Goal: Task Accomplishment & Management: Use online tool/utility

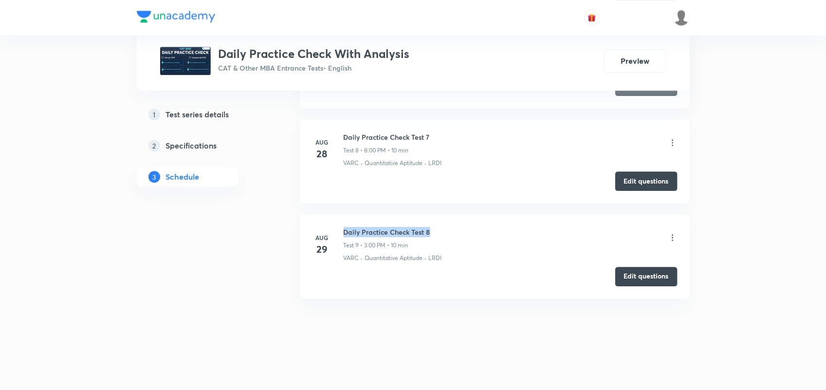
drag, startPoint x: 342, startPoint y: 230, endPoint x: 448, endPoint y: 225, distance: 106.2
click at [448, 225] on li "Aug 29 Daily Practice Check Test 8 Test 9 • 3:00 PM • 10 min VARC · Quantitativ…" at bounding box center [494, 256] width 389 height 83
copy h6 "Daily Practice Check Test 8"
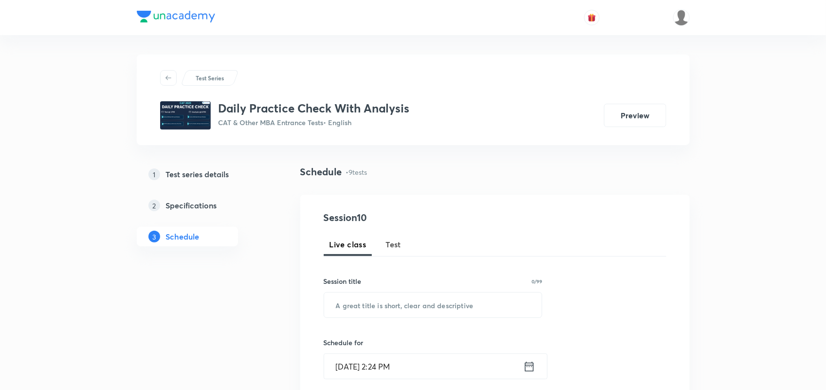
scroll to position [65, 0]
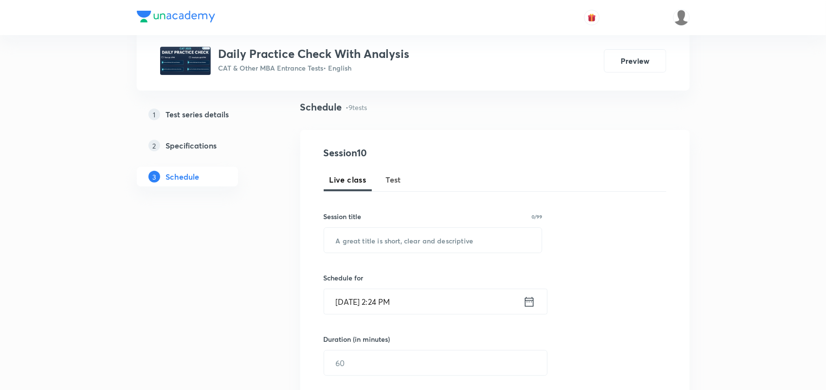
click at [398, 180] on span "Test" at bounding box center [394, 180] width 16 height 12
click at [414, 231] on input "text" at bounding box center [433, 240] width 218 height 25
paste input "Daily Practice Check Test 8"
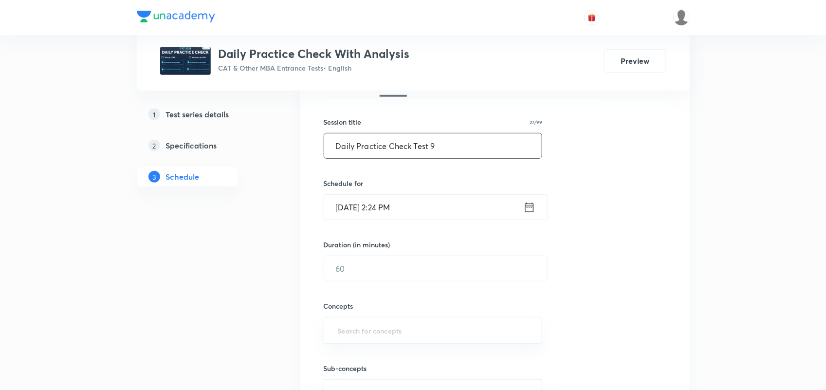
scroll to position [165, 0]
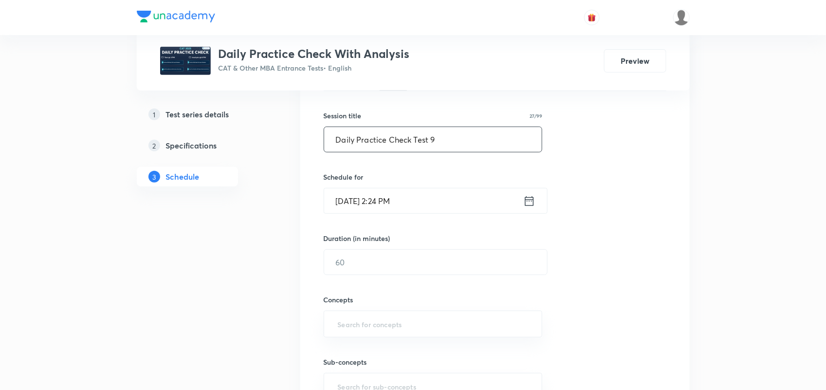
type input "Daily Practice Check Test 9"
click at [531, 199] on icon at bounding box center [528, 201] width 9 height 10
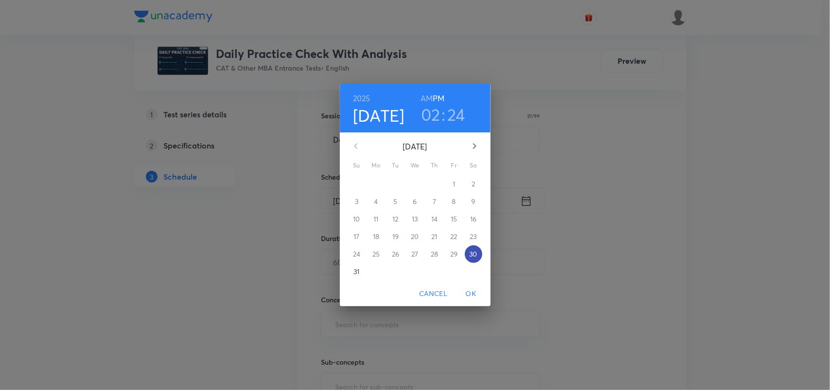
click at [472, 258] on p "30" at bounding box center [473, 254] width 8 height 10
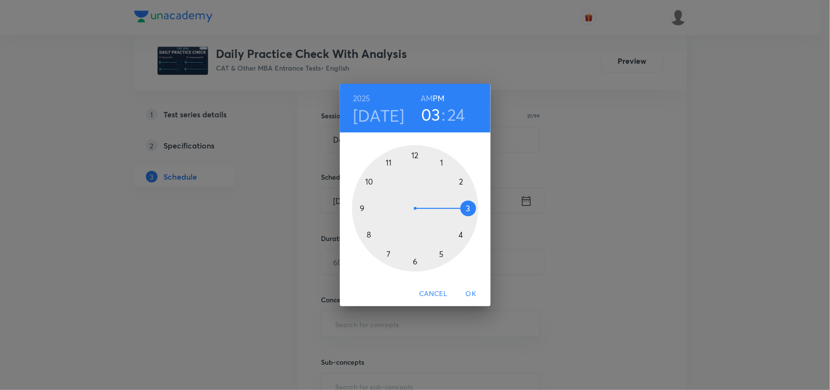
drag, startPoint x: 462, startPoint y: 187, endPoint x: 468, endPoint y: 209, distance: 22.7
click at [468, 209] on div at bounding box center [415, 208] width 126 height 126
drag, startPoint x: 449, startPoint y: 244, endPoint x: 440, endPoint y: 246, distance: 8.4
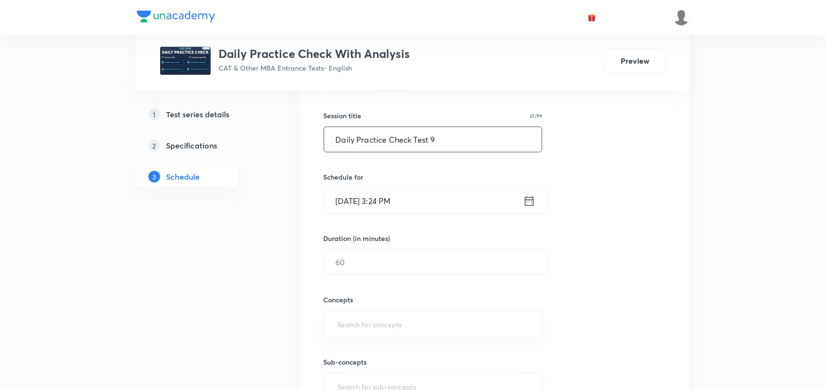
drag, startPoint x: 440, startPoint y: 246, endPoint x: 401, endPoint y: 137, distance: 115.2
click at [401, 137] on input "Daily Practice Check Test 9" at bounding box center [433, 139] width 218 height 25
click at [534, 202] on icon at bounding box center [529, 201] width 12 height 14
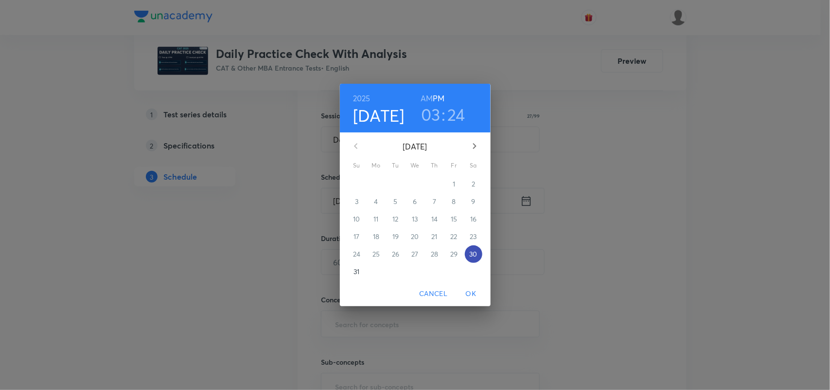
click at [480, 254] on span "30" at bounding box center [474, 254] width 18 height 10
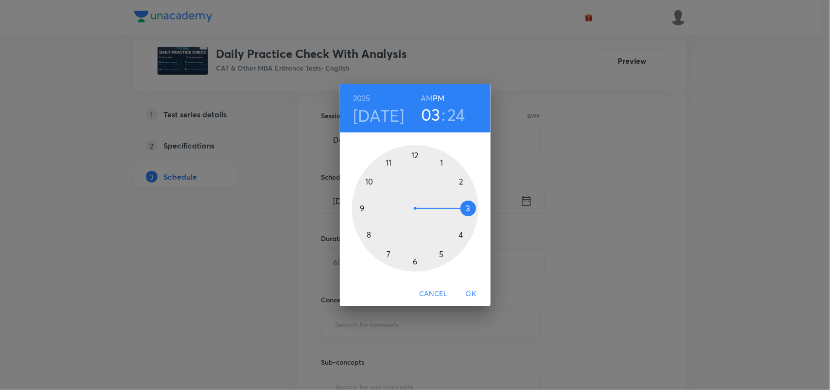
click at [453, 114] on h3 "24" at bounding box center [457, 114] width 18 height 20
drag, startPoint x: 449, startPoint y: 252, endPoint x: 414, endPoint y: 164, distance: 94.1
click at [414, 164] on div at bounding box center [415, 208] width 126 height 126
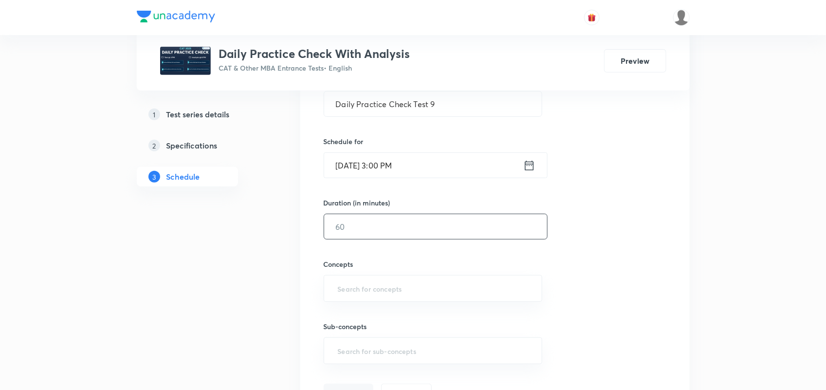
scroll to position [202, 0]
click at [400, 237] on input "text" at bounding box center [435, 225] width 223 height 25
type input "10"
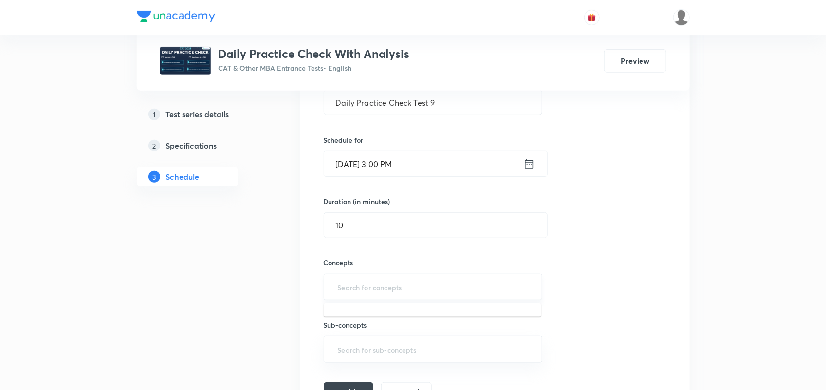
click at [348, 293] on input "text" at bounding box center [433, 287] width 195 height 18
type input "VAR"
click at [348, 321] on li "VARC" at bounding box center [431, 316] width 217 height 18
type input "Q"
type input "LR"
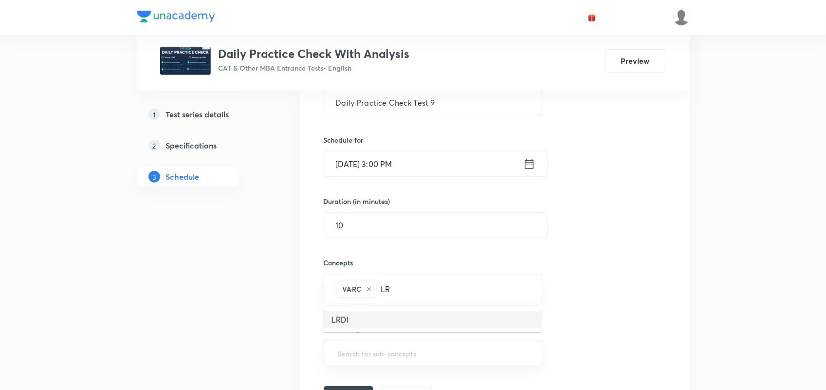
click at [356, 320] on li "LRDI" at bounding box center [431, 320] width 217 height 18
type input "Q"
click at [356, 320] on li "Quantitative Aptitude" at bounding box center [431, 320] width 217 height 18
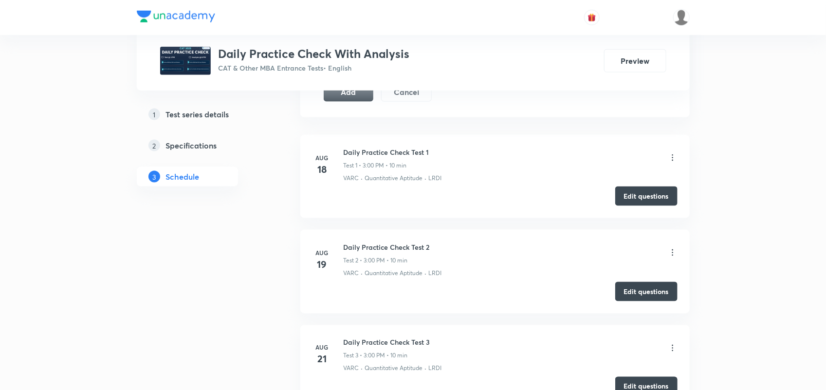
scroll to position [453, 0]
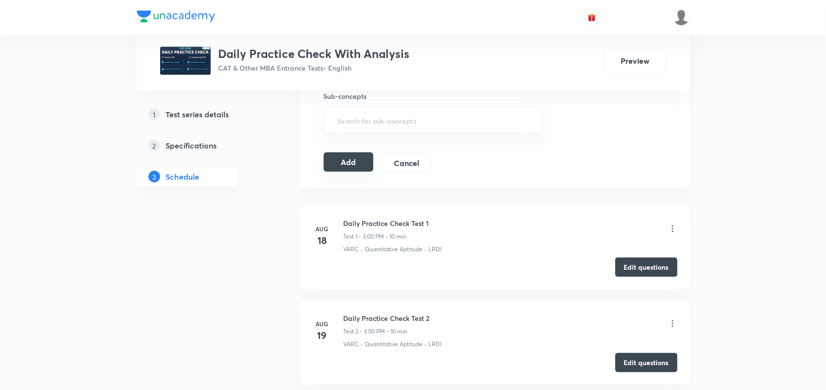
click at [354, 156] on button "Add" at bounding box center [348, 161] width 50 height 19
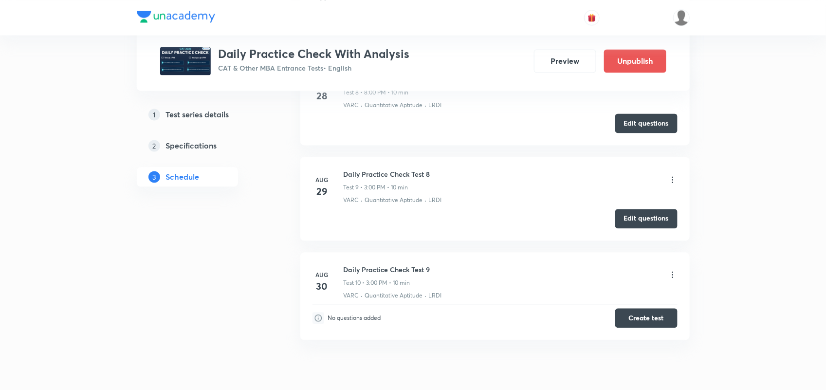
scroll to position [900, 0]
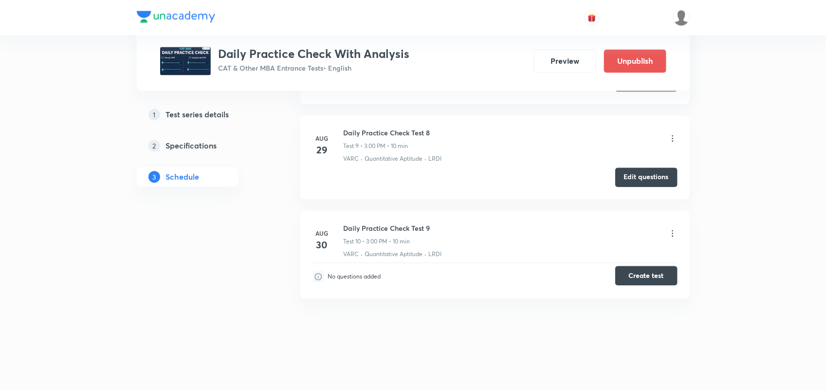
click at [656, 280] on button "Create test" at bounding box center [646, 275] width 62 height 19
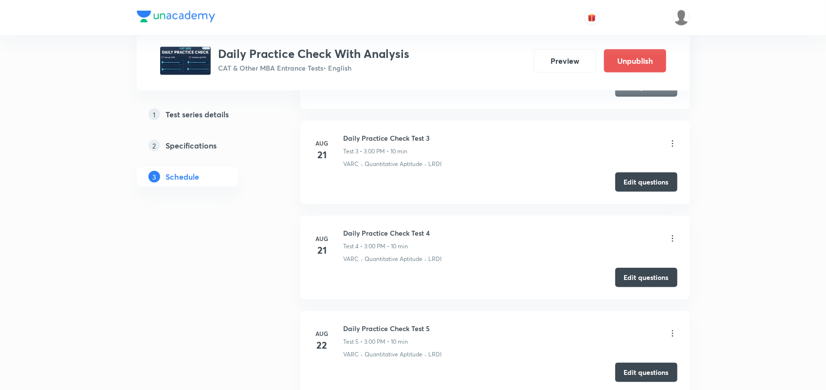
scroll to position [296, 0]
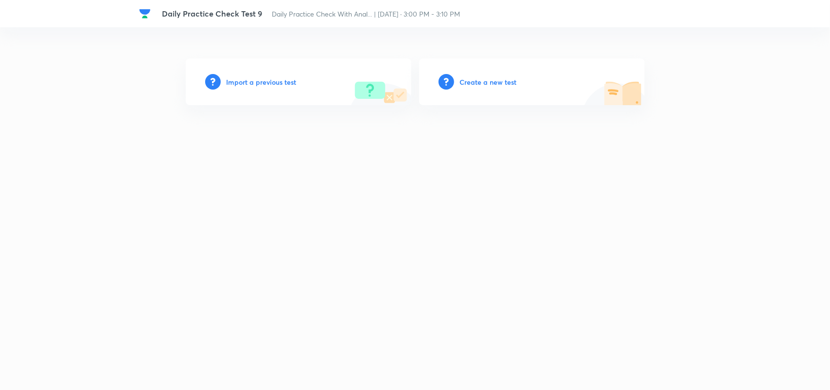
click at [480, 81] on h6 "Create a new test" at bounding box center [488, 82] width 57 height 10
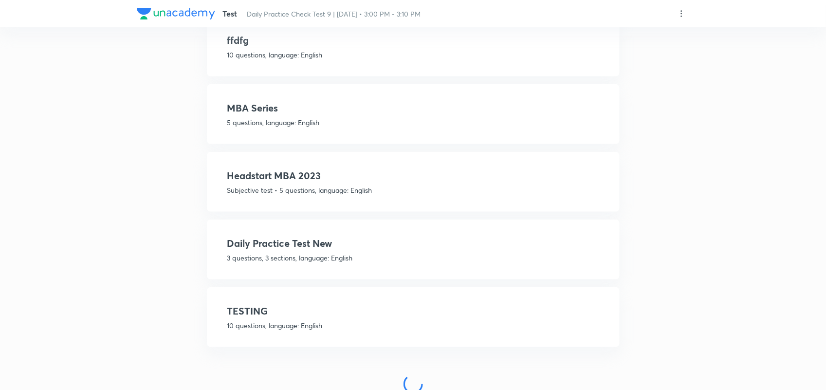
scroll to position [206, 0]
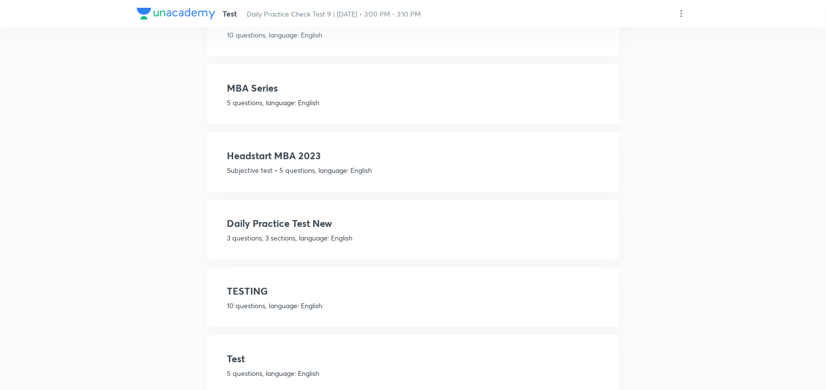
click at [285, 241] on div "Daily Practice Test New 3 questions, 3 sections, language: English Sections Que…" at bounding box center [413, 229] width 413 height 60
click at [283, 223] on h4 "Daily Practice Test New" at bounding box center [413, 223] width 372 height 15
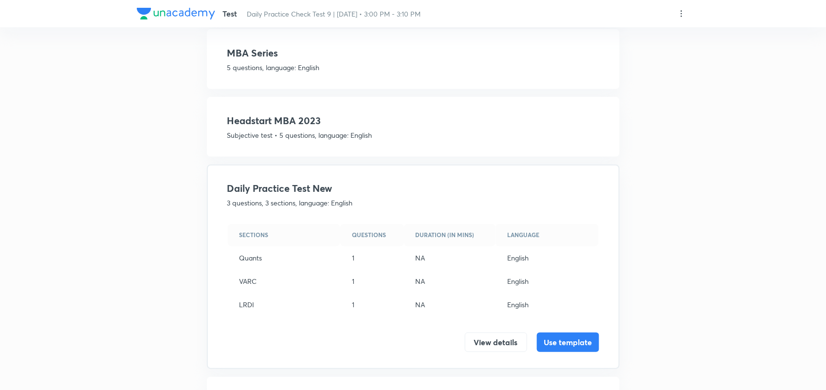
scroll to position [171, 0]
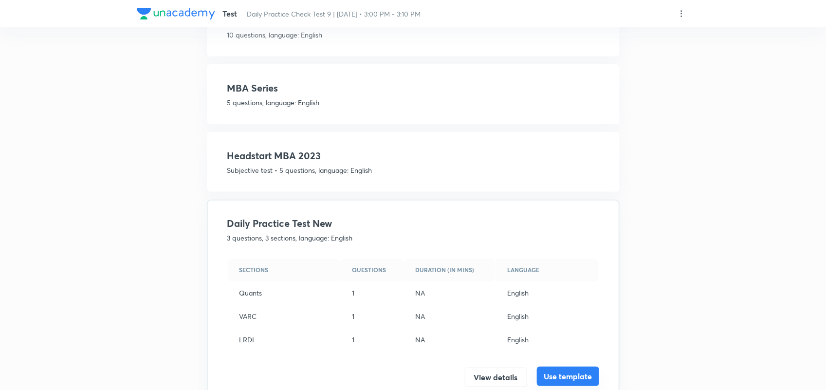
click at [579, 373] on button "Use template" at bounding box center [568, 375] width 62 height 19
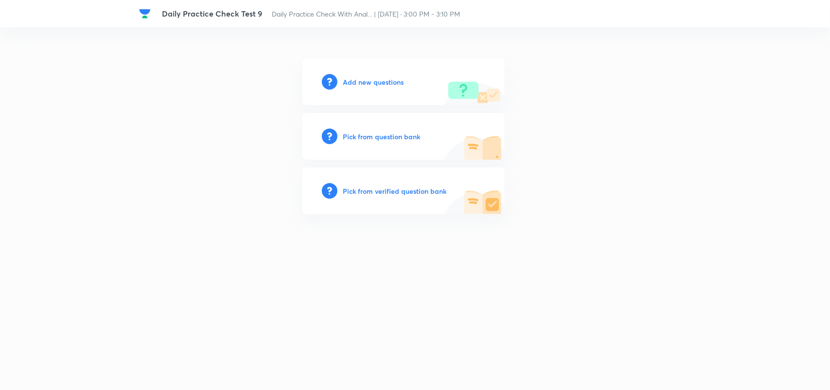
click at [376, 81] on h6 "Add new questions" at bounding box center [373, 82] width 61 height 10
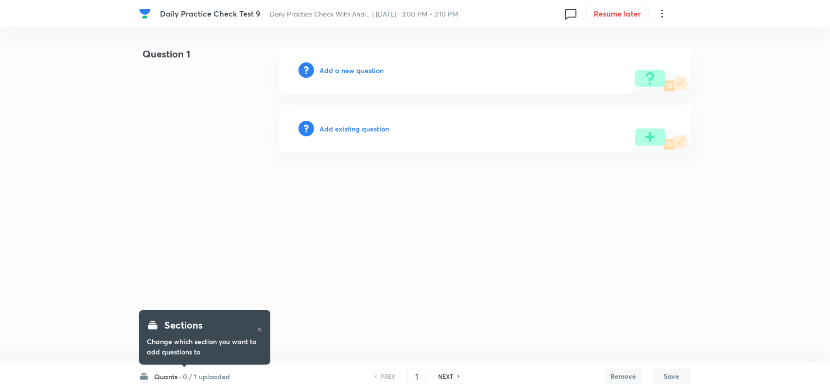
click at [346, 71] on h6 "Add a new question" at bounding box center [352, 70] width 64 height 10
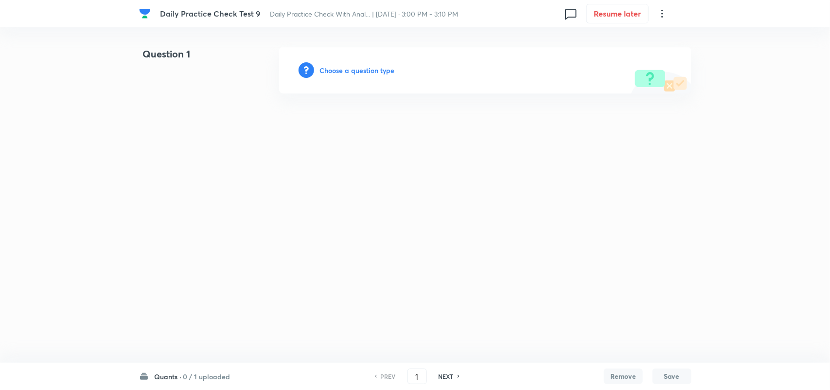
click at [352, 72] on h6 "Choose a question type" at bounding box center [357, 70] width 75 height 10
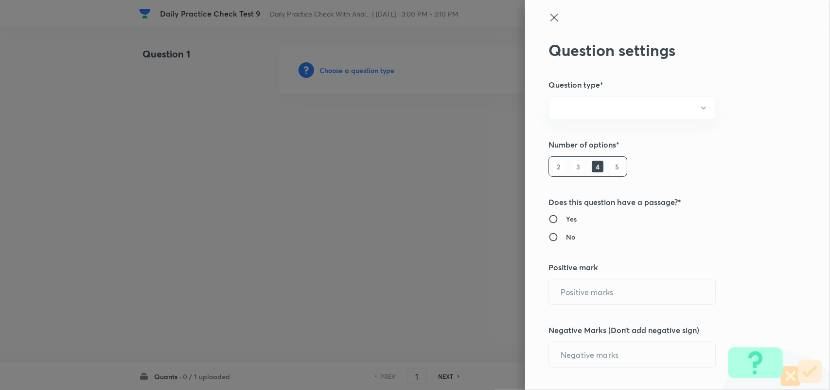
radio input "true"
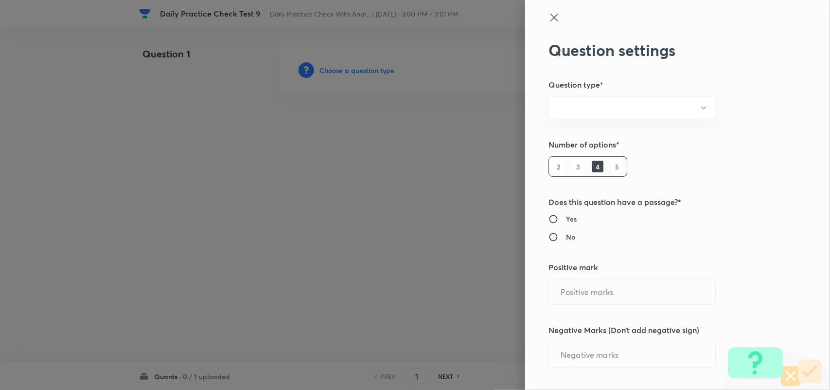
radio input "true"
type input "1"
type input "0"
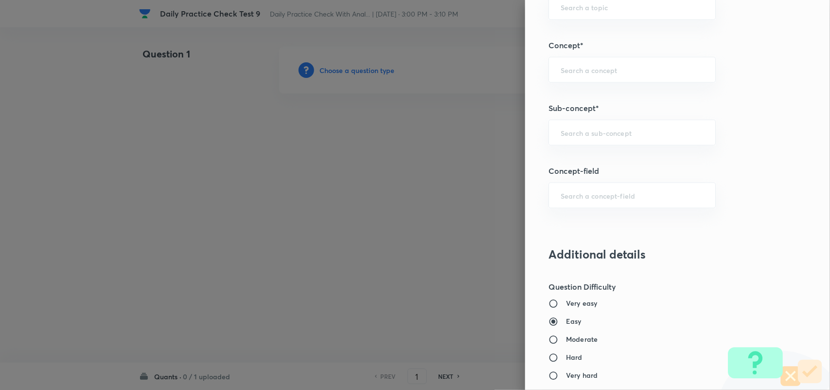
scroll to position [525, 0]
click at [565, 140] on div "​" at bounding box center [632, 133] width 167 height 26
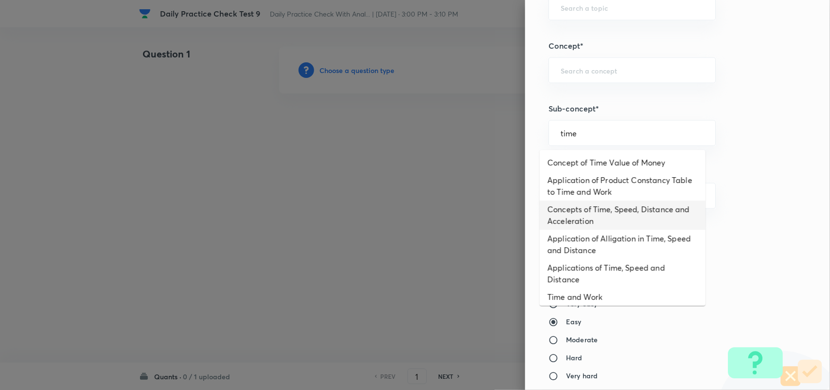
click at [593, 219] on li "Concepts of Time, Speed, Distance and Acceleration" at bounding box center [623, 214] width 166 height 29
type input "Concepts of Time, Speed, Distance and Acceleration"
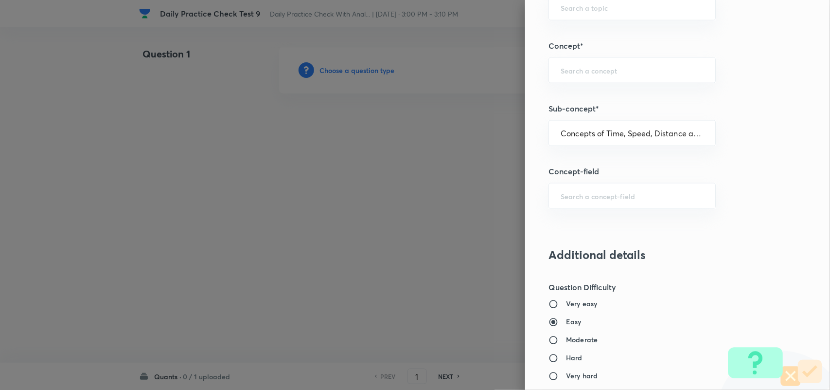
type input "Quantitative Aptitude"
type input "Basic Maths"
type input "Time, Speed and Distance"
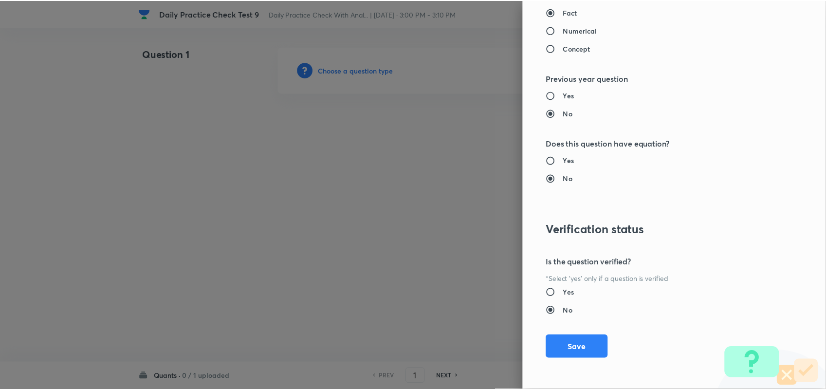
scroll to position [938, 0]
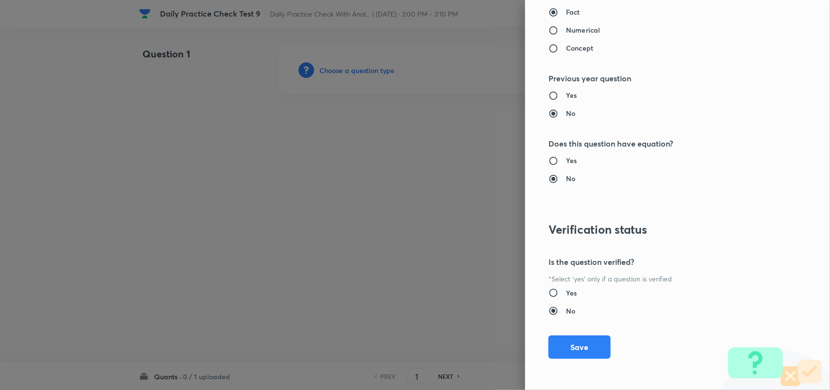
click at [556, 159] on input "Yes" at bounding box center [558, 161] width 18 height 10
radio input "true"
radio input "false"
click at [555, 296] on input "Yes" at bounding box center [558, 292] width 18 height 10
radio input "true"
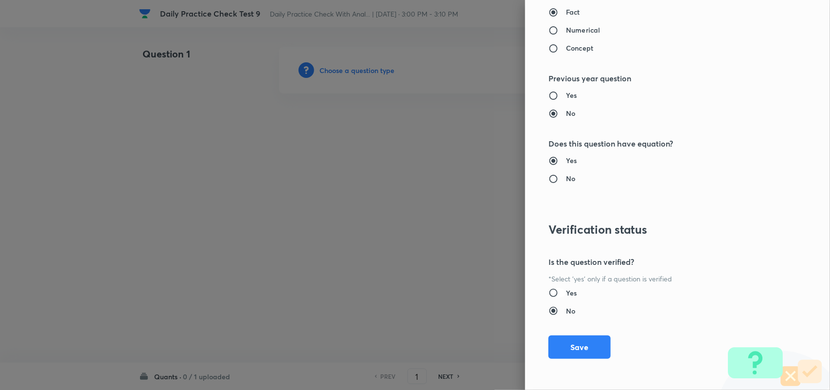
radio input "false"
click at [576, 352] on button "Save" at bounding box center [580, 345] width 62 height 23
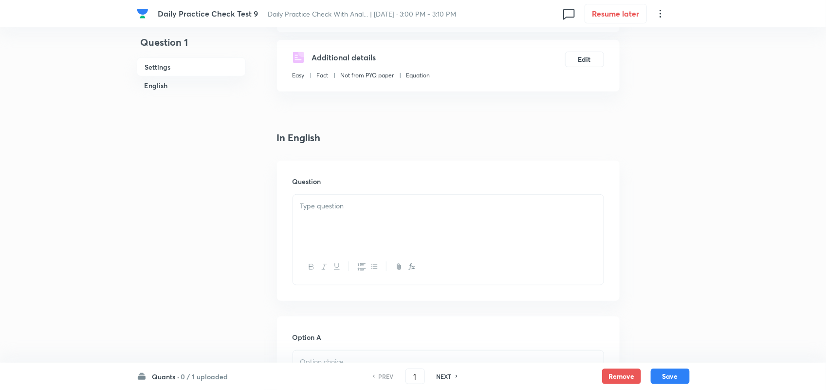
scroll to position [169, 0]
click at [361, 200] on p at bounding box center [448, 205] width 296 height 11
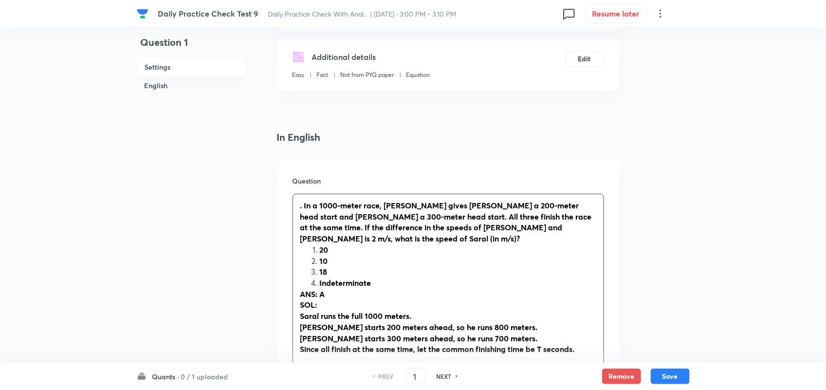
scroll to position [214, 0]
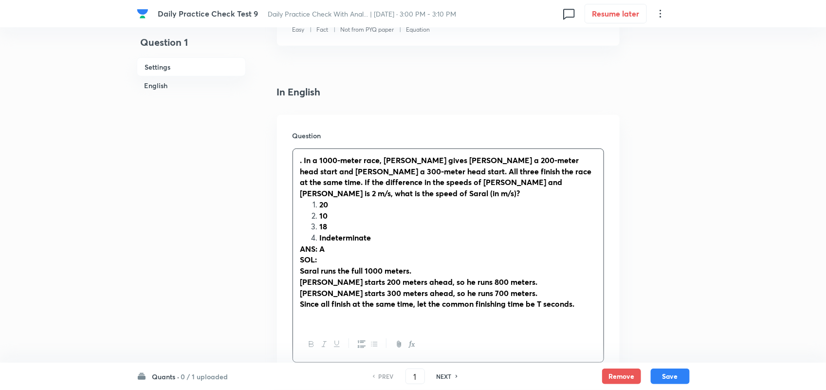
click at [303, 158] on strong ". In a 1000-meter race, Saral gives Rahul a 200-meter head start and Rounak a 3…" at bounding box center [445, 176] width 291 height 43
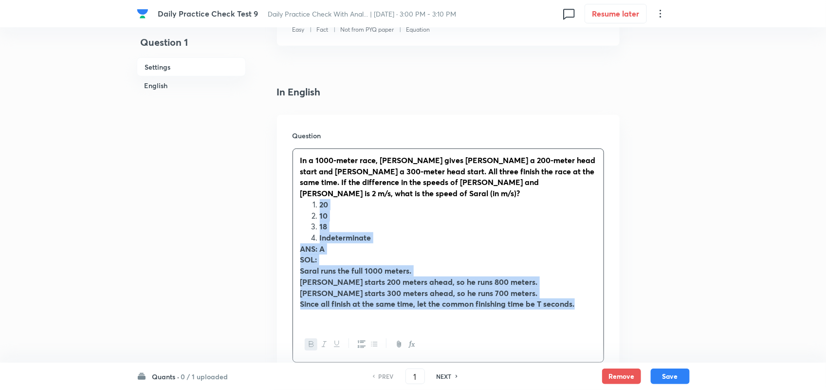
drag, startPoint x: 587, startPoint y: 304, endPoint x: 270, endPoint y: 193, distance: 336.2
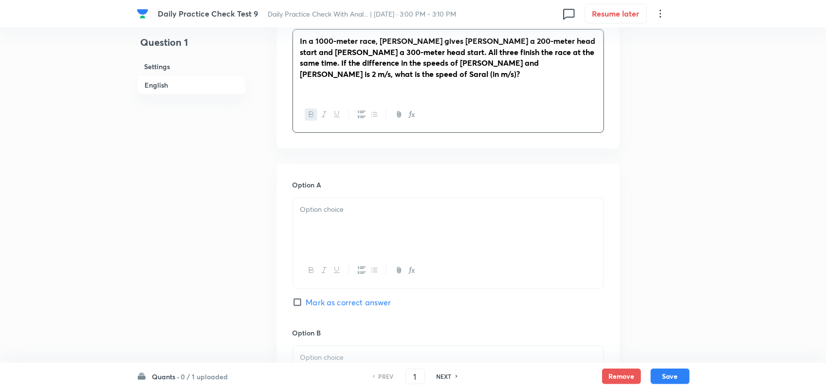
scroll to position [334, 0]
click at [341, 216] on div at bounding box center [448, 225] width 310 height 54
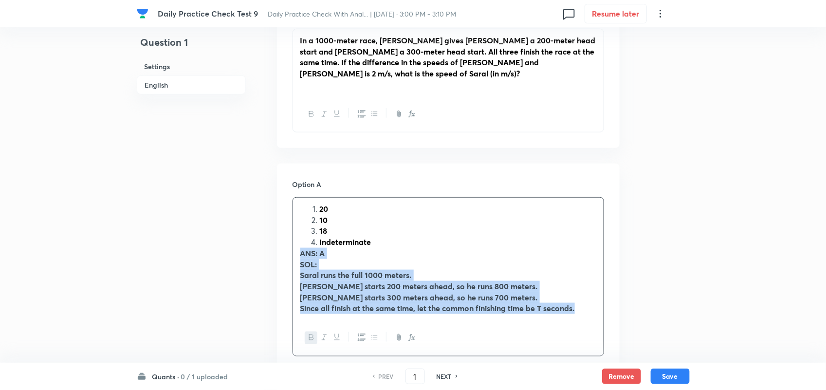
drag, startPoint x: 594, startPoint y: 307, endPoint x: 275, endPoint y: 243, distance: 325.9
click at [275, 243] on div "Question 1 Settings English Settings Type Single choice correct 4 options + 1 m…" at bounding box center [413, 371] width 553 height 1317
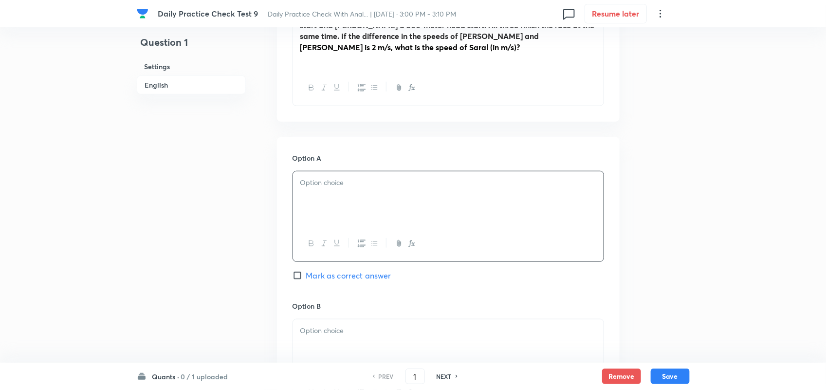
scroll to position [359, 0]
click at [338, 203] on div at bounding box center [448, 200] width 310 height 54
click at [373, 59] on div "In a 1000-meter race, Saral gives Rahul a 200-meter head start and Rounak a 300…" at bounding box center [448, 37] width 310 height 67
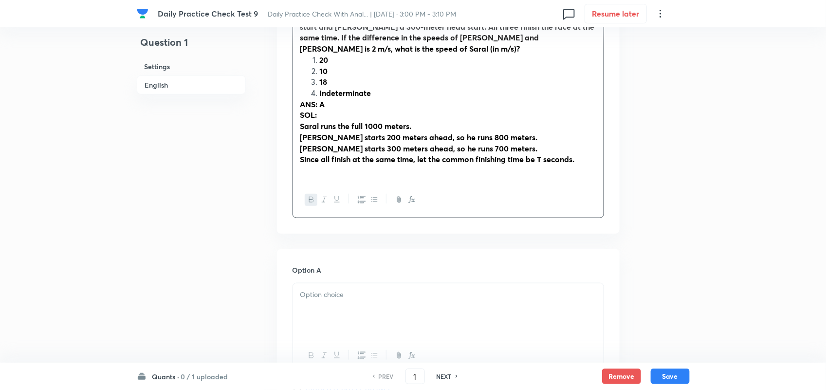
scroll to position [335, 0]
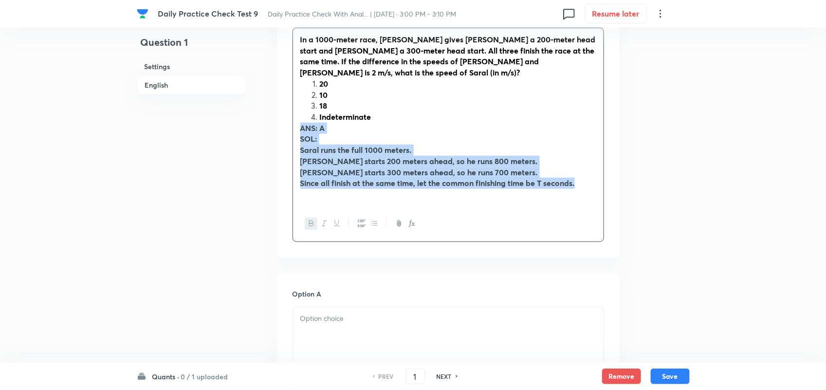
drag, startPoint x: 586, startPoint y: 178, endPoint x: 296, endPoint y: 123, distance: 295.5
click at [296, 123] on div "In a 1000-meter race, Saral gives Rahul a 200-meter head start and Rounak a 300…" at bounding box center [448, 117] width 310 height 178
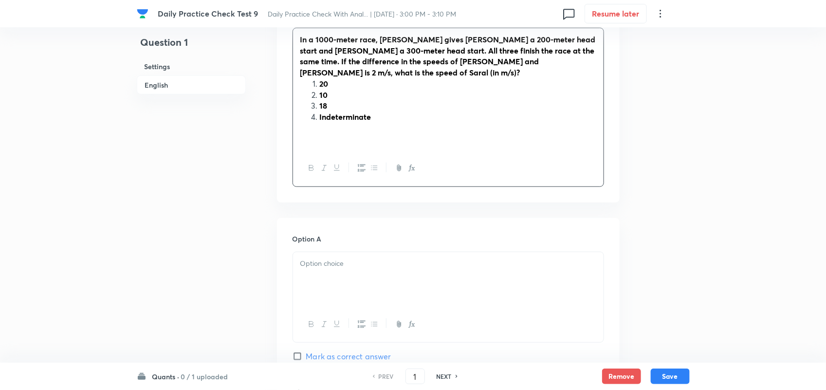
scroll to position [1006, 0]
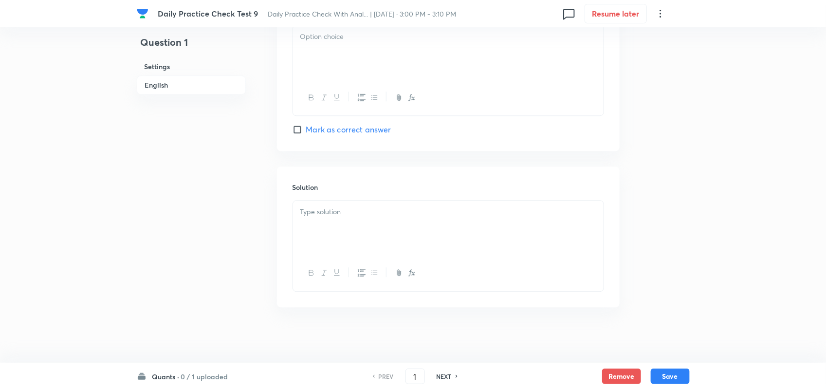
click at [355, 226] on div at bounding box center [448, 227] width 310 height 54
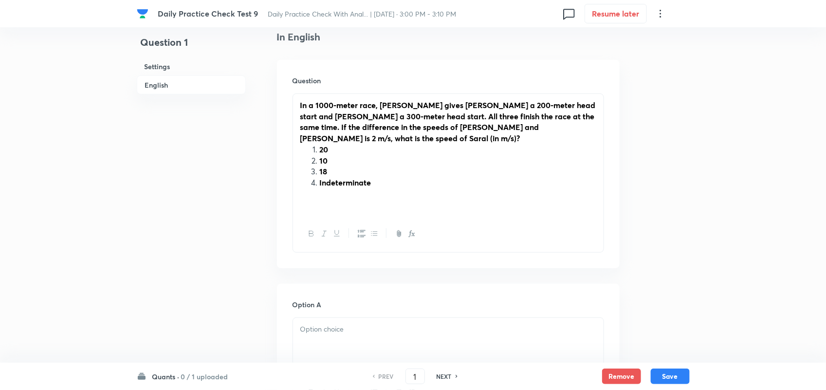
scroll to position [268, 0]
drag, startPoint x: 393, startPoint y: 180, endPoint x: 301, endPoint y: 142, distance: 100.1
click at [301, 145] on ol "20 10 18 Indeterminate" at bounding box center [448, 167] width 296 height 44
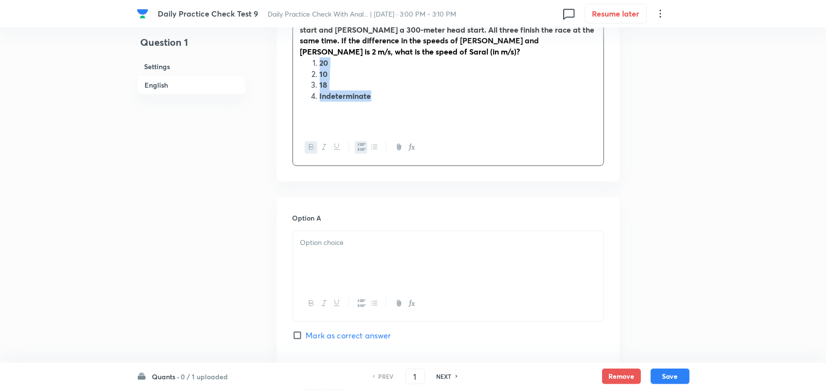
scroll to position [356, 0]
click at [342, 251] on div at bounding box center [448, 258] width 310 height 54
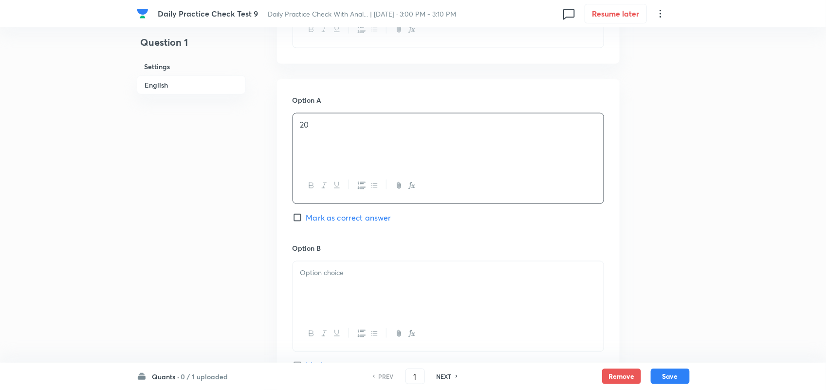
scroll to position [474, 0]
click at [345, 286] on div at bounding box center [448, 287] width 310 height 54
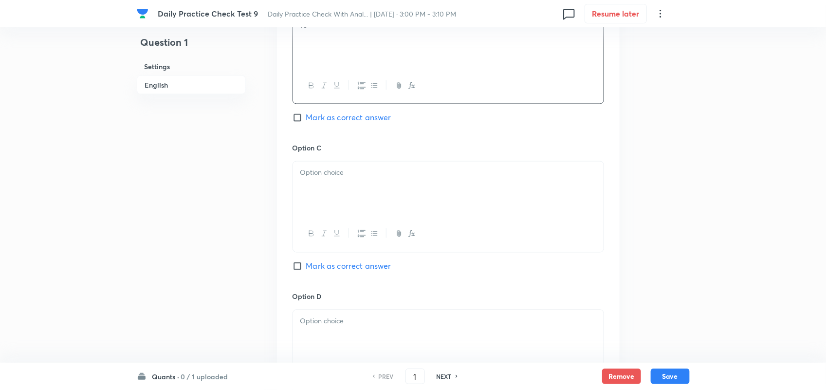
scroll to position [721, 0]
click at [339, 190] on div at bounding box center [448, 188] width 310 height 54
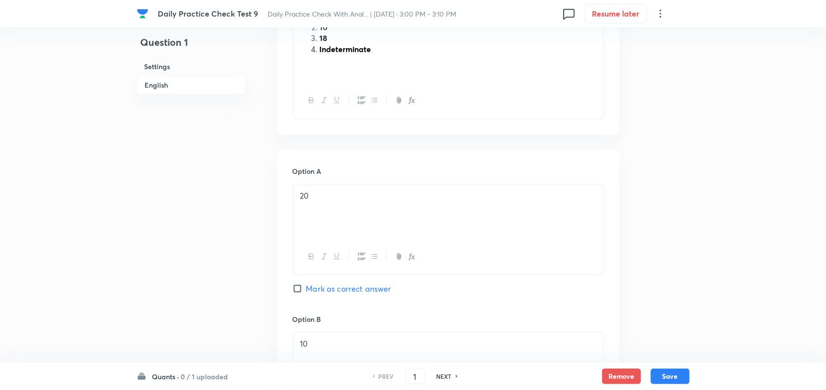
scroll to position [338, 0]
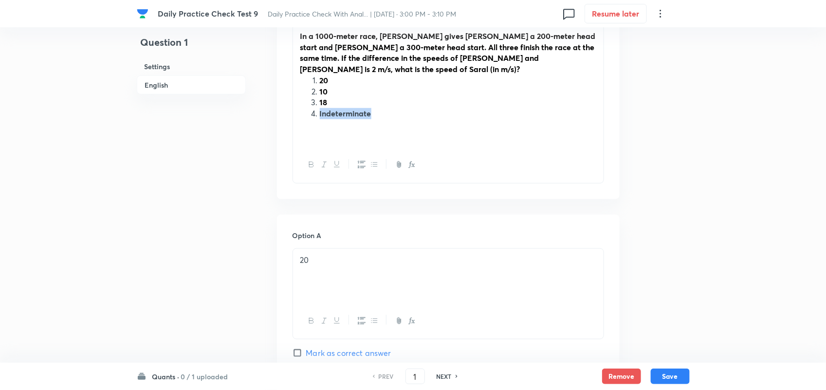
drag, startPoint x: 319, startPoint y: 105, endPoint x: 402, endPoint y: 106, distance: 83.2
click at [402, 108] on li "Indeterminate" at bounding box center [458, 113] width 276 height 11
copy li "Indeterminate"
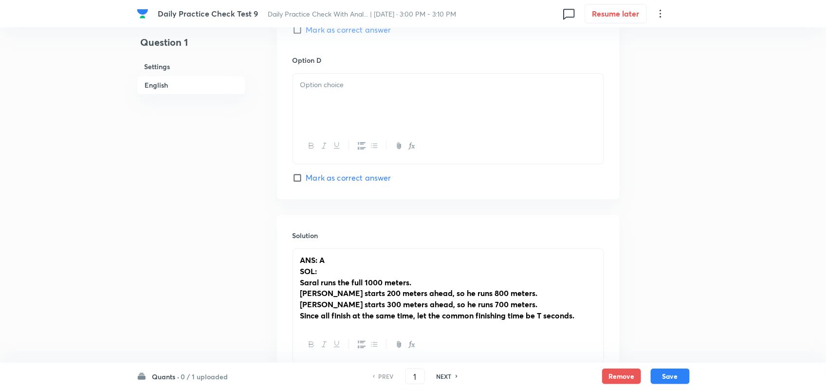
scroll to position [958, 0]
click at [350, 86] on div at bounding box center [448, 99] width 310 height 54
drag, startPoint x: 365, startPoint y: 82, endPoint x: 269, endPoint y: 79, distance: 96.8
click at [310, 146] on button "button" at bounding box center [311, 145] width 13 height 12
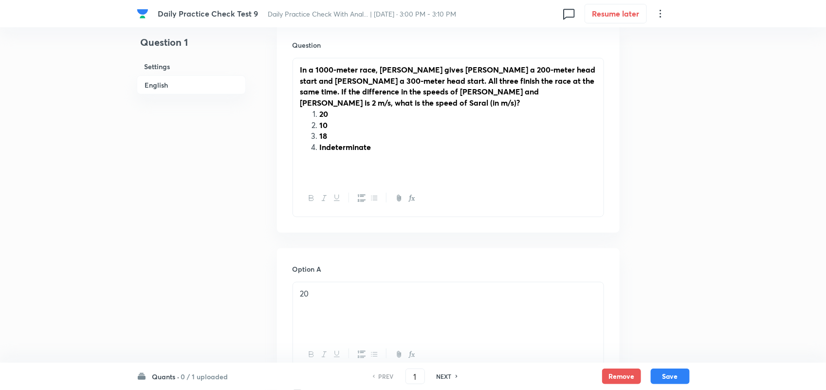
scroll to position [298, 0]
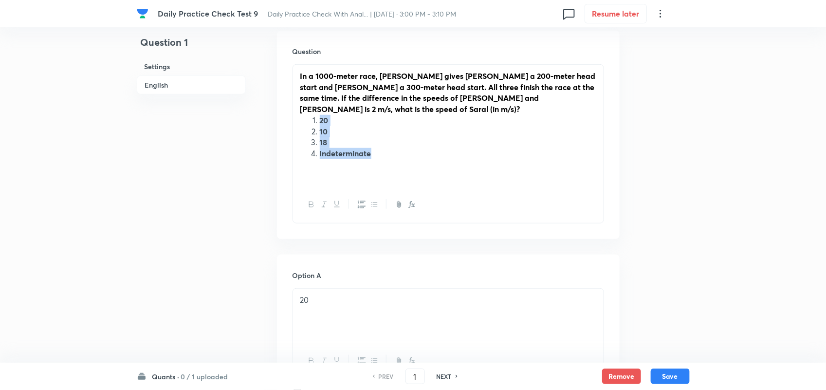
drag, startPoint x: 387, startPoint y: 148, endPoint x: 294, endPoint y: 113, distance: 99.3
click at [294, 113] on div "In a 1000-meter race, Saral gives Rahul a 200-meter head start and Rounak a 300…" at bounding box center [448, 126] width 310 height 122
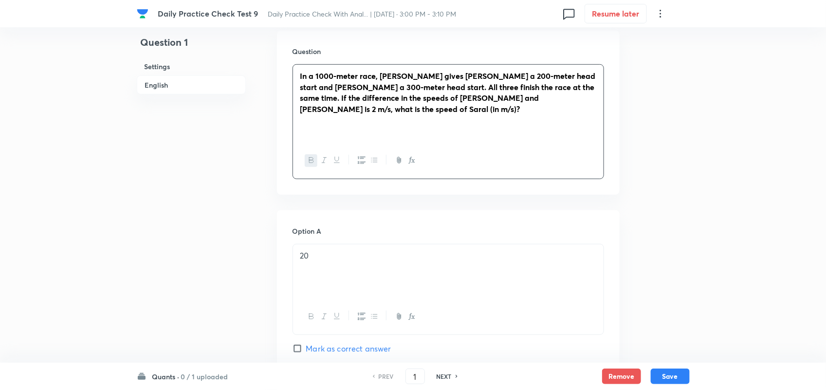
scroll to position [371, 0]
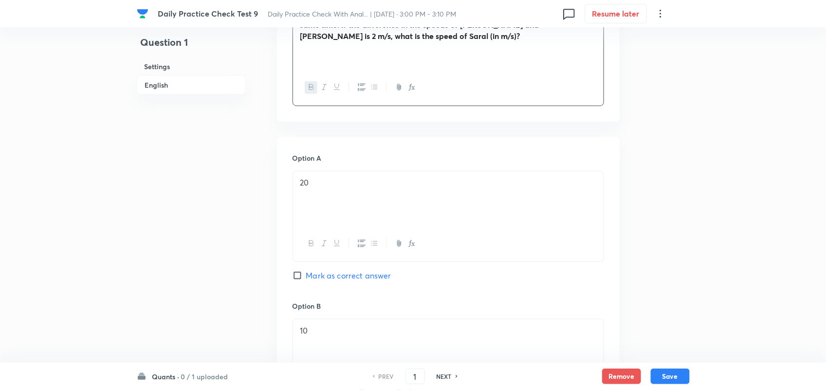
click at [297, 270] on input "Mark as correct answer" at bounding box center [299, 275] width 14 height 10
checkbox input "true"
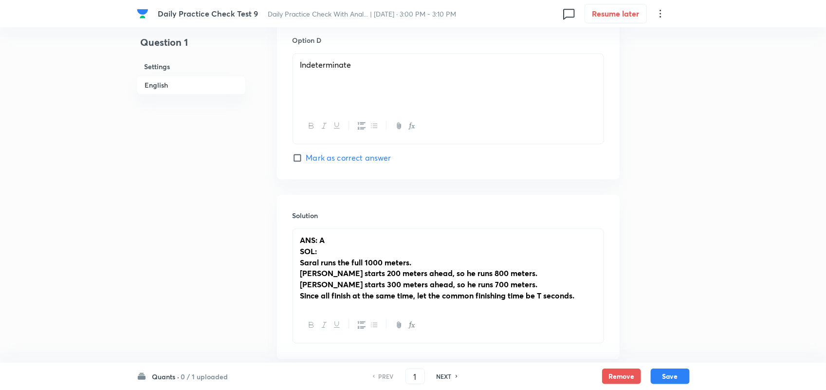
scroll to position [986, 0]
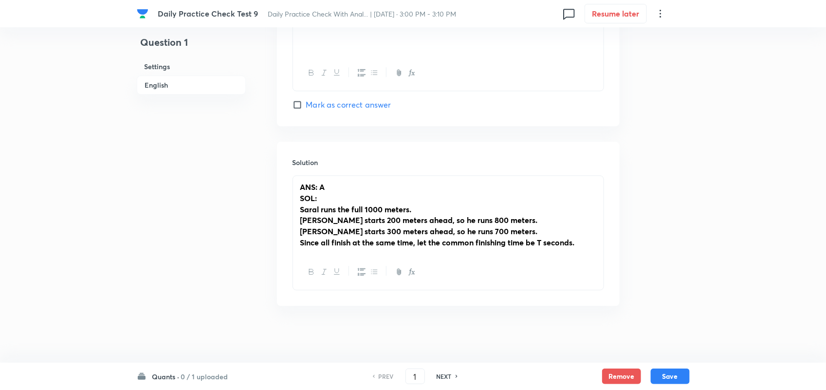
click at [597, 241] on div "ANS: A SOL: Saral runs the full 1000 meters. Rahul starts 200 meters ahead, so …" at bounding box center [448, 215] width 310 height 78
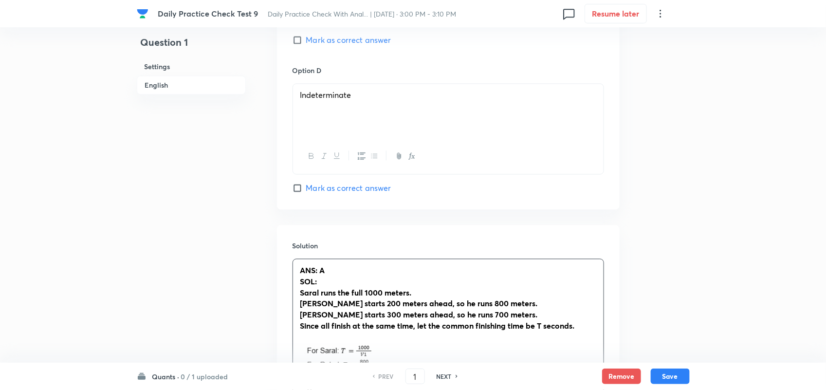
scroll to position [1112, 0]
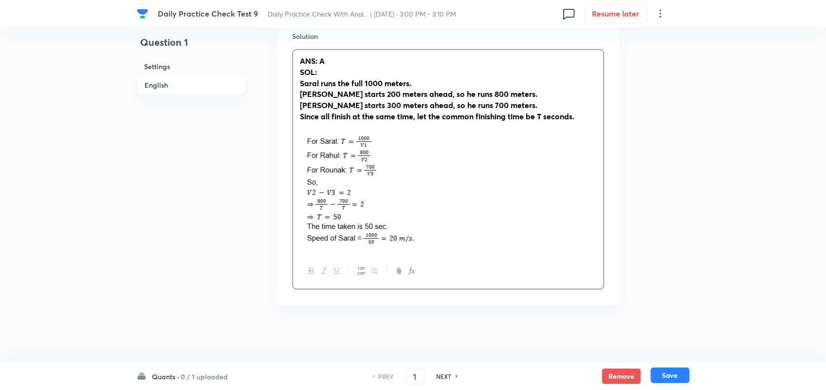
click at [667, 374] on button "Save" at bounding box center [669, 375] width 39 height 16
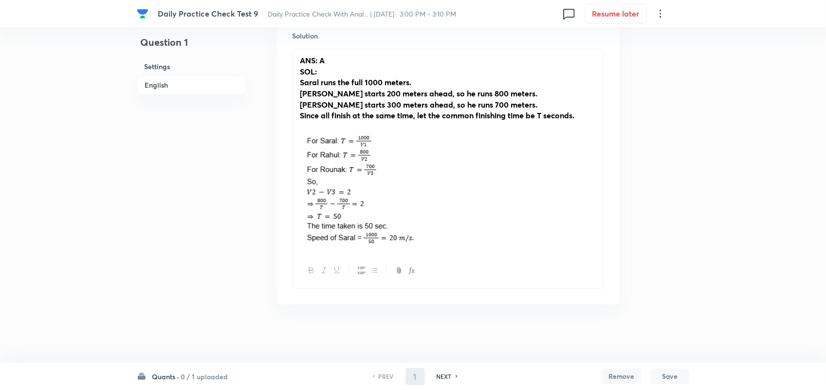
type input "2"
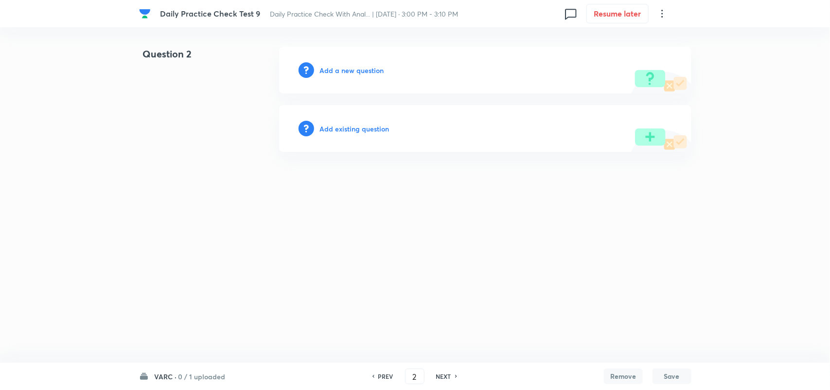
click at [343, 70] on h6 "Add a new question" at bounding box center [352, 70] width 64 height 10
click at [343, 70] on h6 "Choose a question type" at bounding box center [357, 70] width 75 height 10
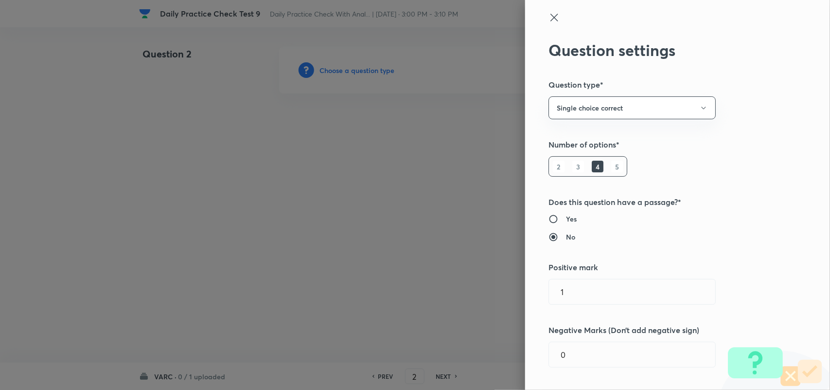
type input "Quantitative Aptitude"
type input "Basic Maths"
type input "Time, Speed and Distance"
type input "Concepts of Time, Speed, Distance and Acceleration"
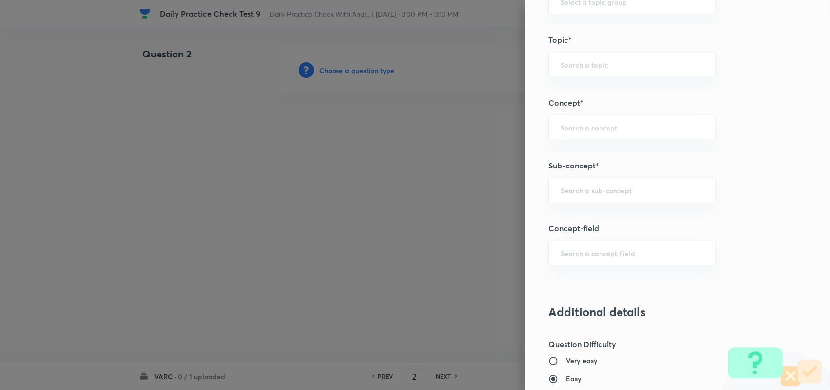
scroll to position [468, 0]
click at [569, 194] on input "text" at bounding box center [632, 190] width 143 height 9
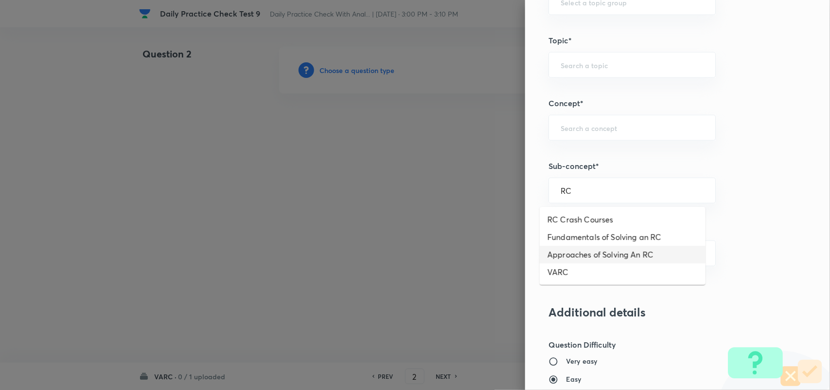
click at [602, 250] on li "Approaches of Solving An RC" at bounding box center [623, 255] width 166 height 18
type input "Approaches of Solving An RC"
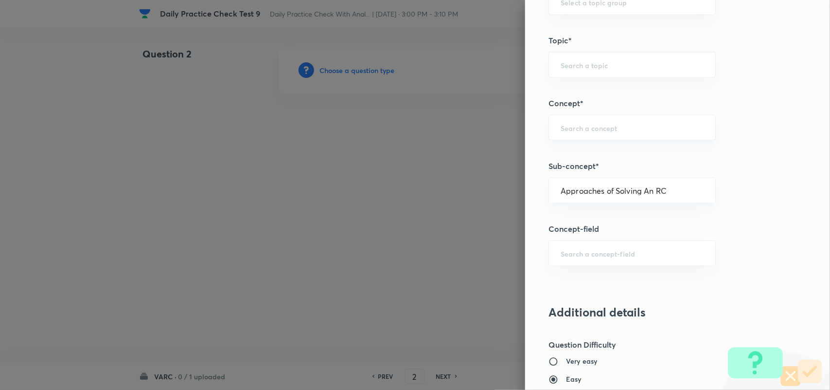
type input "Verbal Ability and RC"
type input "Reading Comprehension"
type input "Approaches of Solving an RC"
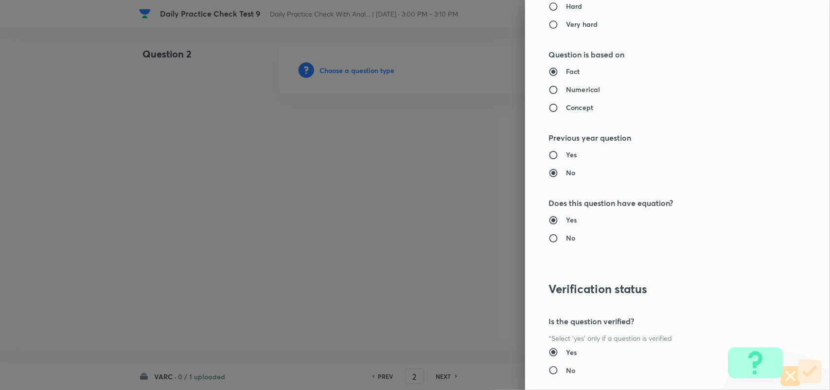
scroll to position [938, 0]
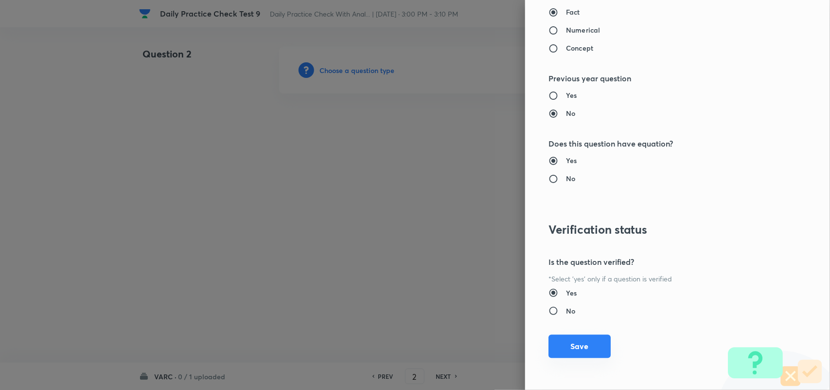
click at [568, 356] on button "Save" at bounding box center [580, 345] width 62 height 23
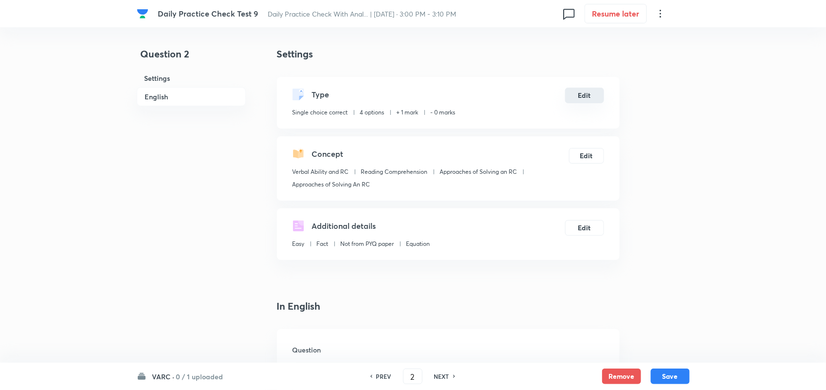
click at [586, 90] on button "Edit" at bounding box center [584, 96] width 39 height 16
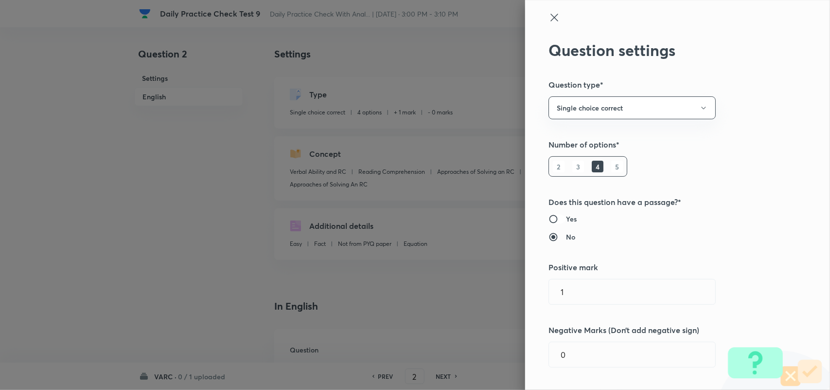
click at [556, 219] on input "Yes" at bounding box center [558, 219] width 18 height 10
radio input "true"
radio input "false"
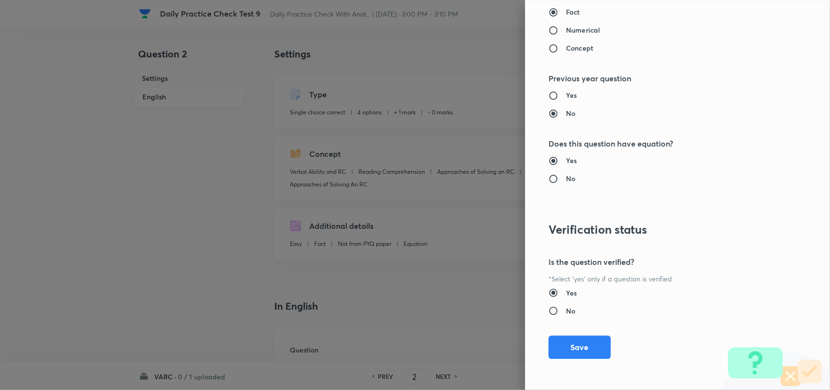
click at [594, 333] on div "Question settings Question type* Single choice correct Number of options* 2 3 4…" at bounding box center [677, 195] width 305 height 390
click at [591, 339] on button "Save" at bounding box center [580, 345] width 62 height 23
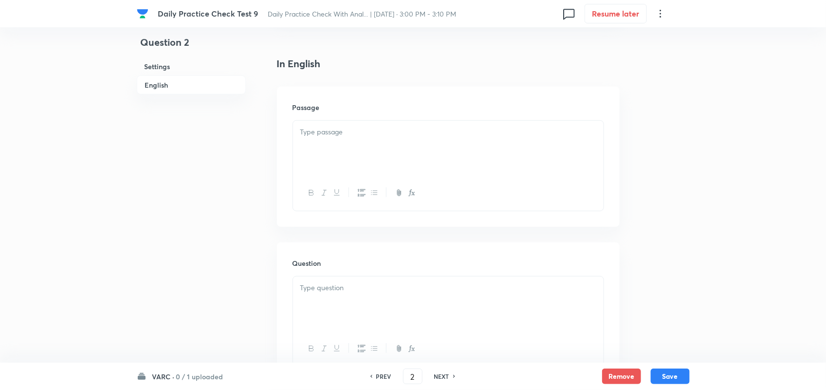
scroll to position [251, 0]
click at [366, 117] on p at bounding box center [448, 122] width 296 height 11
click at [350, 193] on div at bounding box center [448, 172] width 310 height 54
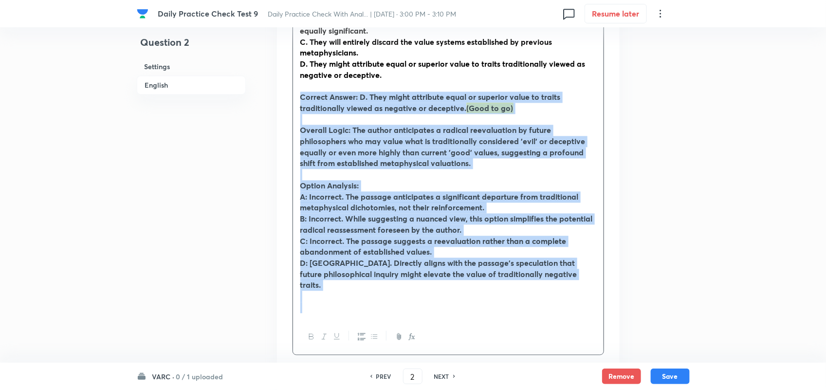
scroll to position [922, 0]
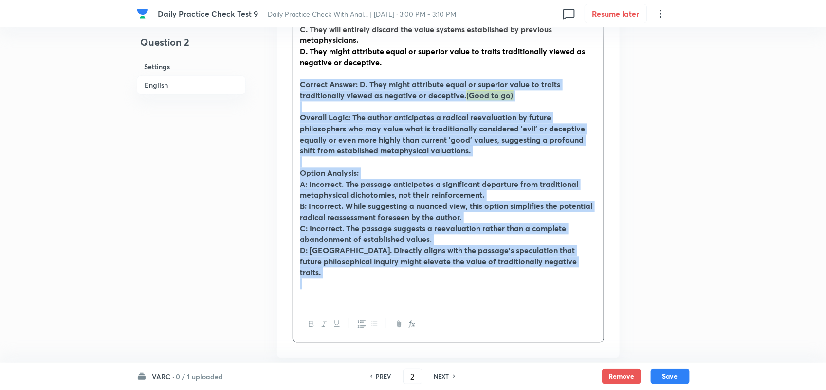
drag, startPoint x: 302, startPoint y: 180, endPoint x: 588, endPoint y: 311, distance: 314.7
click at [588, 306] on div "According to the passage, how might future philosophers reassess the hierarchy …" at bounding box center [448, 134] width 310 height 343
click at [310, 327] on icon "button" at bounding box center [311, 324] width 8 height 8
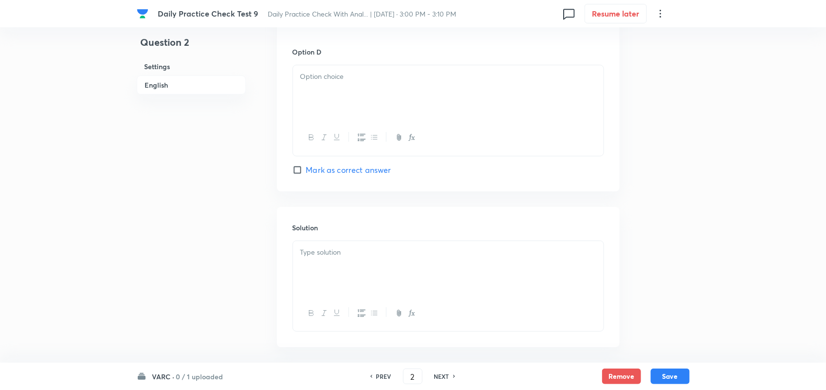
scroll to position [1583, 0]
click at [348, 211] on p at bounding box center [448, 209] width 296 height 11
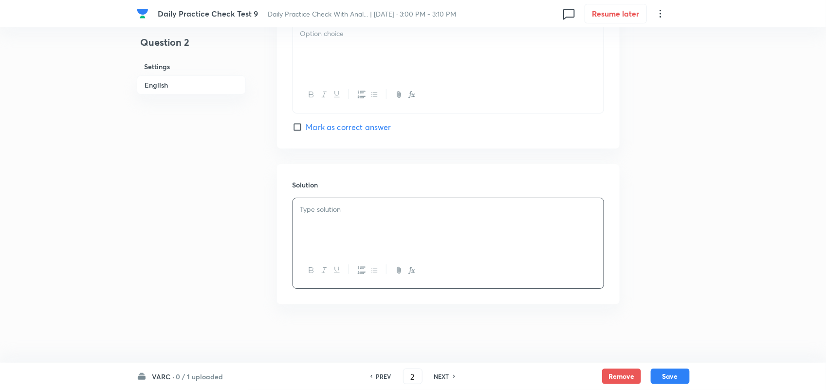
paste div
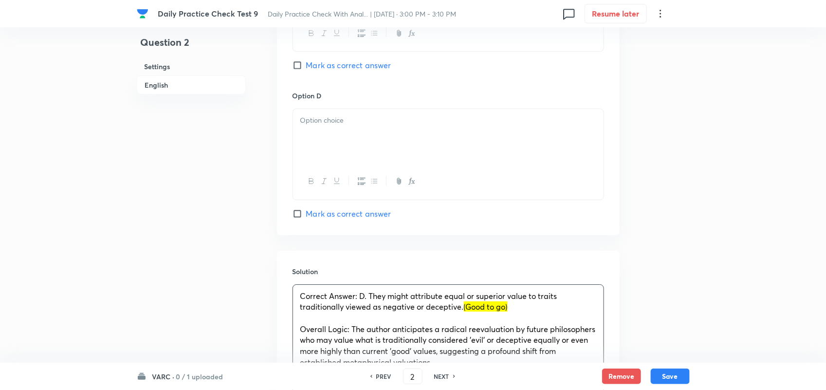
scroll to position [1465, 0]
click at [521, 313] on p "Correct Answer: D. They might attribute equal or superior value to traits tradi…" at bounding box center [448, 302] width 296 height 22
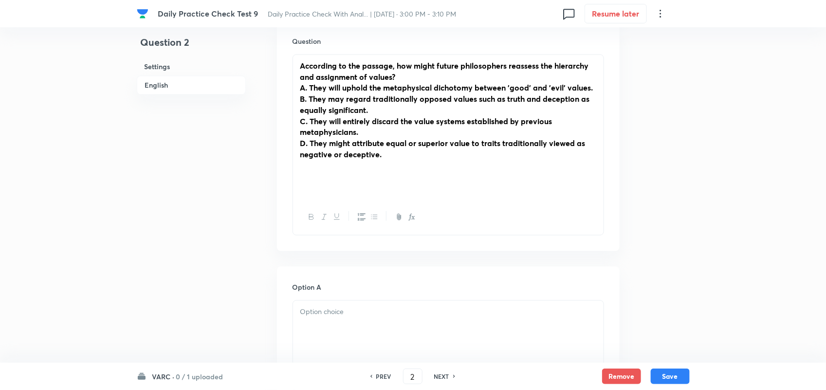
scroll to position [830, 0]
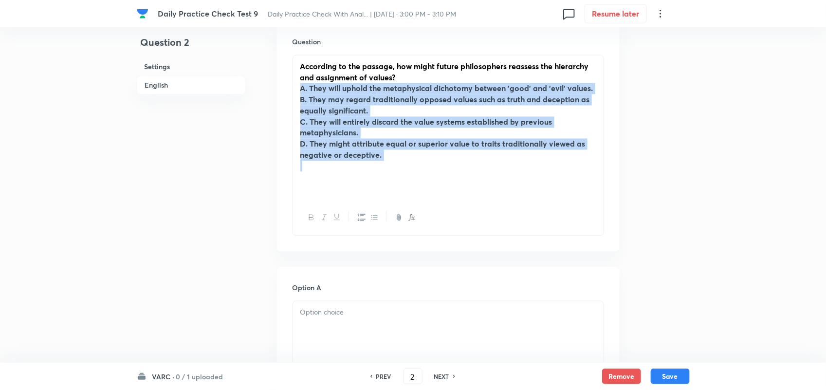
drag, startPoint x: 346, startPoint y: 169, endPoint x: 281, endPoint y: 111, distance: 86.8
click at [281, 111] on div "Question According to the passage, how might future philosophers reassess the h…" at bounding box center [448, 136] width 342 height 230
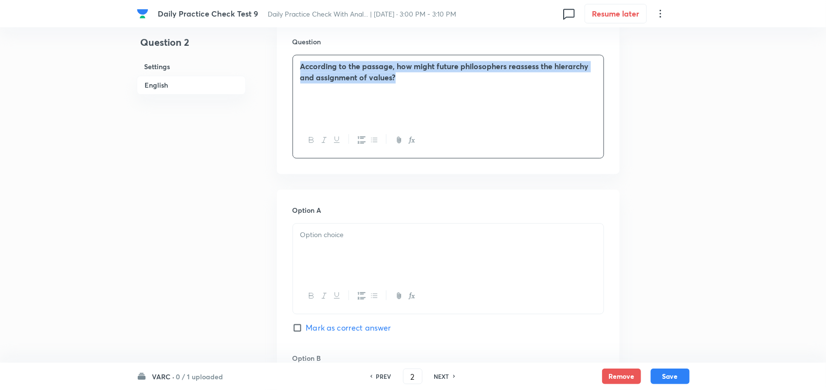
drag, startPoint x: 409, startPoint y: 100, endPoint x: 222, endPoint y: 61, distance: 190.8
click at [222, 61] on div "Question 2 Settings English Settings Type Single choice correct 4 options With …" at bounding box center [413, 180] width 553 height 1927
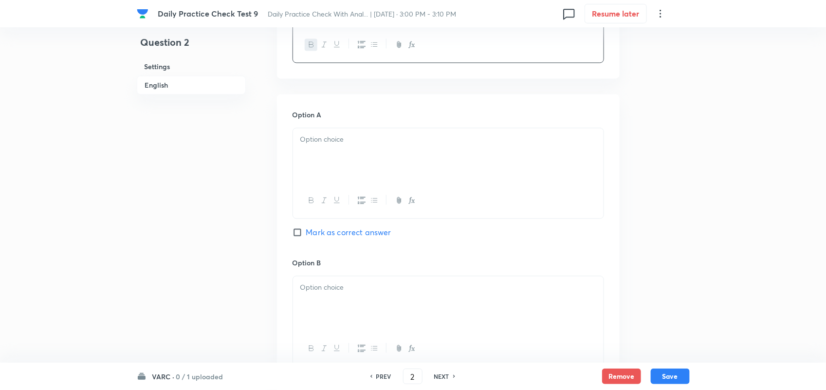
scroll to position [928, 0]
click at [343, 174] on div at bounding box center [448, 153] width 310 height 54
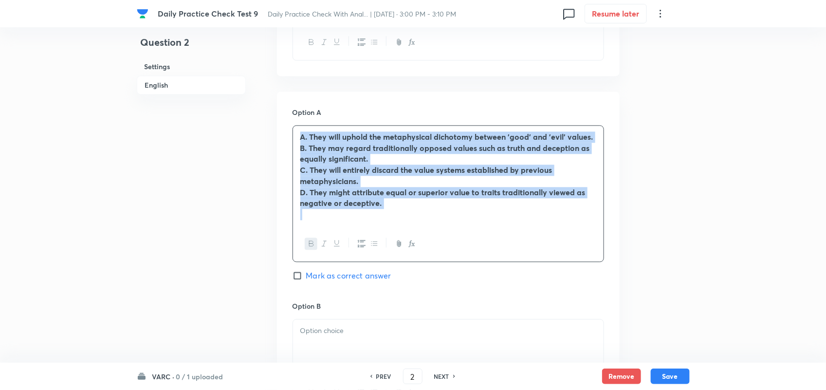
click at [312, 247] on icon "button" at bounding box center [311, 243] width 8 height 8
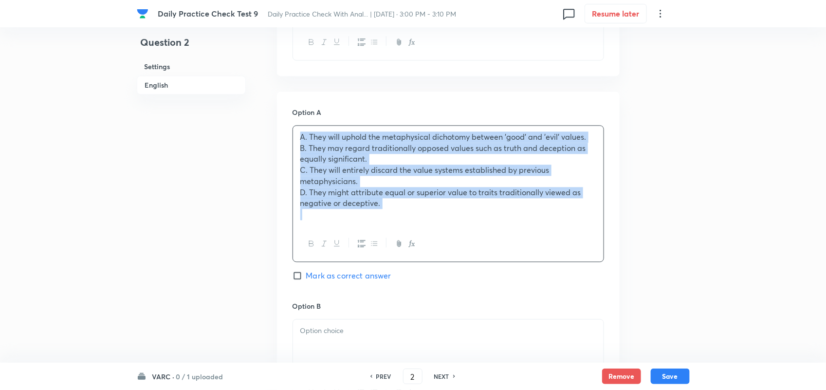
click at [398, 209] on p "D. They might attribute equal or superior value to traits traditionally viewed …" at bounding box center [448, 198] width 296 height 22
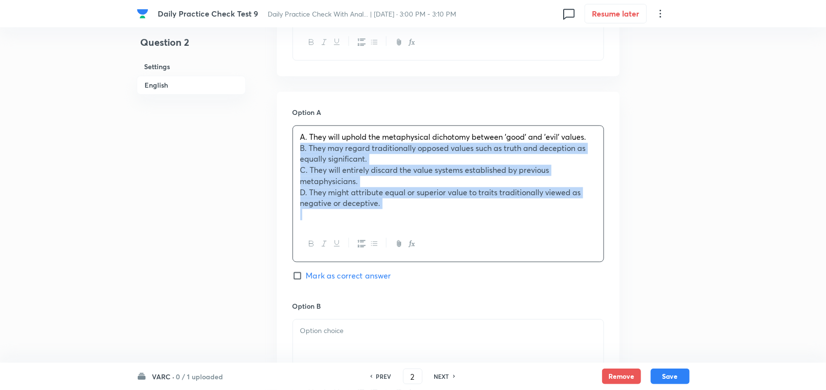
drag, startPoint x: 398, startPoint y: 230, endPoint x: 293, endPoint y: 176, distance: 117.9
click at [293, 176] on div "A. They will uphold the metaphysical dichotomy between 'good' and 'evil' values…" at bounding box center [448, 176] width 310 height 100
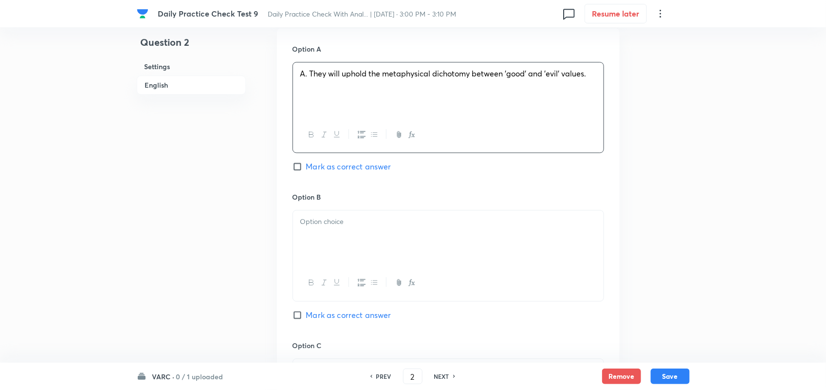
scroll to position [988, 0]
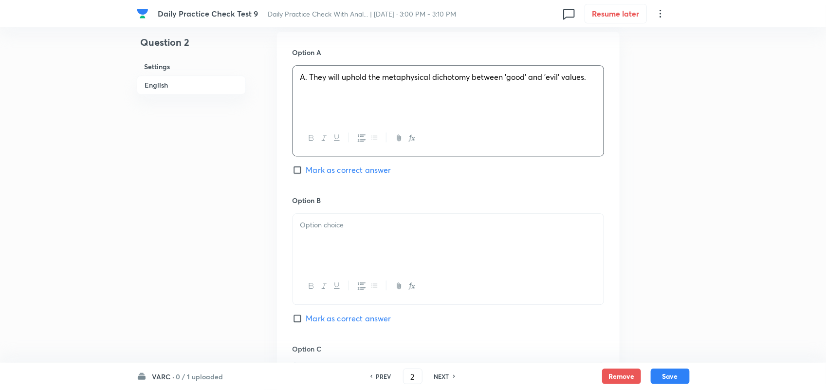
click at [311, 82] on span "A. They will uphold the metaphysical dichotomy between 'good' and 'evil' values." at bounding box center [443, 77] width 286 height 10
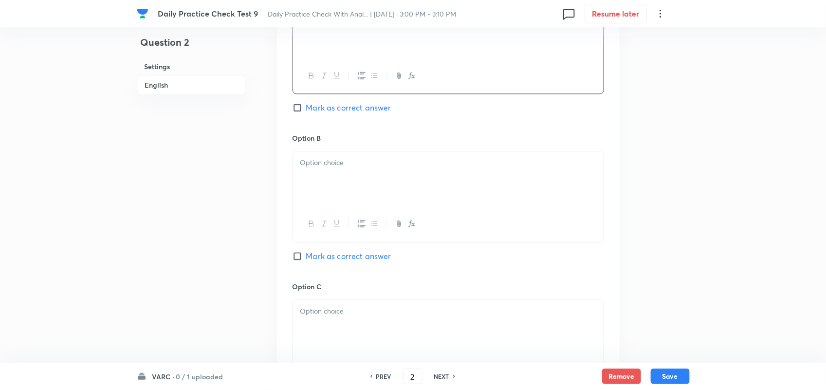
scroll to position [1054, 0]
click at [358, 195] on div at bounding box center [448, 174] width 310 height 54
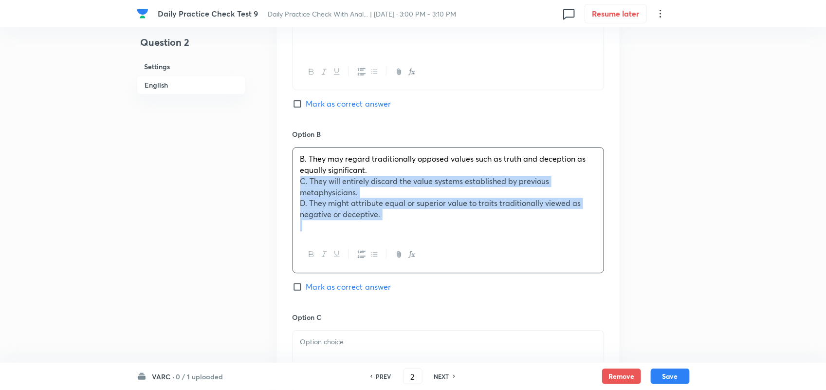
drag, startPoint x: 403, startPoint y: 249, endPoint x: 281, endPoint y: 208, distance: 128.8
click at [281, 208] on div "Option A They will uphold the metaphysical dichotomy between 'good' and 'evil' …" at bounding box center [448, 284] width 342 height 639
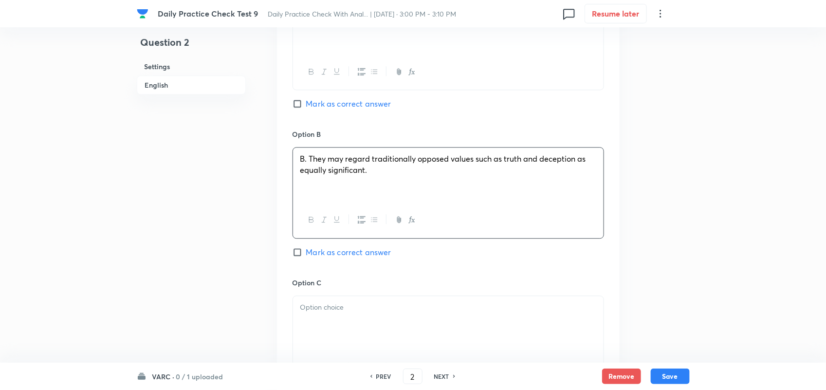
click at [309, 175] on span "B. They may regard traditionally opposed values such as truth and deception as …" at bounding box center [443, 163] width 286 height 21
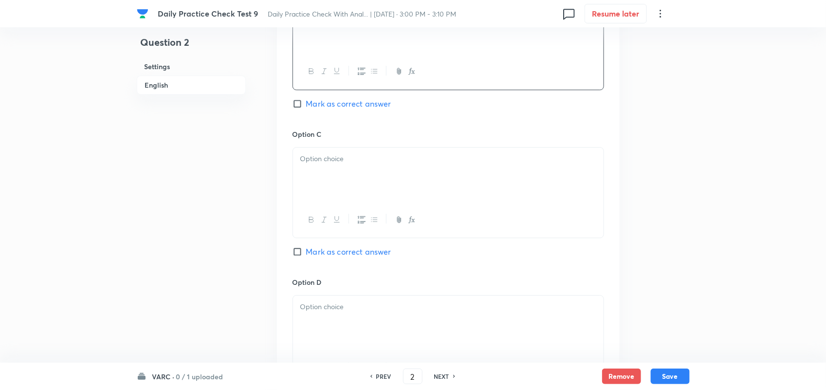
scroll to position [1203, 0]
click at [348, 201] on div at bounding box center [448, 173] width 310 height 54
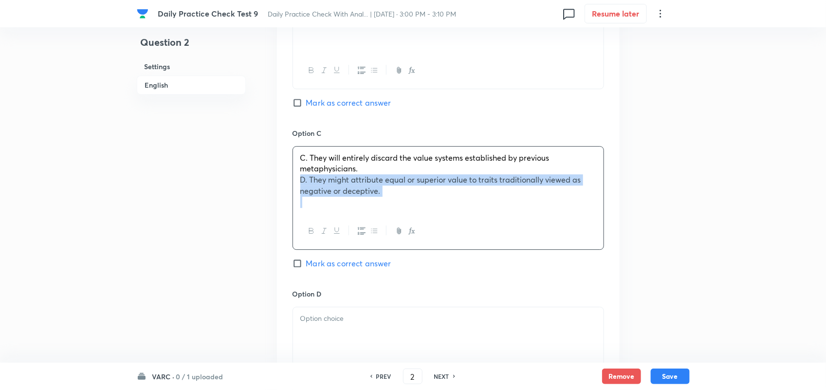
drag, startPoint x: 405, startPoint y: 220, endPoint x: 293, endPoint y: 207, distance: 112.2
click at [293, 207] on div "C. They will entirely discard the value systems established by previous metaphy…" at bounding box center [448, 179] width 310 height 67
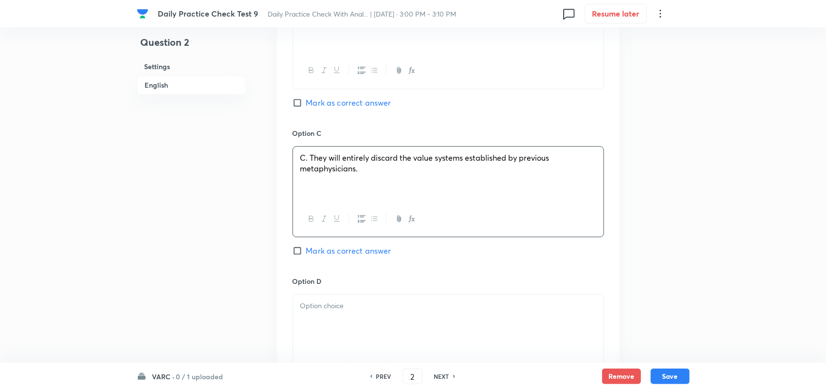
click at [307, 174] on span "C. They will entirely discard the value systems established by previous metaphy…" at bounding box center [424, 162] width 249 height 21
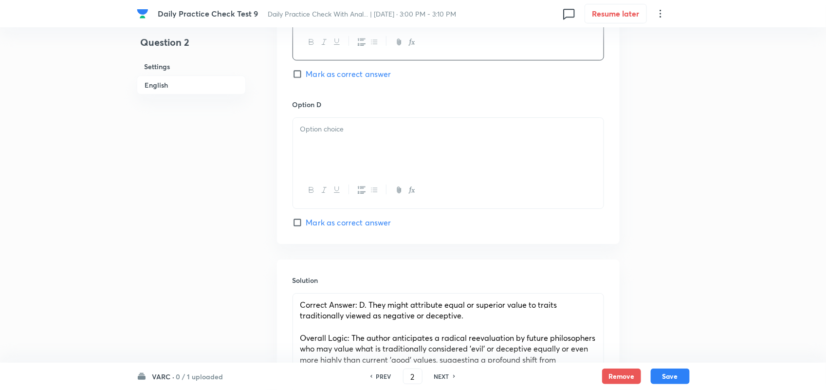
scroll to position [1382, 0]
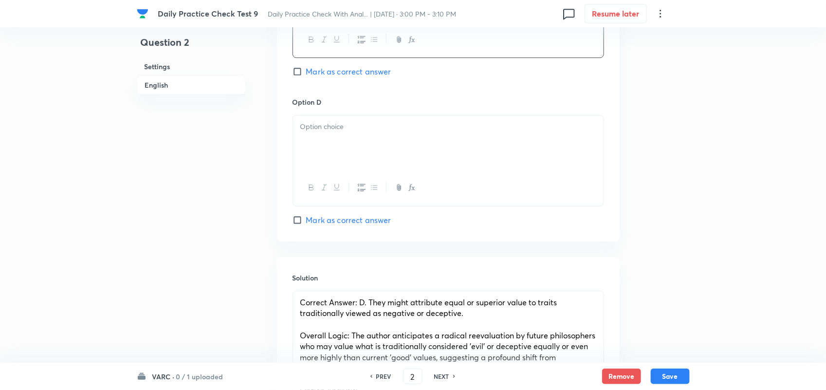
click at [353, 170] on div at bounding box center [448, 142] width 310 height 54
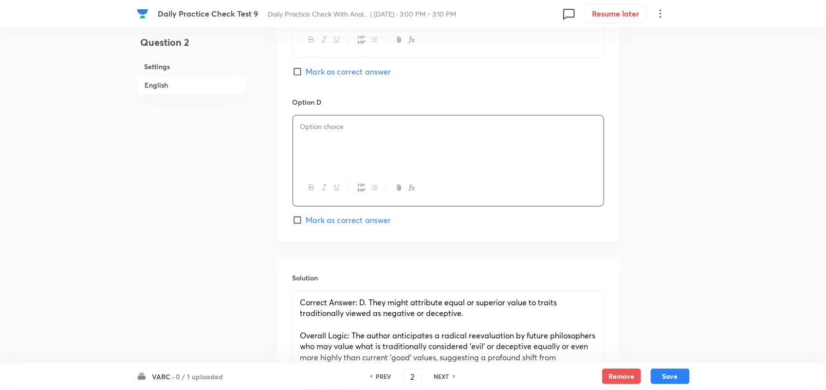
paste div
click at [309, 143] on span "D. They might attribute equal or superior value to traits traditionally viewed …" at bounding box center [440, 131] width 281 height 21
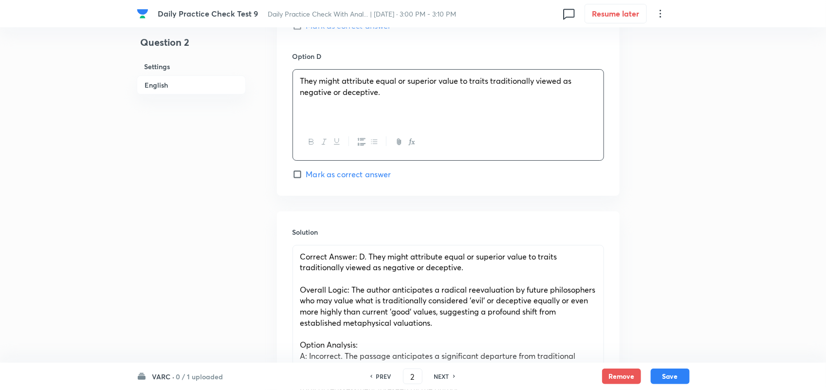
scroll to position [1428, 0]
click at [297, 179] on input "Mark as correct answer" at bounding box center [299, 174] width 14 height 10
checkbox input "true"
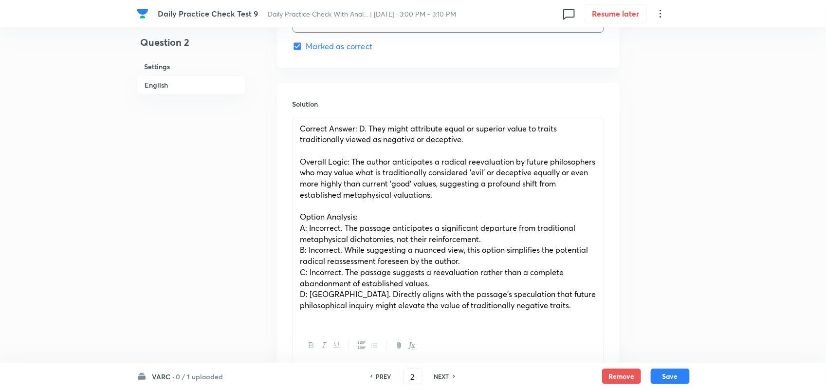
scroll to position [1557, 0]
click at [371, 143] on span "Correct Answer: D. They might attribute equal or superior value to traits tradi…" at bounding box center [428, 132] width 257 height 21
click at [368, 143] on span "Correct Answer: D. They might attribute equal or superior value to traits tradi…" at bounding box center [428, 132] width 257 height 21
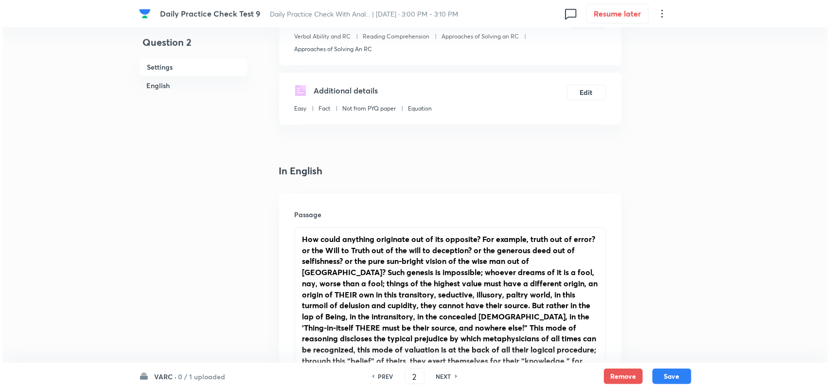
scroll to position [0, 0]
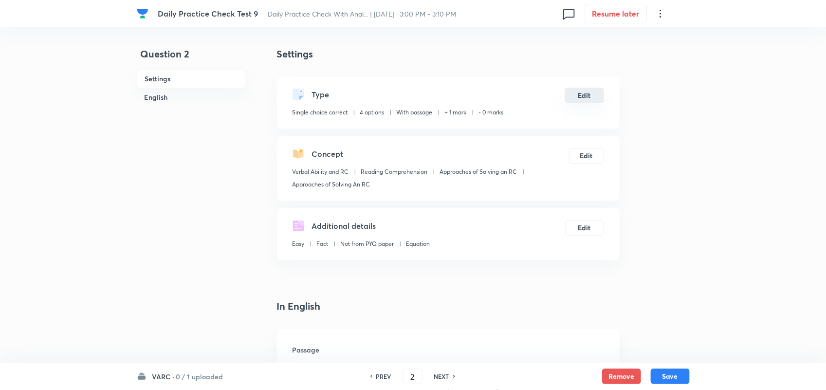
click at [575, 99] on button "Edit" at bounding box center [584, 96] width 39 height 16
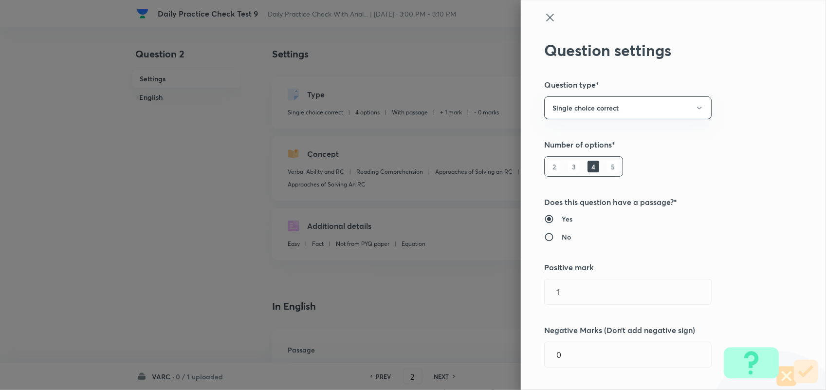
type input "Verbal Ability and RC"
type input "Reading Comprehension"
type input "Approaches of Solving an RC"
type input "Approaches of Solving An RC"
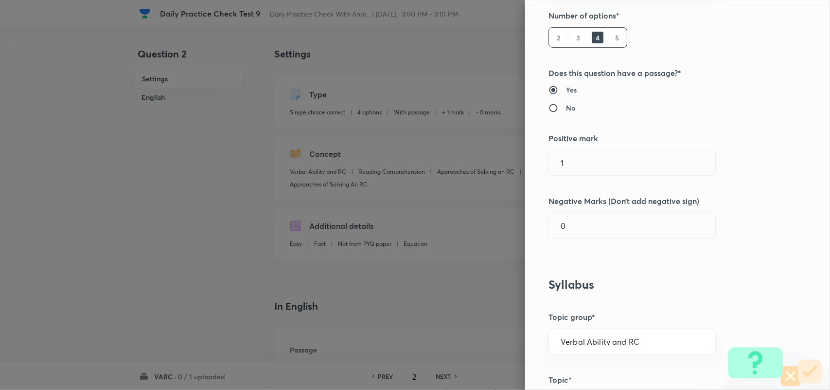
scroll to position [130, 0]
click at [560, 168] on input "1" at bounding box center [632, 161] width 166 height 25
type input "3"
click at [573, 227] on input "0" at bounding box center [632, 224] width 166 height 25
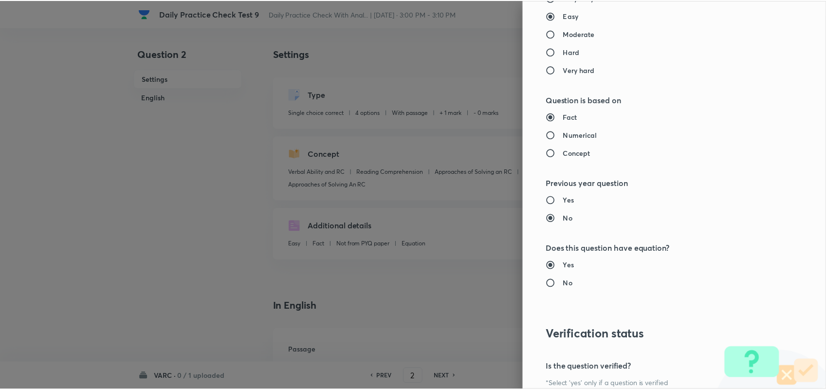
scroll to position [938, 0]
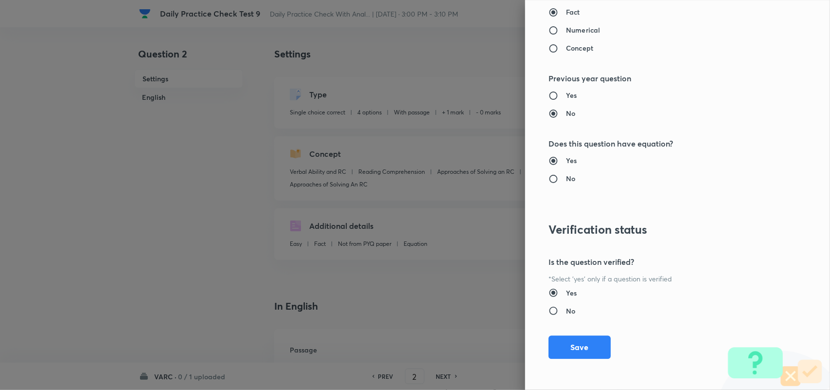
type input "1"
click at [582, 360] on div "Question settings Question type* Single choice correct Number of options* 2 3 4…" at bounding box center [677, 195] width 305 height 390
drag, startPoint x: 575, startPoint y: 349, endPoint x: 562, endPoint y: 341, distance: 14.2
click at [562, 341] on button "Save" at bounding box center [580, 345] width 62 height 23
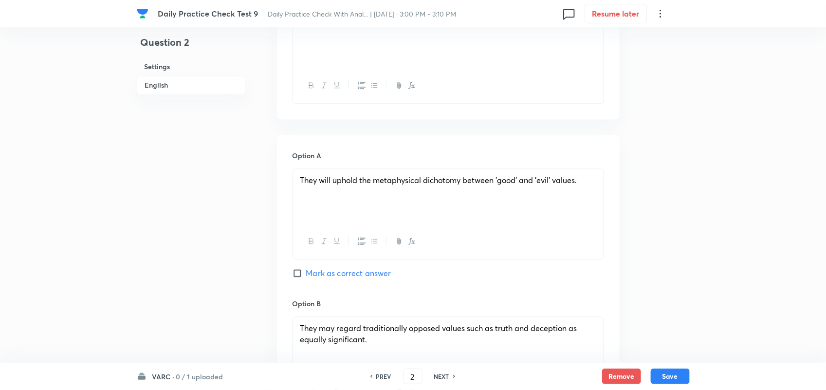
scroll to position [903, 0]
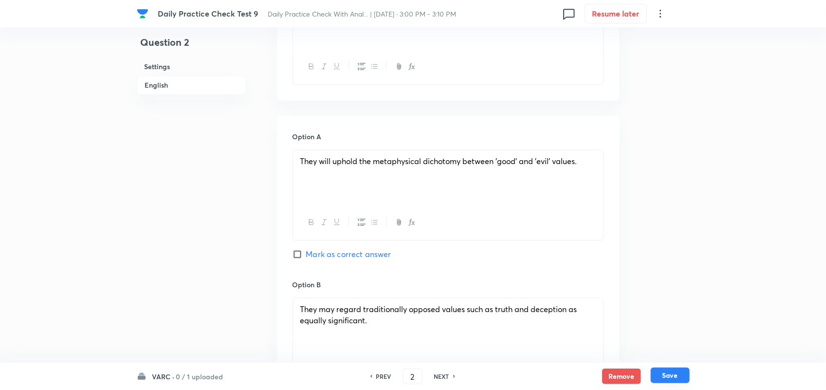
click at [680, 373] on button "Save" at bounding box center [669, 375] width 39 height 16
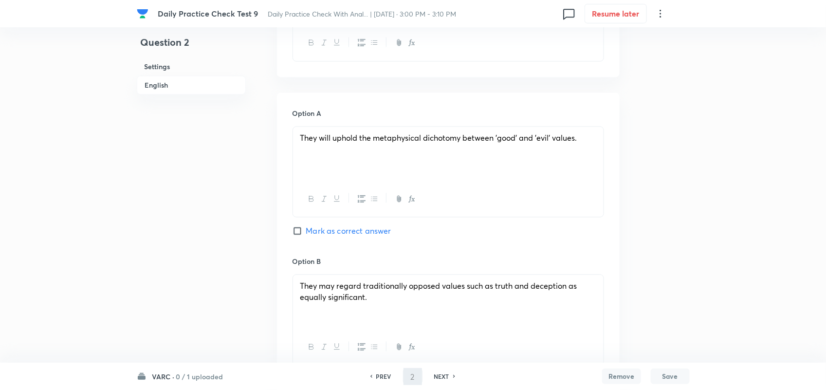
type input "3"
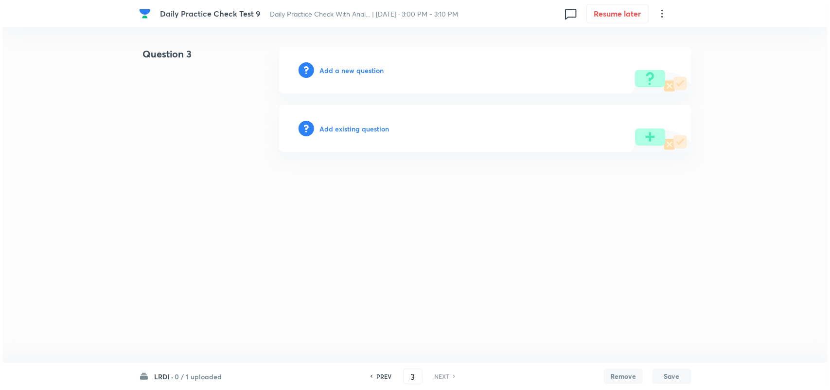
scroll to position [0, 0]
click at [345, 72] on h6 "Add a new question" at bounding box center [352, 70] width 64 height 10
click at [345, 72] on h6 "Choose a question type" at bounding box center [357, 70] width 75 height 10
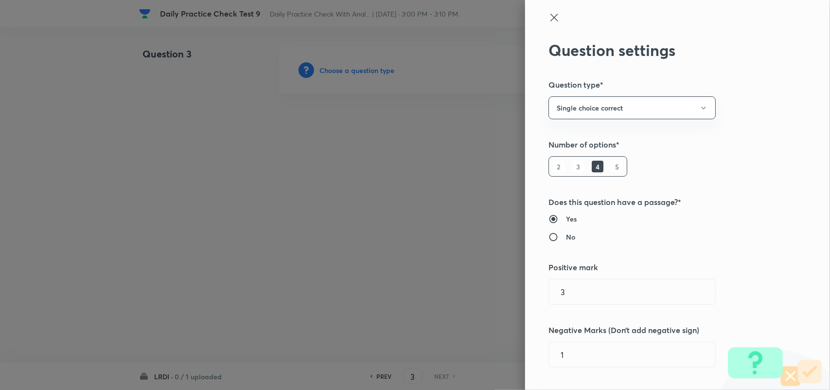
scroll to position [61, 0]
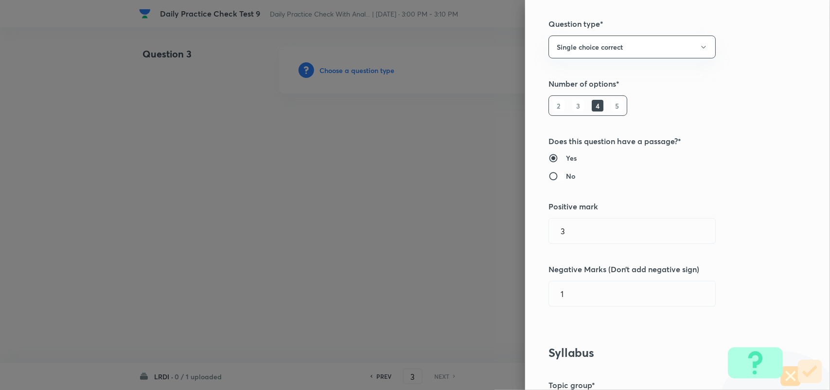
click at [549, 177] on input "No" at bounding box center [558, 176] width 18 height 10
radio input "true"
radio input "false"
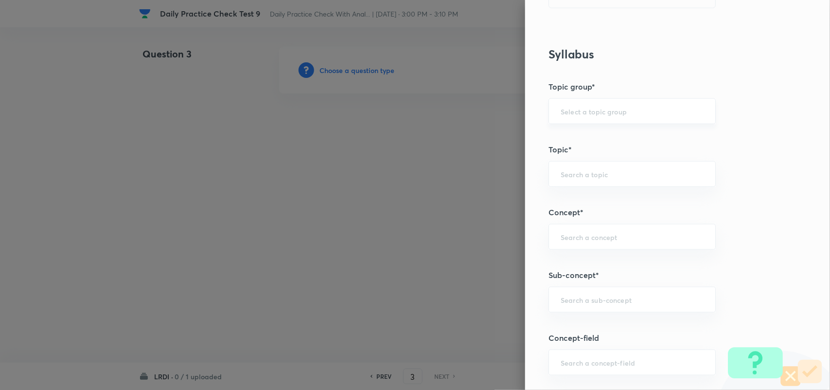
scroll to position [359, 0]
click at [590, 108] on input "text" at bounding box center [632, 111] width 143 height 9
click at [719, 198] on div "Question settings Question type* Single choice correct Number of options* 2 3 4…" at bounding box center [677, 195] width 305 height 390
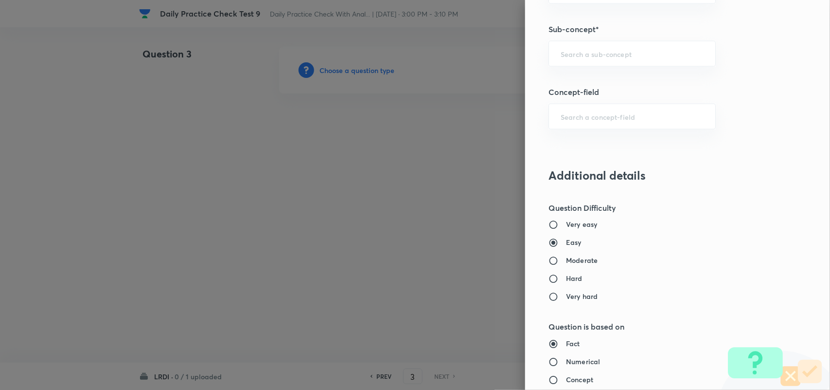
scroll to position [560, 0]
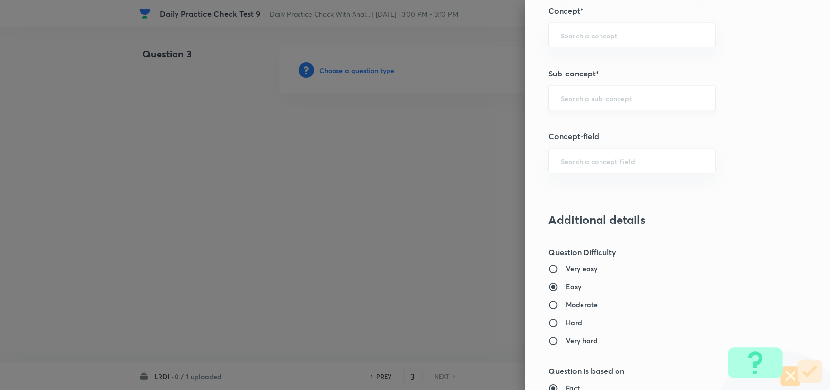
click at [582, 106] on div "​" at bounding box center [632, 98] width 167 height 26
click at [579, 122] on li "3D Pie Chart" at bounding box center [623, 127] width 166 height 18
type input "3D Pie Chart"
type input "DI and LR"
type input "Data Interpretation"
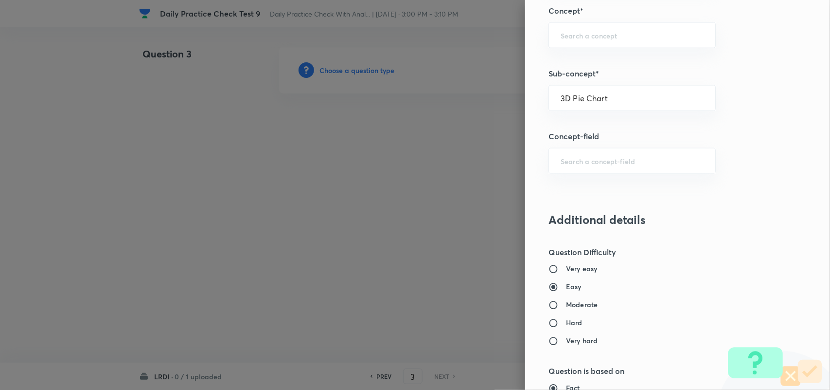
type input "Pie Chart"
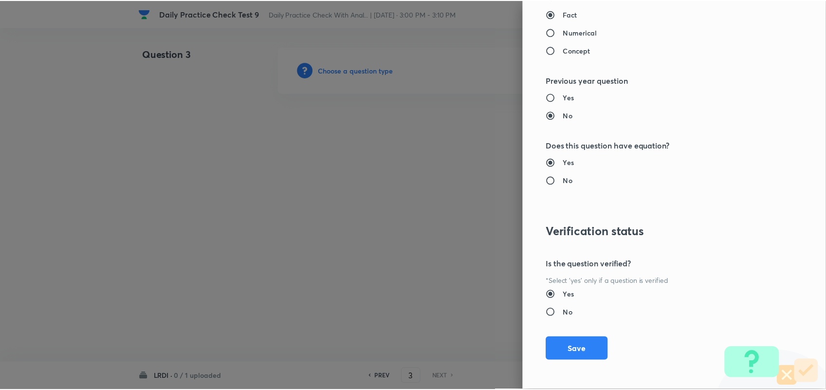
scroll to position [938, 0]
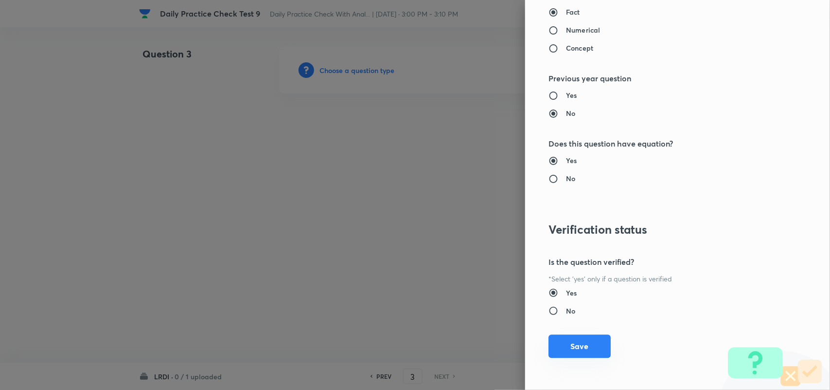
click at [584, 353] on button "Save" at bounding box center [580, 345] width 62 height 23
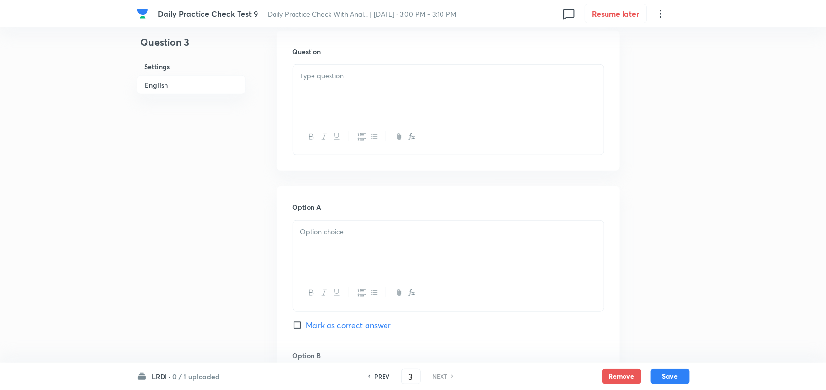
scroll to position [286, 0]
click at [336, 105] on div at bounding box center [448, 91] width 310 height 54
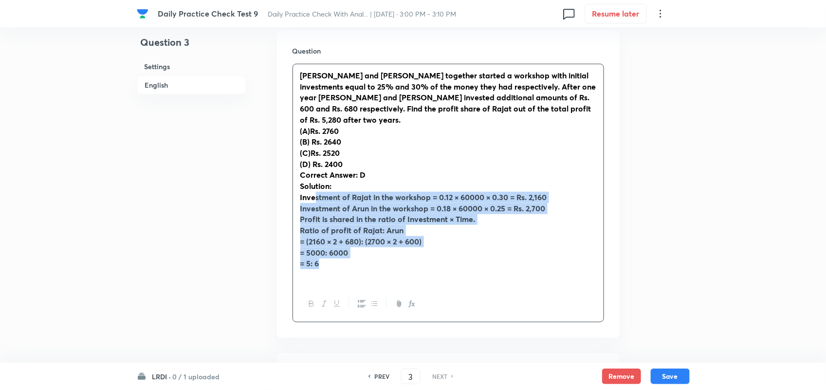
drag, startPoint x: 367, startPoint y: 263, endPoint x: 315, endPoint y: 193, distance: 87.3
click at [315, 193] on div "Arun and Rajat together started a workshop with initial investments equal to 25…" at bounding box center [448, 175] width 310 height 222
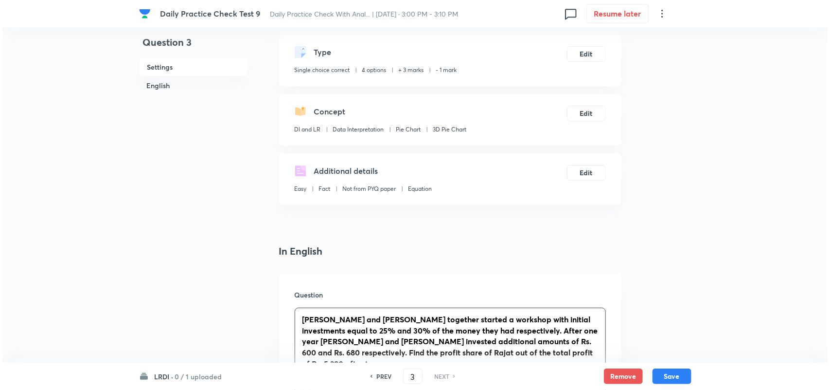
scroll to position [20, 0]
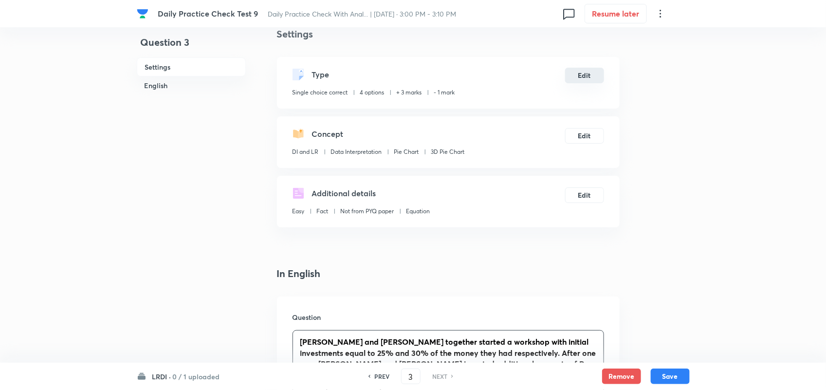
click at [581, 75] on button "Edit" at bounding box center [584, 76] width 39 height 16
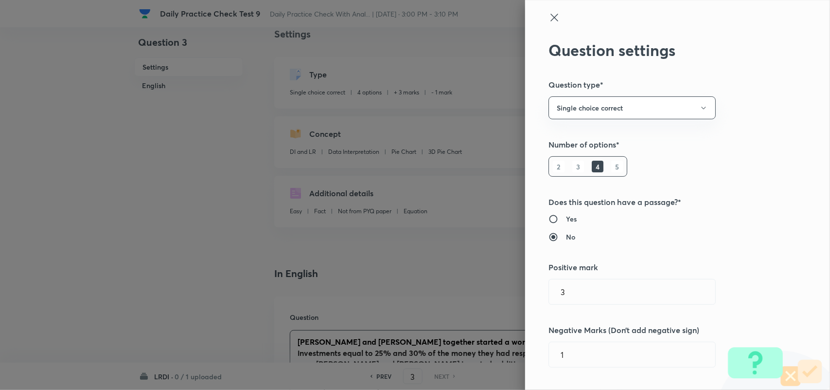
click at [566, 222] on h6 "Yes" at bounding box center [571, 219] width 11 height 10
click at [561, 222] on input "Yes" at bounding box center [558, 219] width 18 height 10
radio input "true"
radio input "false"
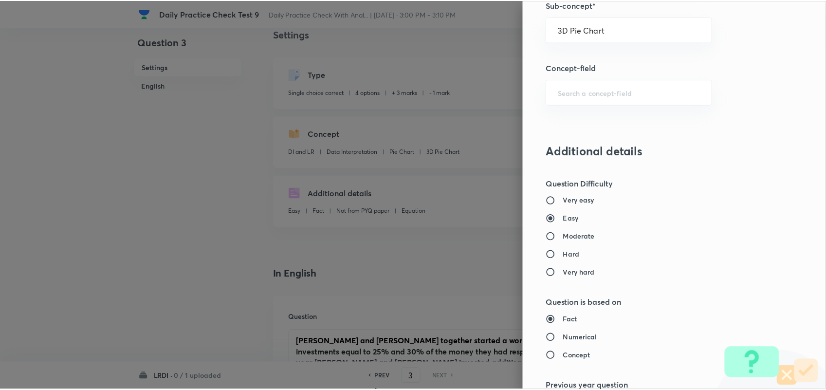
scroll to position [938, 0]
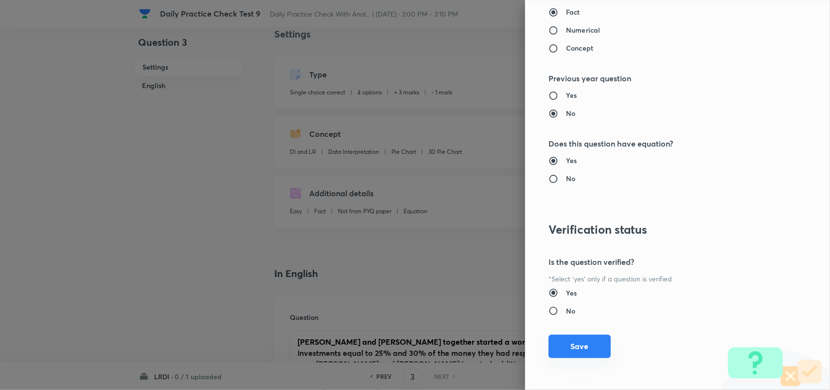
click at [568, 341] on button "Save" at bounding box center [580, 345] width 62 height 23
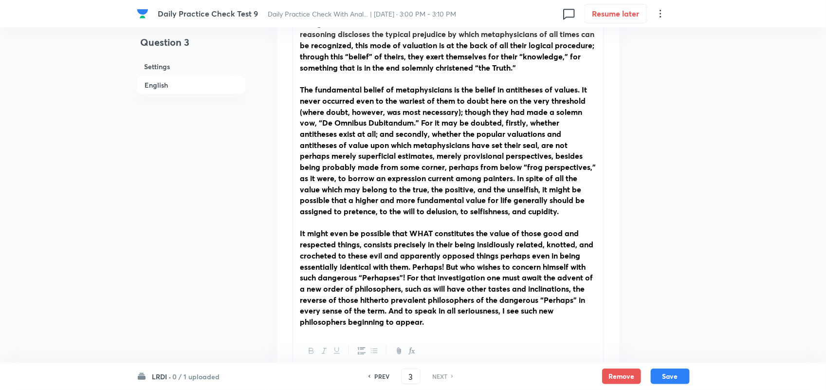
scroll to position [427, 0]
click at [411, 241] on strong "It might even be possible that WHAT constitutes the value of those good and res…" at bounding box center [446, 276] width 293 height 99
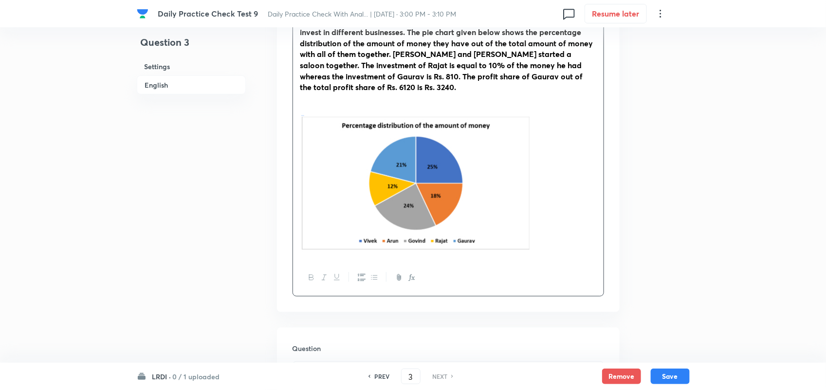
scroll to position [375, 0]
click at [344, 103] on p at bounding box center [448, 108] width 296 height 11
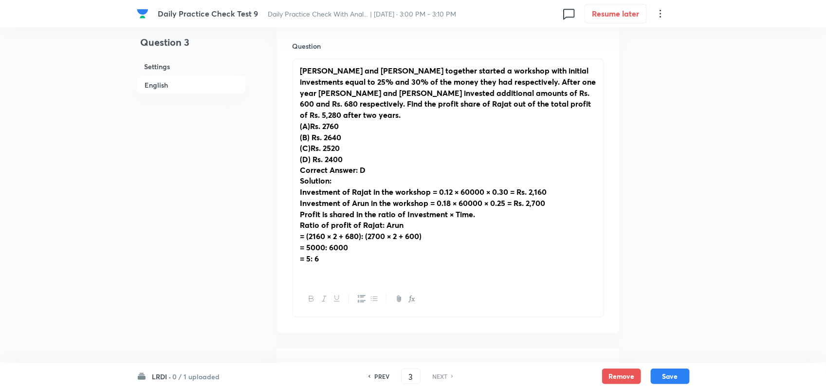
scroll to position [653, 0]
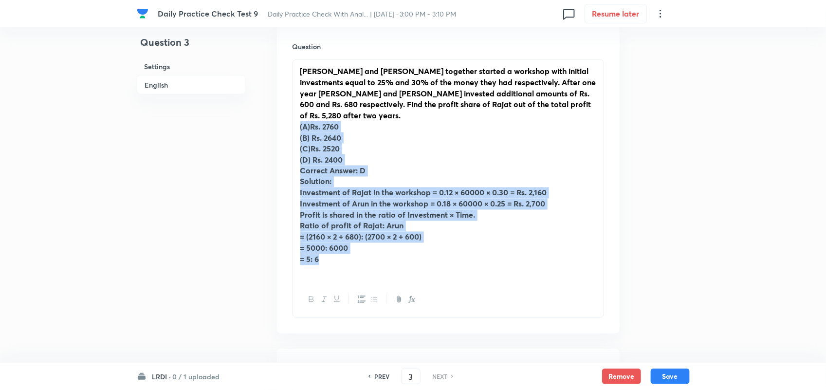
drag, startPoint x: 300, startPoint y: 112, endPoint x: 406, endPoint y: 253, distance: 177.2
click at [406, 253] on div "Arun and Rajat together started a workshop with initial investments equal to 25…" at bounding box center [448, 171] width 310 height 222
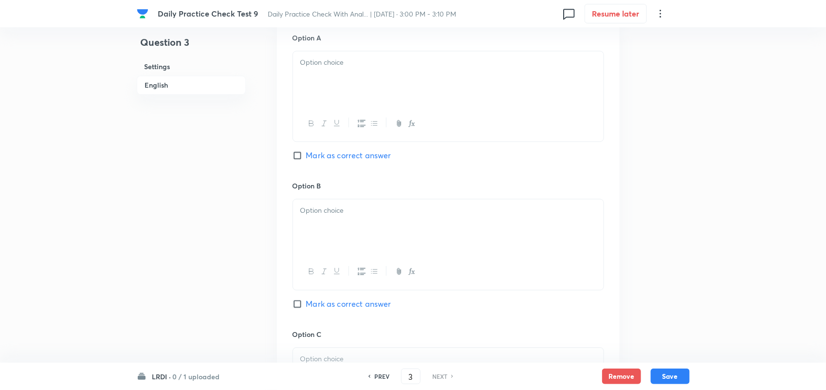
scroll to position [856, 0]
click at [335, 47] on div at bounding box center [448, 74] width 310 height 54
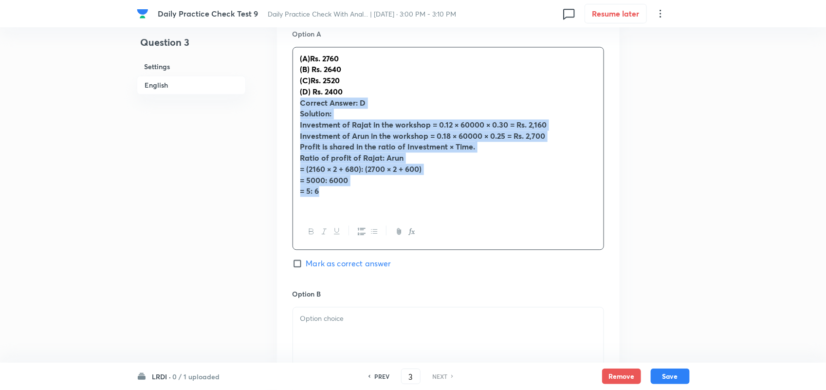
drag, startPoint x: 332, startPoint y: 190, endPoint x: 290, endPoint y: 93, distance: 105.7
click at [290, 93] on div "Option A (A) Rs. 2760 (B) Rs. 2640 (C) Rs. 2520 (D) Rs. 2400 Correct Answer: D …" at bounding box center [448, 371] width 342 height 716
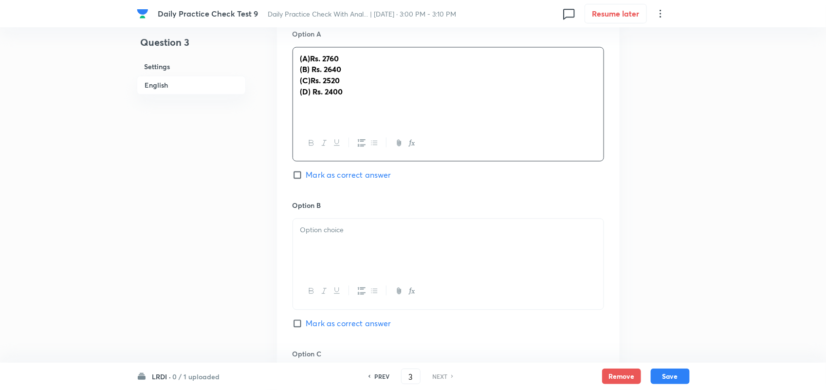
scroll to position [1341, 0]
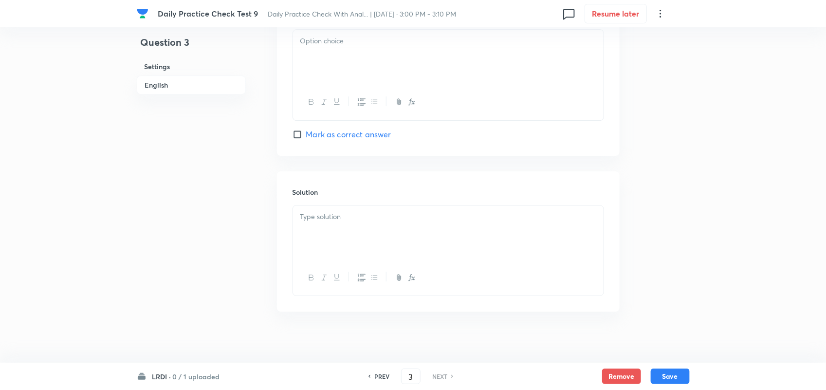
click at [378, 232] on div at bounding box center [448, 232] width 310 height 54
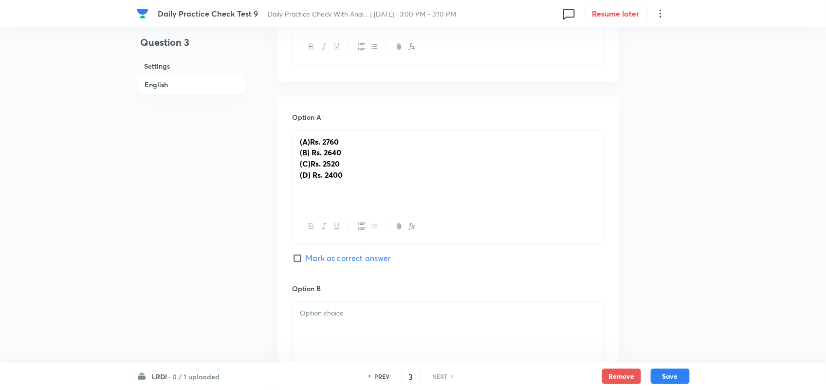
scroll to position [772, 0]
drag, startPoint x: 357, startPoint y: 168, endPoint x: 278, endPoint y: 129, distance: 87.7
click at [310, 223] on icon "button" at bounding box center [311, 227] width 8 height 8
click at [348, 171] on p "(D) Rs. 2400" at bounding box center [448, 176] width 296 height 11
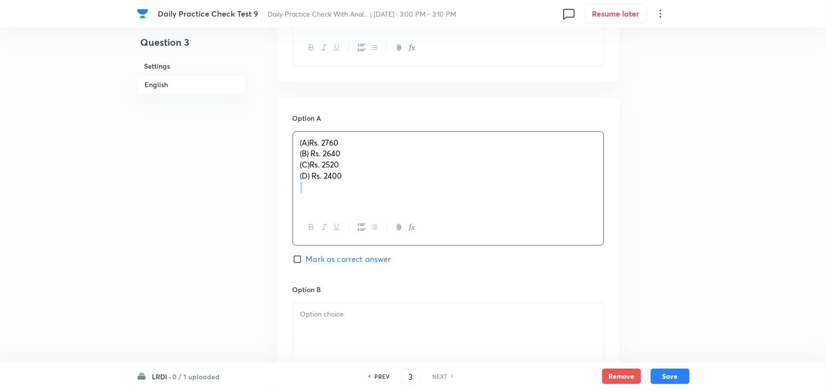
click at [348, 171] on p "(D) Rs. 2400" at bounding box center [448, 176] width 296 height 11
drag, startPoint x: 348, startPoint y: 167, endPoint x: 290, endPoint y: 139, distance: 64.2
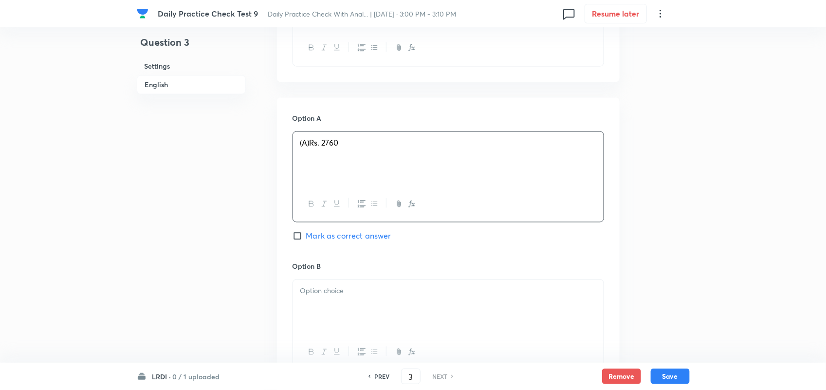
scroll to position [844, 0]
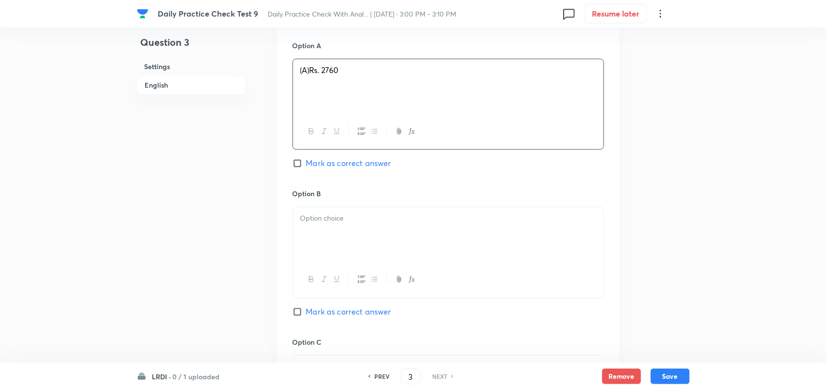
click at [353, 221] on div at bounding box center [448, 234] width 310 height 54
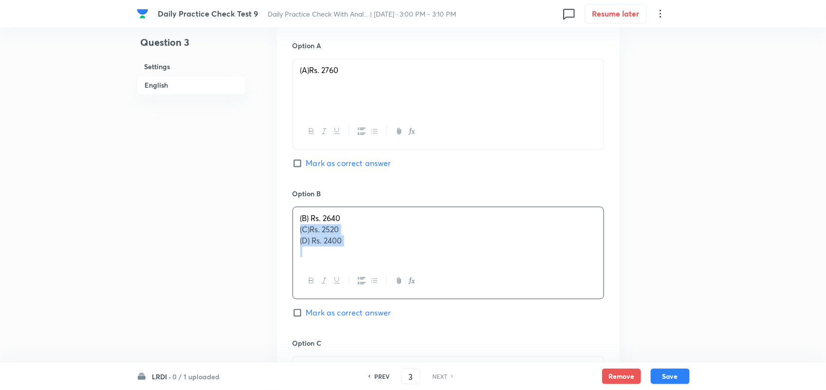
drag, startPoint x: 353, startPoint y: 237, endPoint x: 290, endPoint y: 217, distance: 65.8
click at [290, 217] on div "Option A (A) Rs. 2760 Mark as correct answer Option B (B) Rs. 2640 (C) Rs. 2520…" at bounding box center [448, 327] width 342 height 605
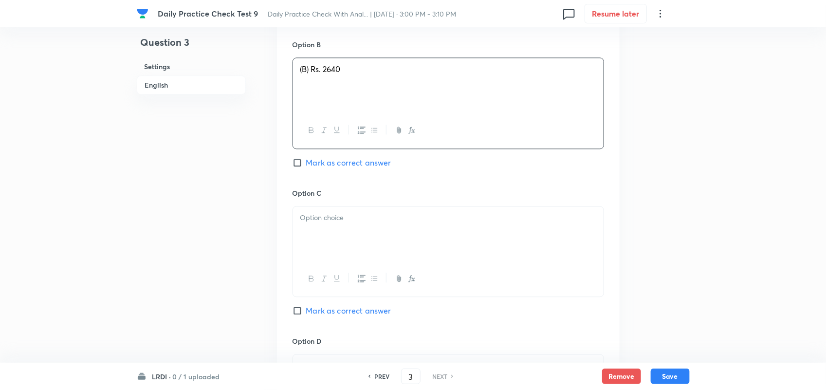
scroll to position [996, 0]
click at [363, 222] on div at bounding box center [448, 231] width 310 height 54
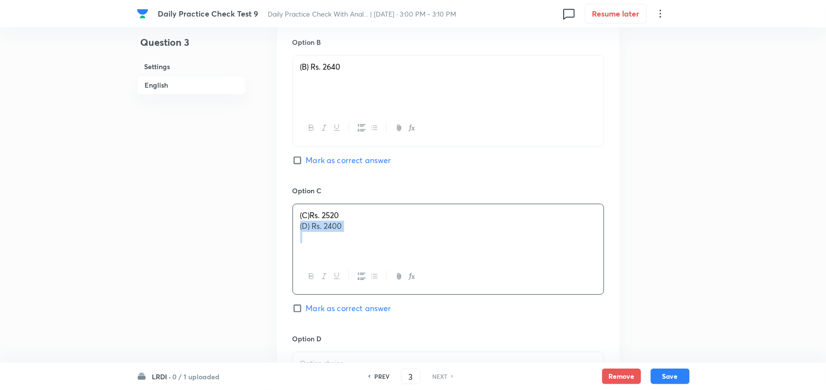
drag, startPoint x: 320, startPoint y: 215, endPoint x: 274, endPoint y: 212, distance: 46.3
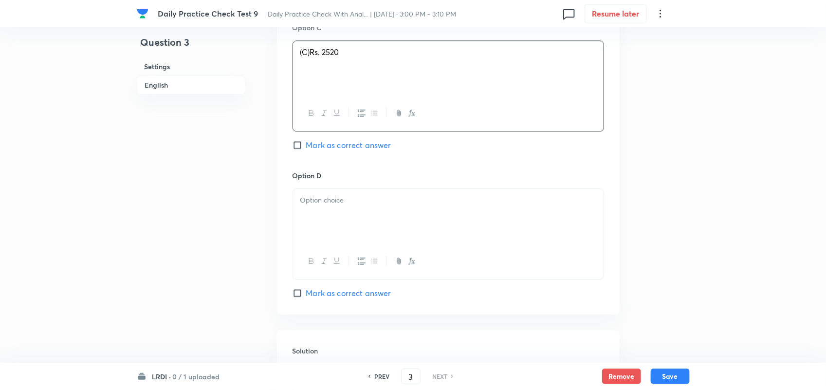
scroll to position [1160, 0]
click at [353, 215] on div at bounding box center [448, 214] width 310 height 54
drag, startPoint x: 312, startPoint y: 185, endPoint x: 267, endPoint y: 183, distance: 45.3
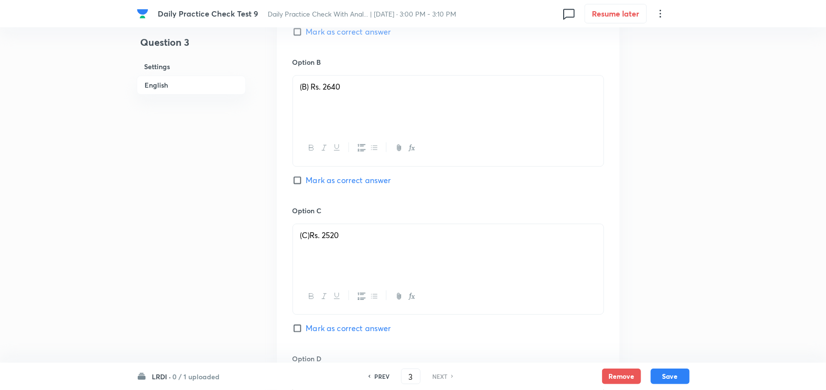
scroll to position [970, 0]
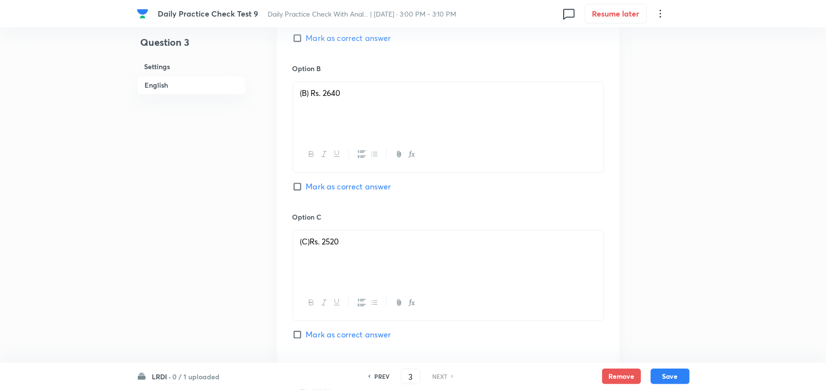
click at [312, 236] on span "Rs. 2520" at bounding box center [324, 241] width 29 height 10
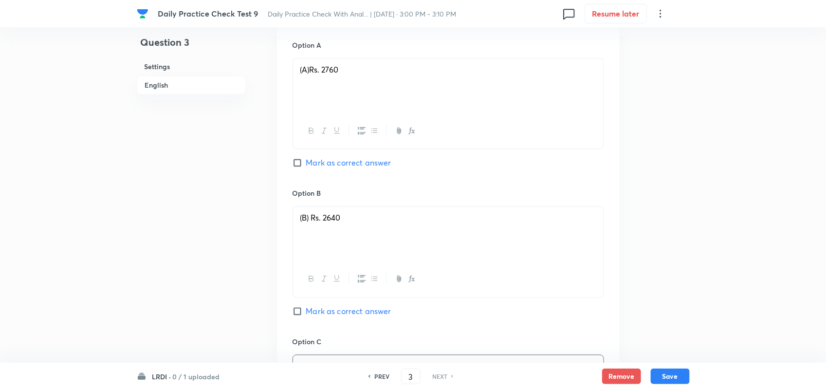
scroll to position [844, 0]
click at [313, 213] on span "(B) Rs. 2640" at bounding box center [320, 218] width 40 height 10
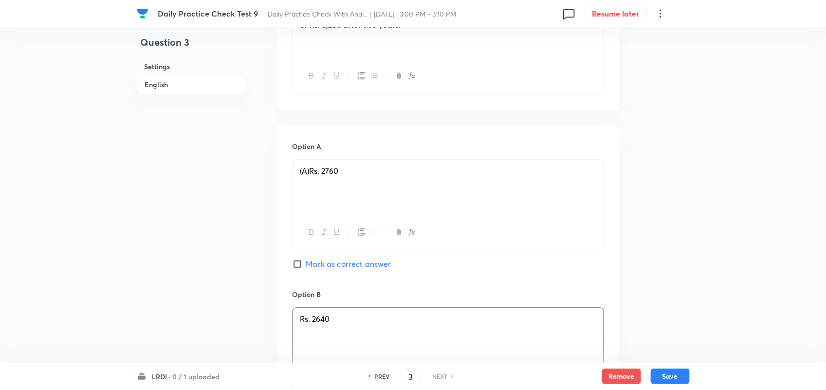
scroll to position [733, 0]
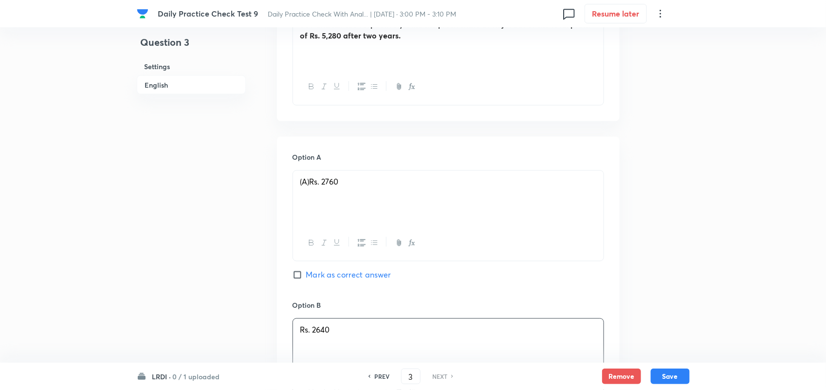
click at [309, 177] on span "(A)" at bounding box center [304, 182] width 9 height 10
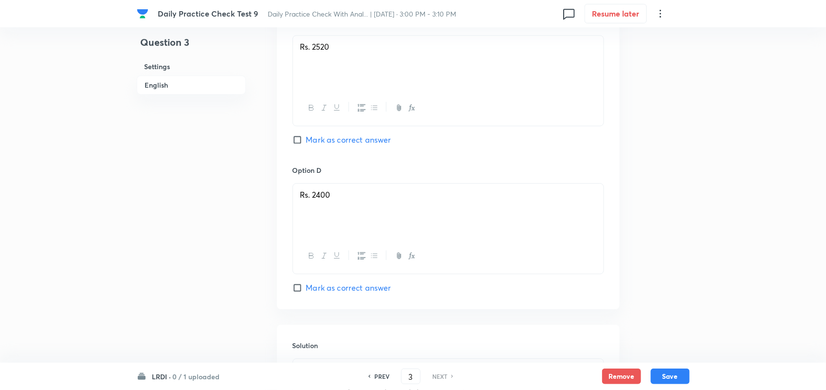
click at [297, 283] on input "Mark as correct answer" at bounding box center [299, 288] width 14 height 10
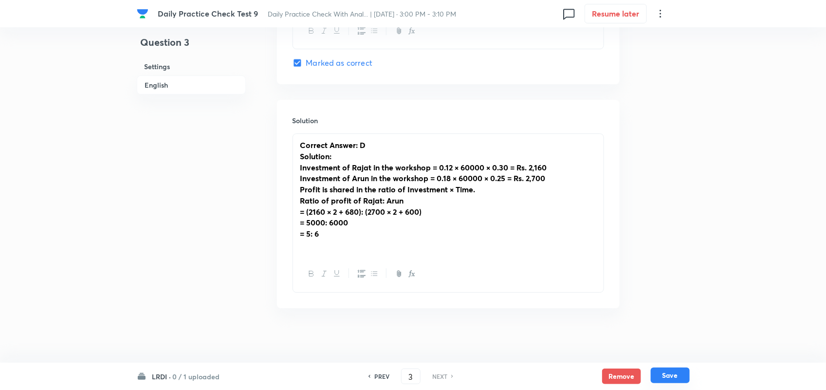
click at [673, 380] on button "Save" at bounding box center [669, 375] width 39 height 16
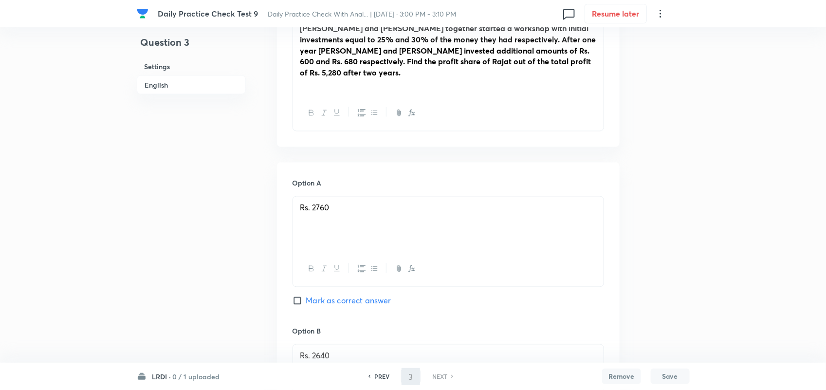
scroll to position [480, 0]
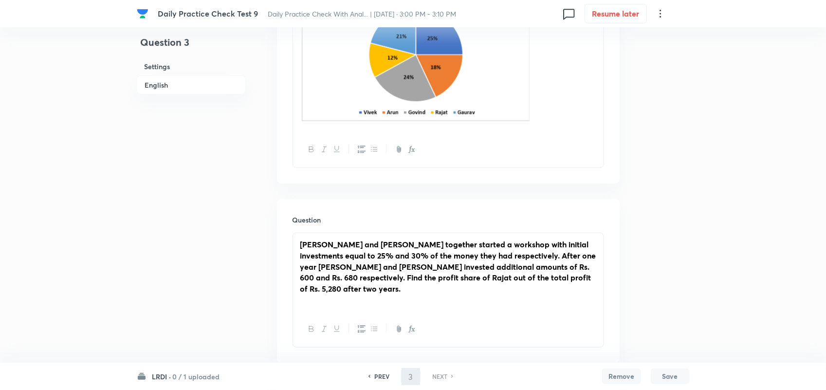
checkbox input "true"
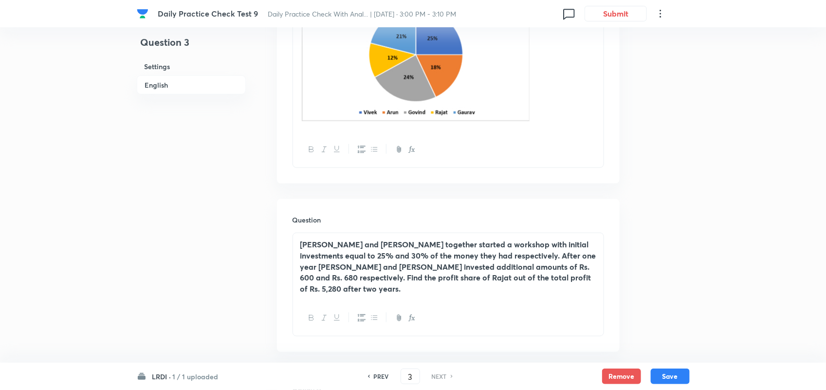
click at [173, 370] on div "LRDI · 1 / 1 uploaded PREV 3 ​ NEXT Remove Save" at bounding box center [413, 375] width 553 height 27
click at [166, 379] on h6 "LRDI ·" at bounding box center [161, 376] width 19 height 10
click at [167, 195] on p "1 / 1 uploaded" at bounding box center [197, 196] width 89 height 9
type input "1"
checkbox input "false"
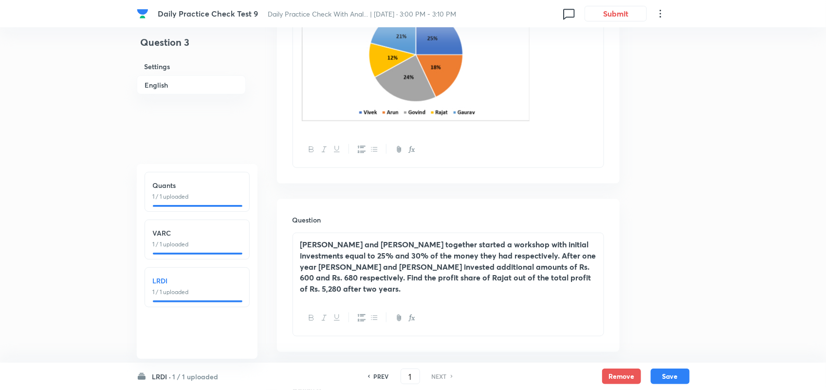
checkbox input "true"
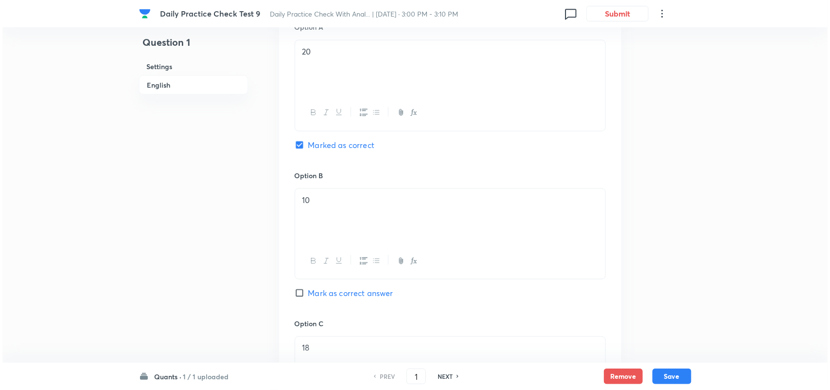
scroll to position [0, 0]
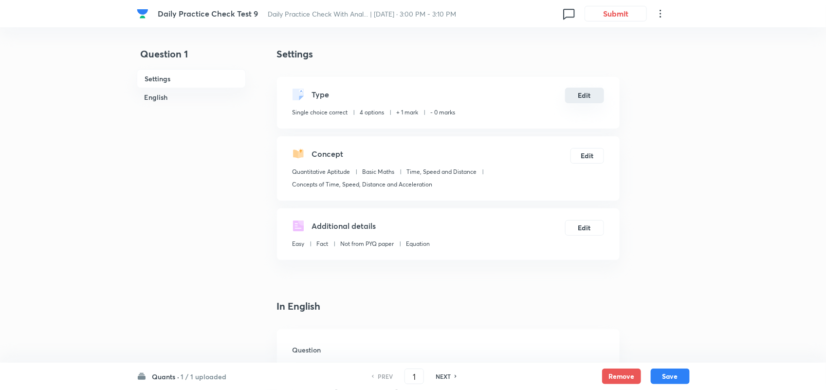
click at [589, 91] on button "Edit" at bounding box center [584, 96] width 39 height 16
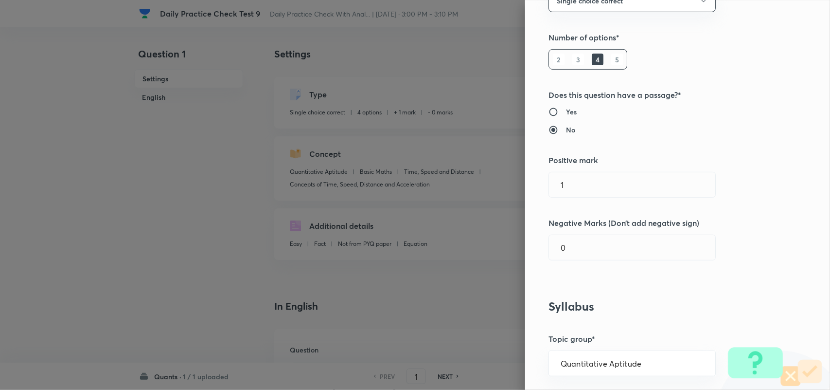
scroll to position [108, 0]
click at [599, 191] on input "1" at bounding box center [632, 183] width 166 height 25
type input "3"
click at [564, 238] on input "0" at bounding box center [632, 245] width 166 height 25
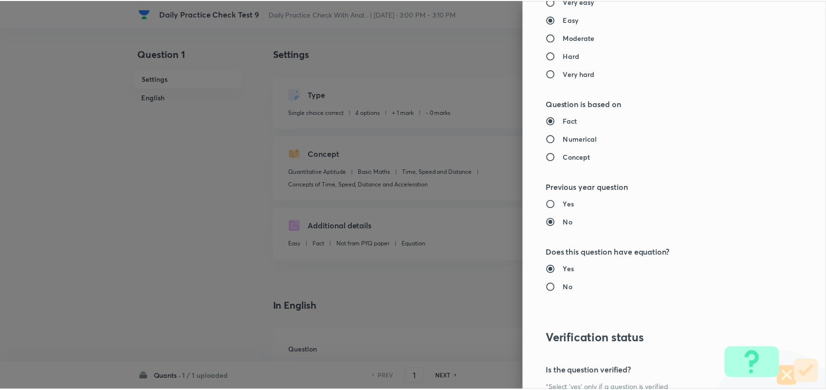
scroll to position [938, 0]
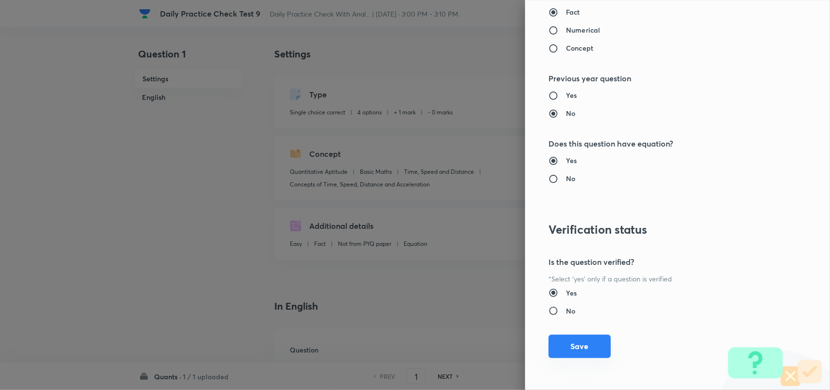
type input "1"
click at [566, 348] on button "Save" at bounding box center [580, 345] width 62 height 23
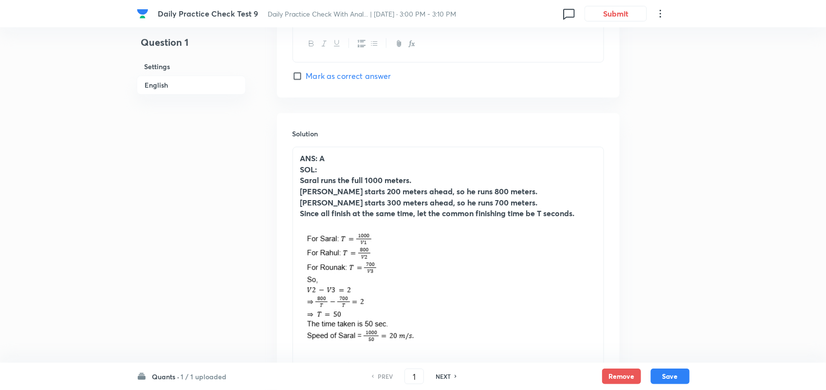
scroll to position [1097, 0]
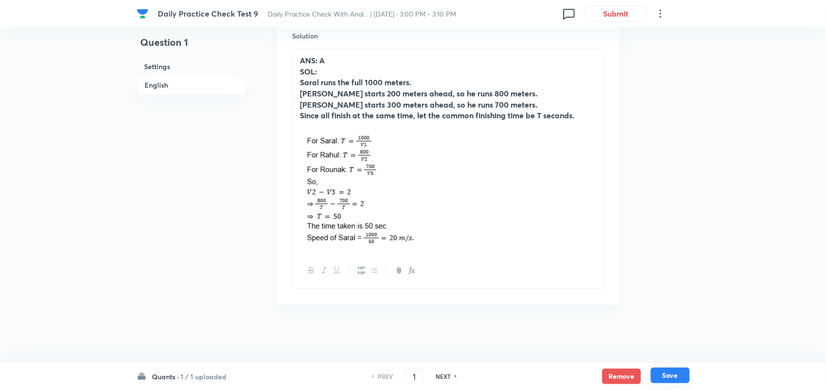
click at [675, 373] on button "Save" at bounding box center [669, 375] width 39 height 16
type input "2"
checkbox input "false"
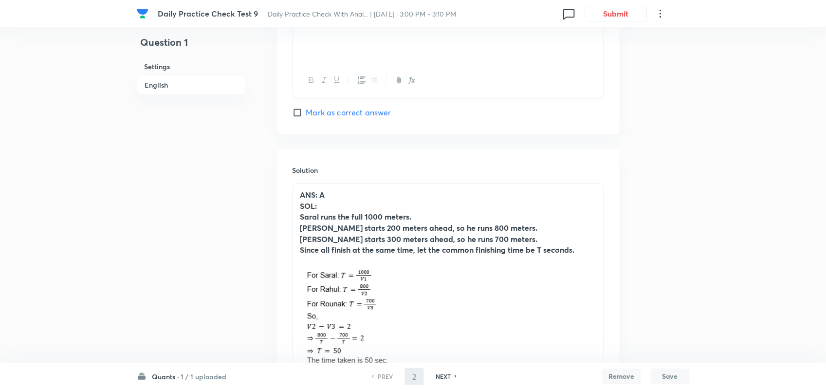
checkbox input "true"
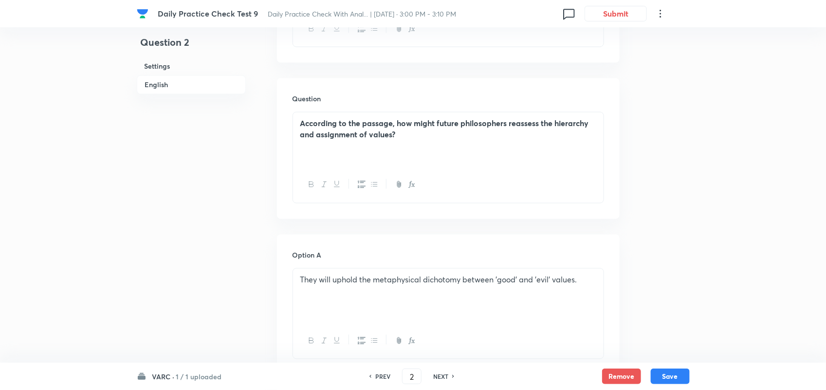
scroll to position [901, 0]
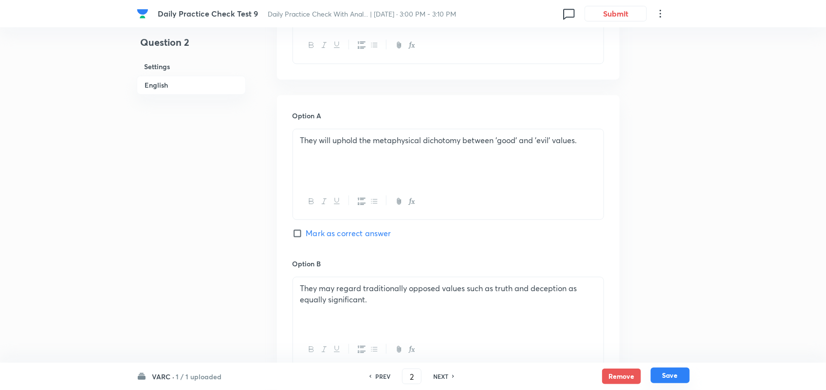
click at [668, 380] on button "Save" at bounding box center [669, 375] width 39 height 16
type input "3"
checkbox input "true"
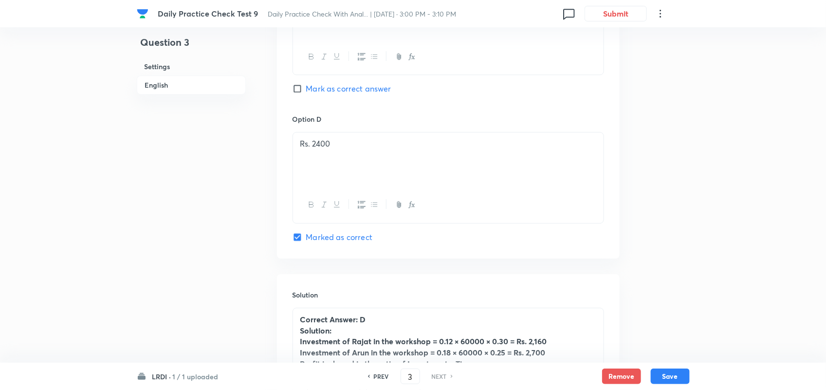
scroll to position [1355, 0]
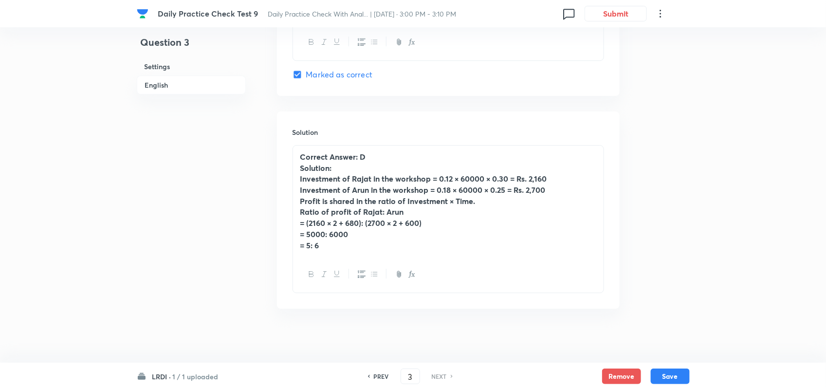
click at [343, 244] on p "= 5: 6" at bounding box center [448, 245] width 296 height 11
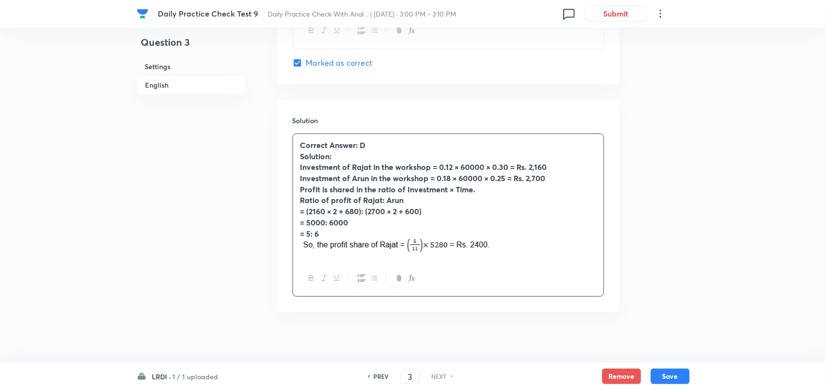
scroll to position [1371, 0]
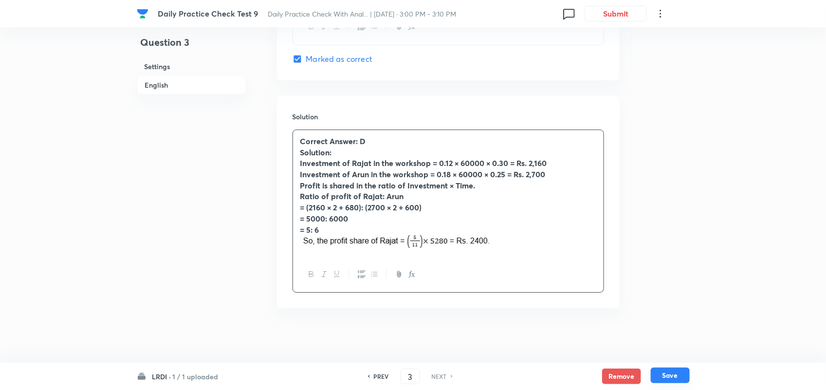
click at [679, 374] on button "Save" at bounding box center [669, 375] width 39 height 16
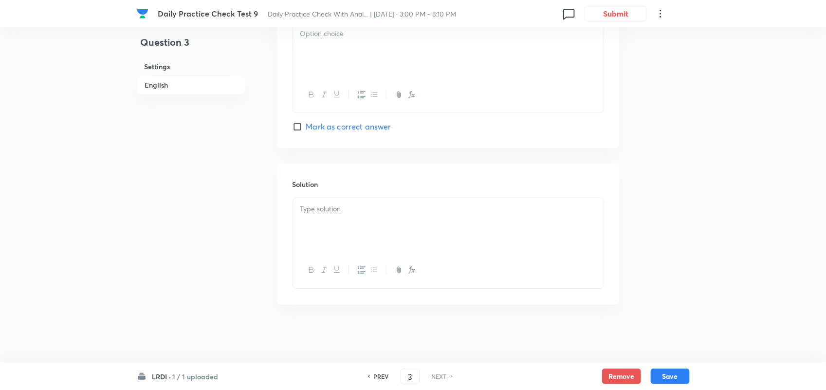
checkbox input "true"
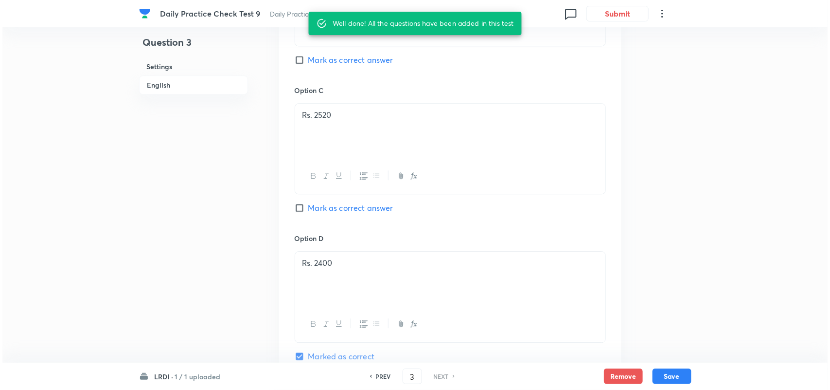
scroll to position [1073, 0]
click at [616, 6] on button "Submit" at bounding box center [615, 13] width 62 height 16
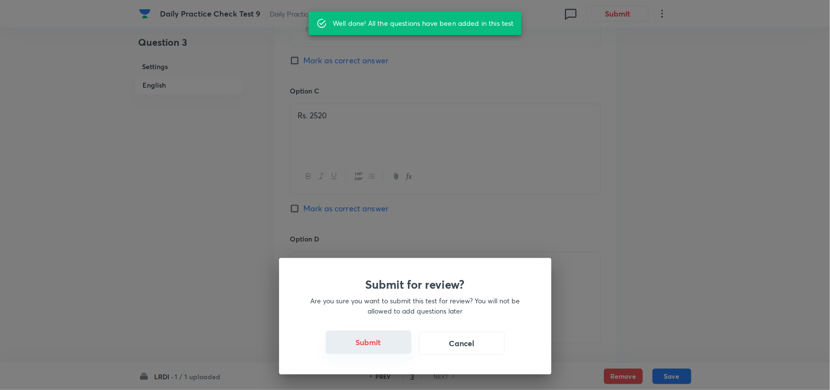
click at [373, 353] on button "Submit" at bounding box center [369, 341] width 86 height 23
click at [372, 346] on button "Submit" at bounding box center [369, 341] width 86 height 23
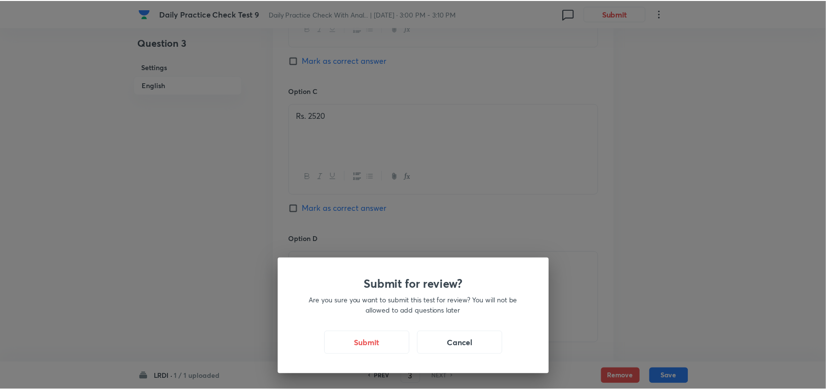
scroll to position [0, 0]
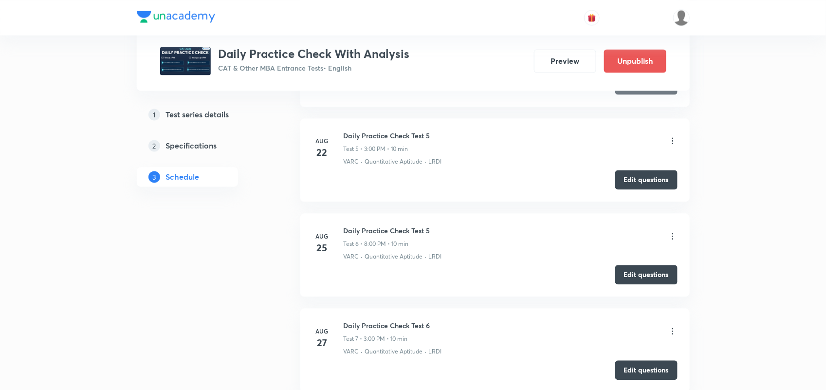
scroll to position [1218, 0]
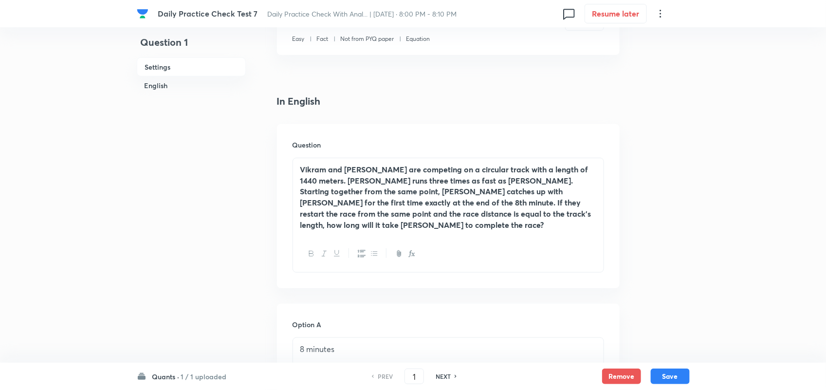
scroll to position [206, 0]
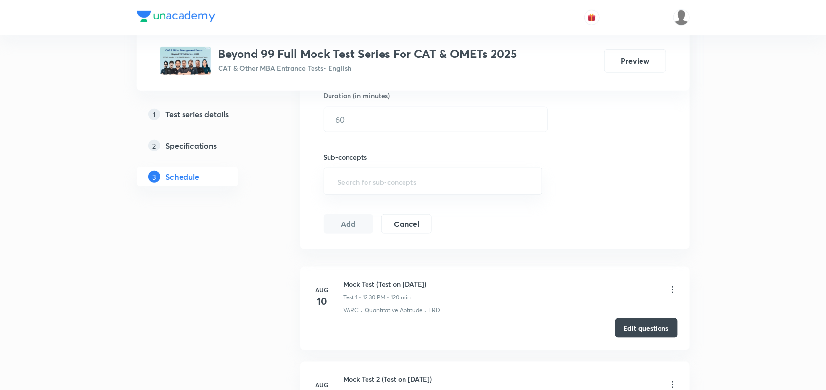
scroll to position [335, 0]
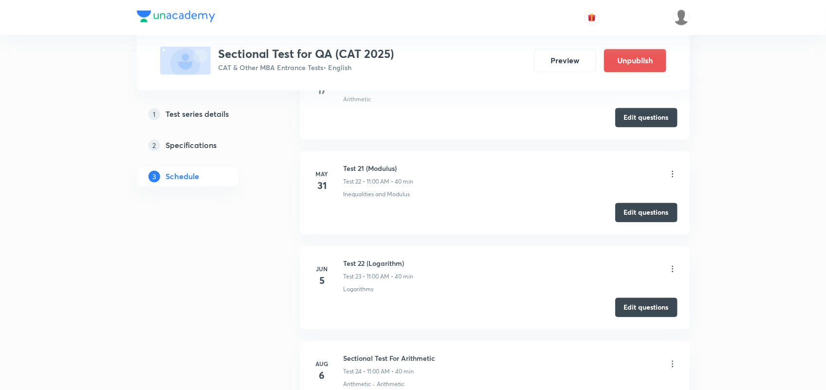
scroll to position [2381, 0]
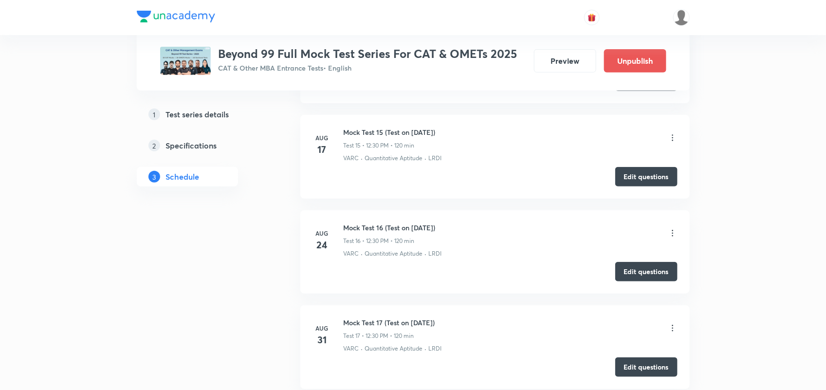
scroll to position [1884, 0]
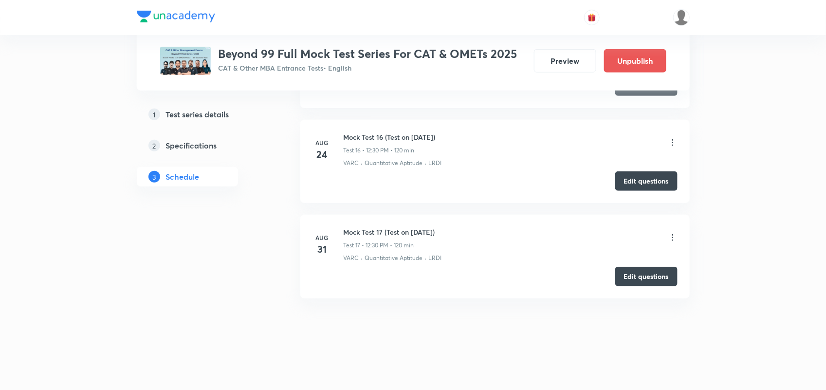
drag, startPoint x: 343, startPoint y: 231, endPoint x: 463, endPoint y: 227, distance: 119.7
click at [463, 227] on div "Mock Test 17 (Test on 31.08.2025) Test 17 • 12:30 PM • 120 min" at bounding box center [510, 238] width 334 height 23
click at [665, 278] on button "Edit questions" at bounding box center [646, 275] width 62 height 19
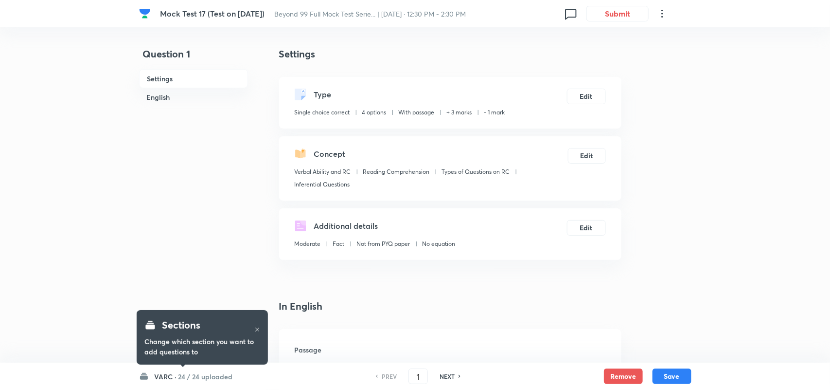
checkbox input "true"
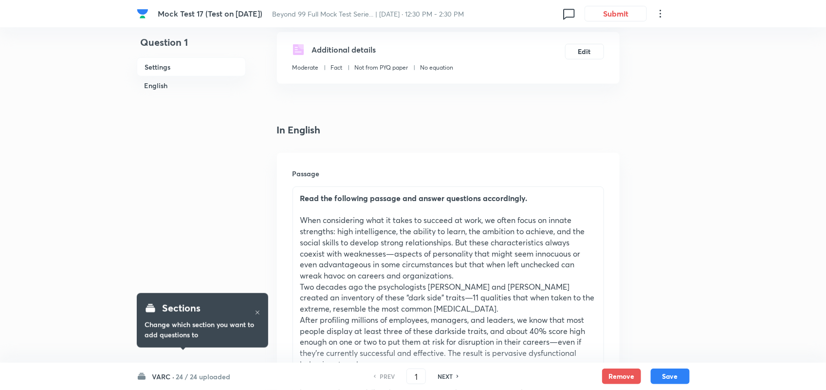
scroll to position [180, 0]
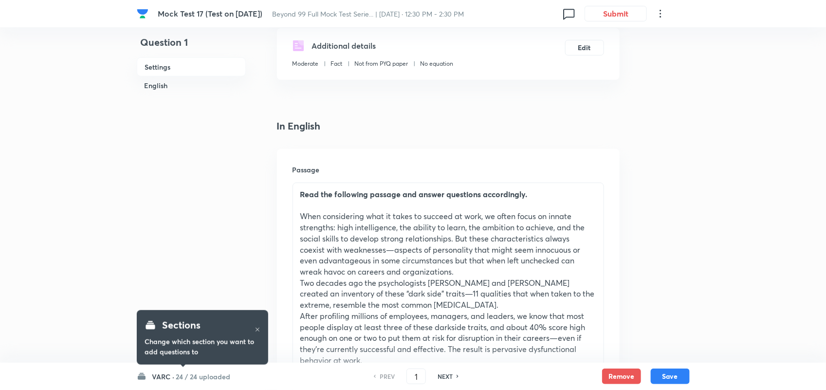
click at [169, 373] on h6 "VARC ·" at bounding box center [163, 376] width 22 height 10
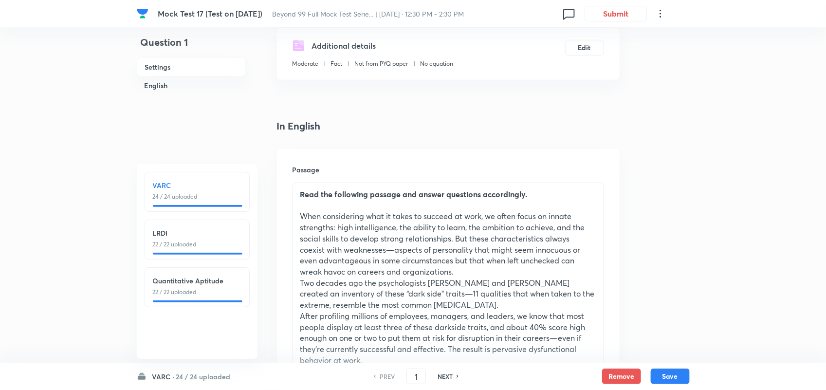
click at [198, 191] on div "VARC 24 / 24 uploaded" at bounding box center [197, 190] width 89 height 21
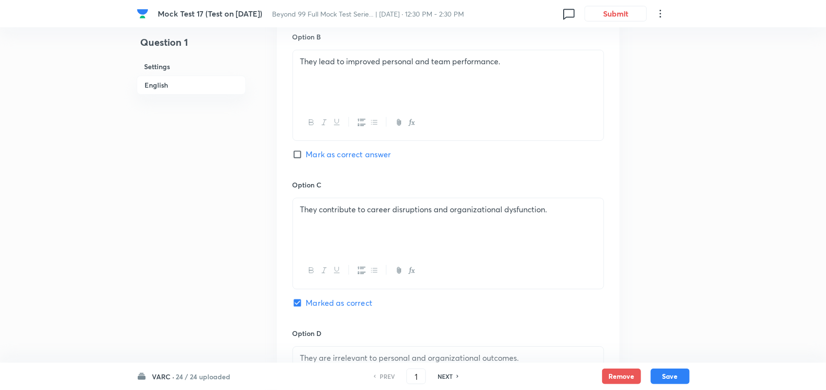
scroll to position [1668, 0]
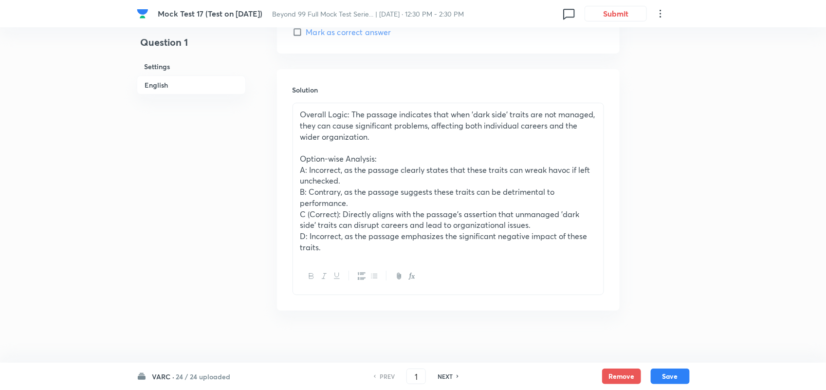
click at [451, 372] on h6 "NEXT" at bounding box center [444, 376] width 15 height 9
type input "2"
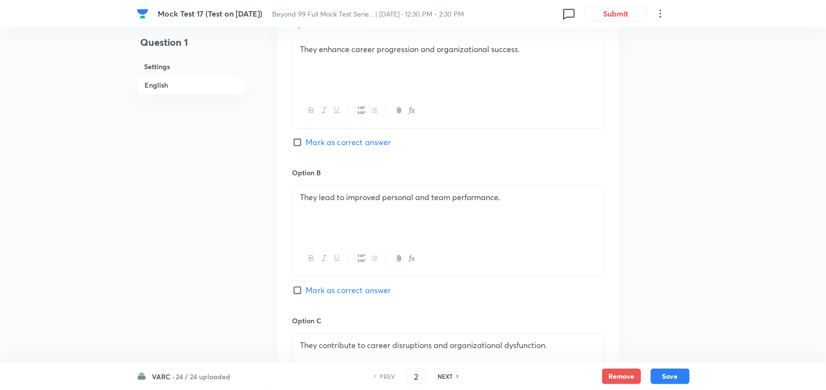
checkbox input "false"
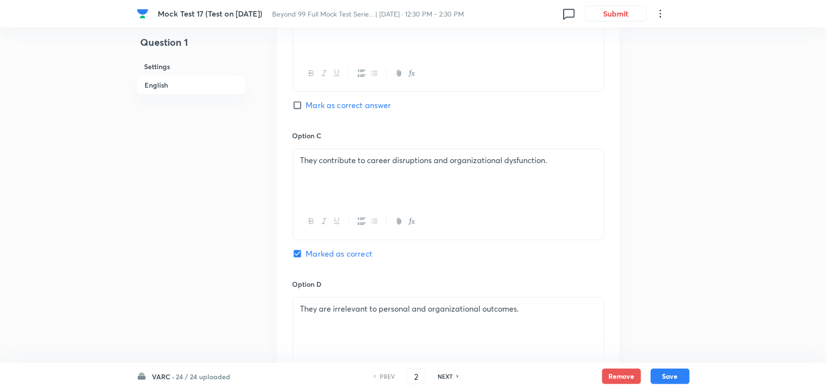
checkbox input "true"
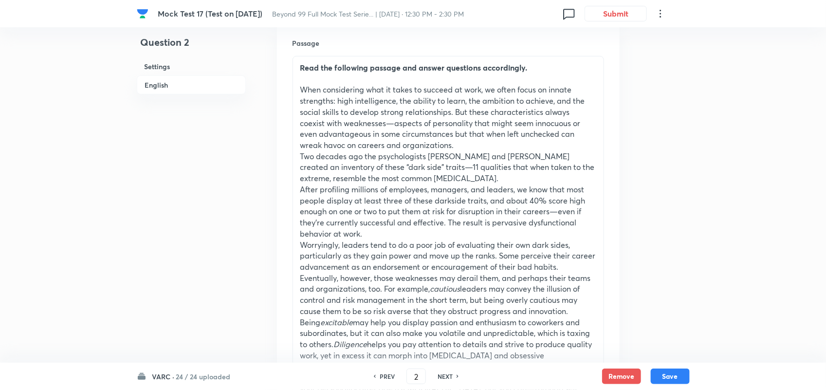
scroll to position [305, 0]
click at [451, 375] on h6 "NEXT" at bounding box center [444, 376] width 15 height 9
type input "3"
checkbox input "false"
checkbox input "true"
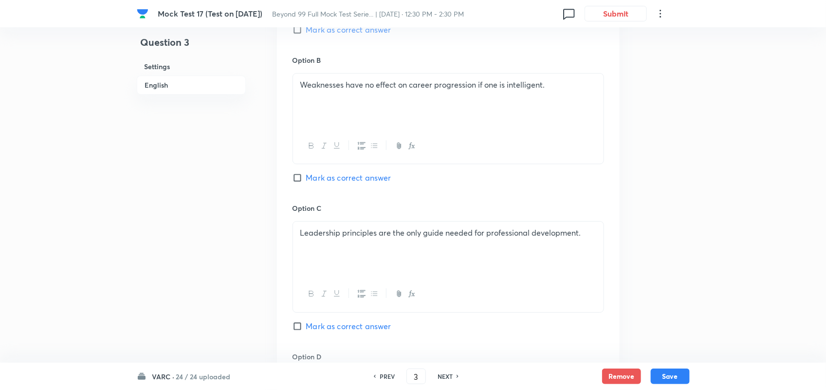
scroll to position [1668, 0]
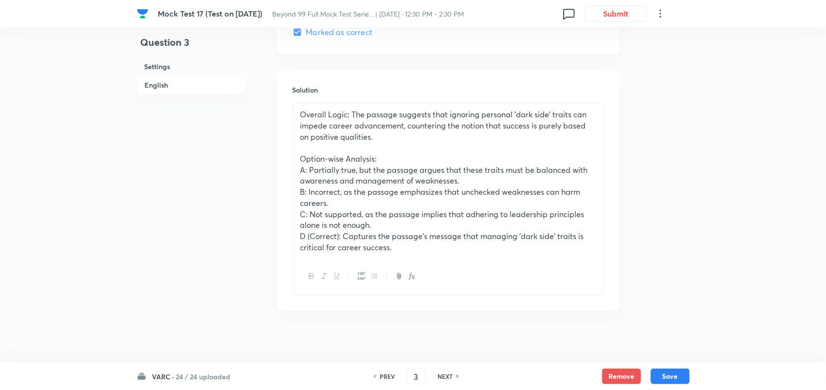
click at [452, 375] on div "NEXT" at bounding box center [446, 376] width 26 height 9
type input "4"
checkbox input "false"
checkbox input "true"
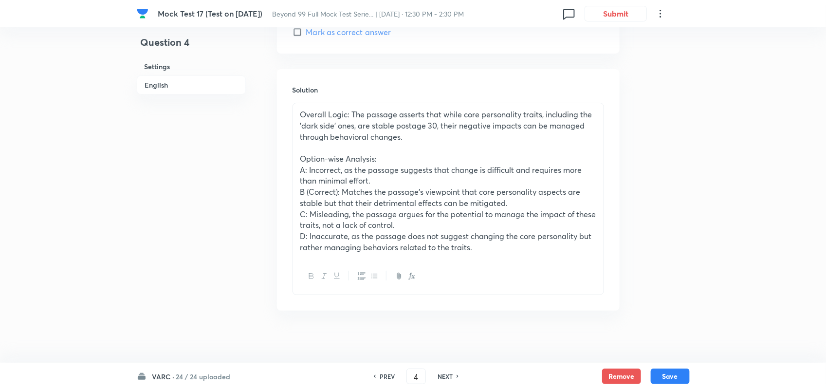
click at [450, 373] on h6 "NEXT" at bounding box center [444, 376] width 15 height 9
type input "5"
checkbox input "false"
checkbox input "true"
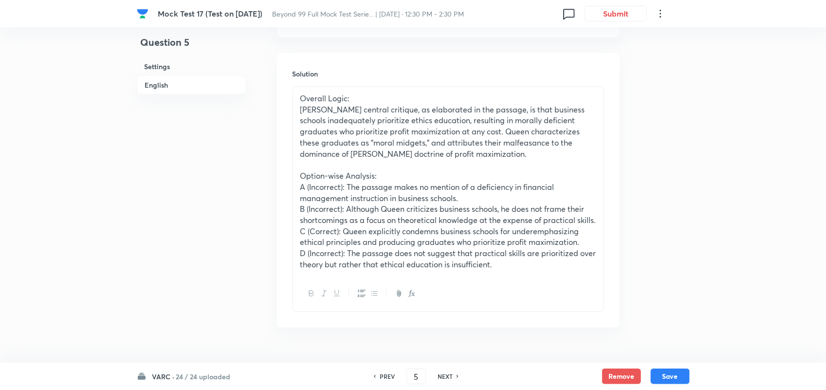
scroll to position [2165, 0]
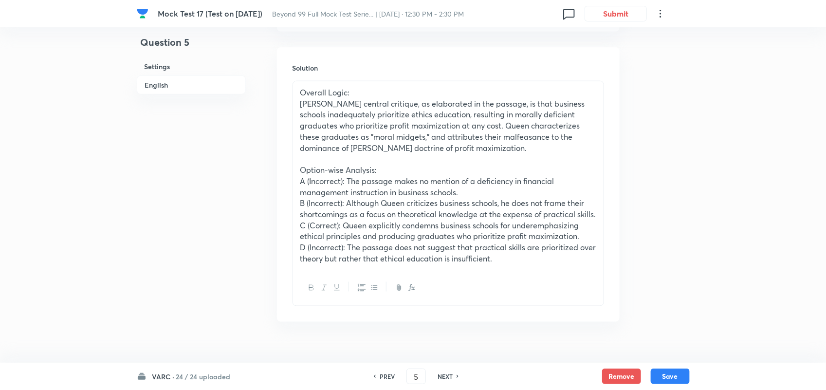
click at [445, 377] on h6 "NEXT" at bounding box center [444, 376] width 15 height 9
type input "6"
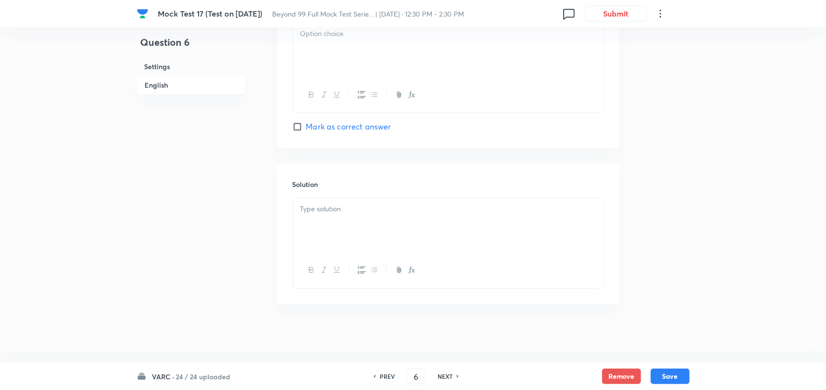
checkbox input "false"
checkbox input "true"
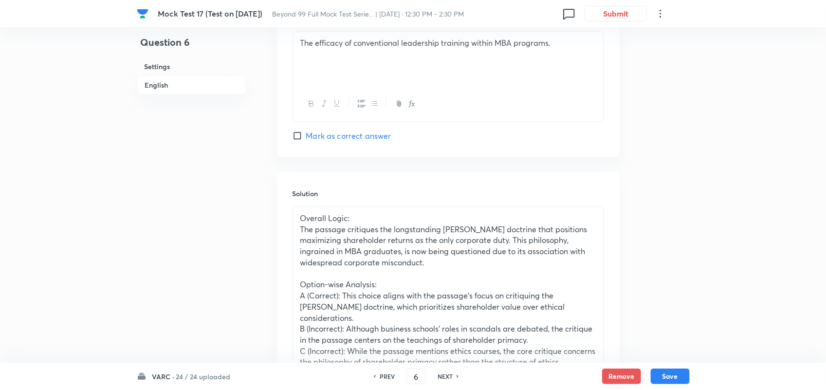
scroll to position [2085, 0]
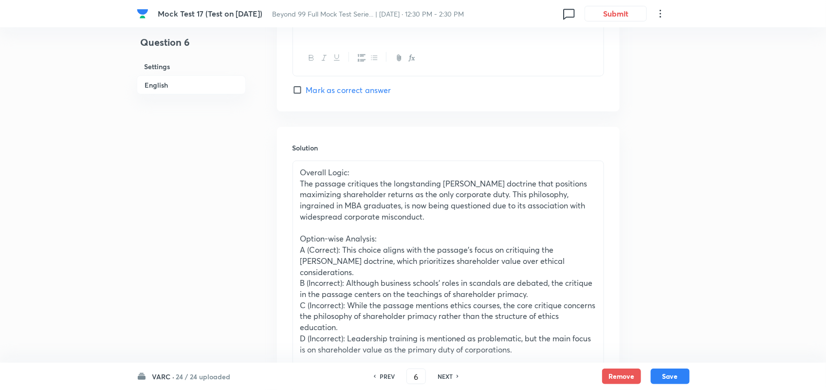
click at [450, 374] on h6 "NEXT" at bounding box center [444, 376] width 15 height 9
type input "7"
checkbox input "false"
checkbox input "true"
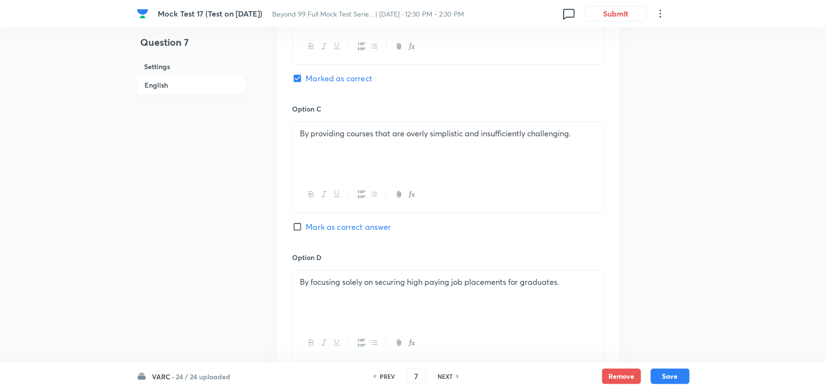
scroll to position [2143, 0]
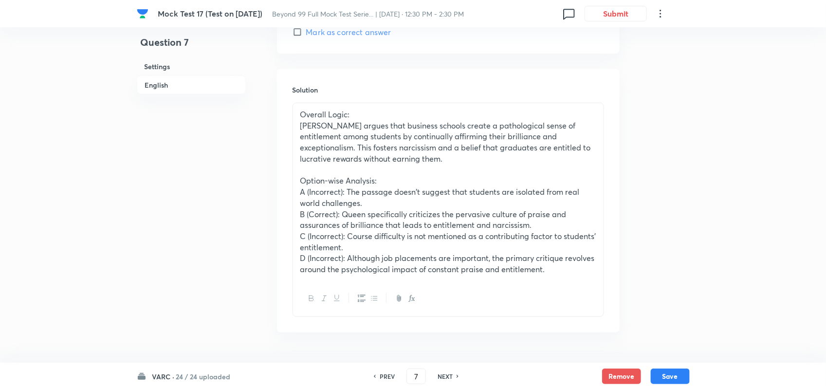
click at [444, 382] on div "PREV 7 ​ NEXT" at bounding box center [416, 376] width 126 height 16
click at [444, 375] on h6 "NEXT" at bounding box center [444, 376] width 15 height 9
type input "8"
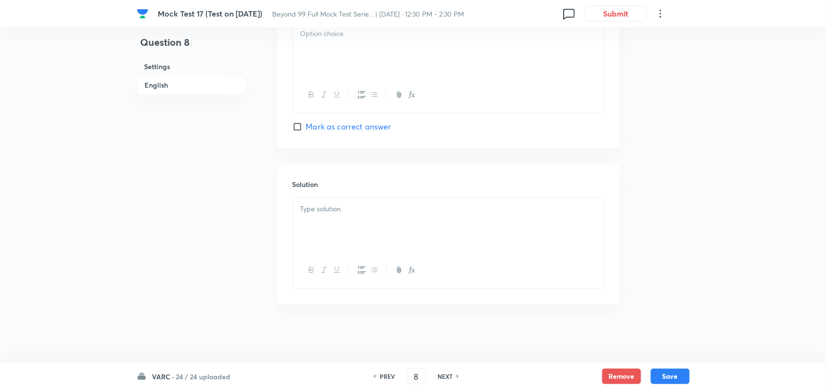
checkbox input "true"
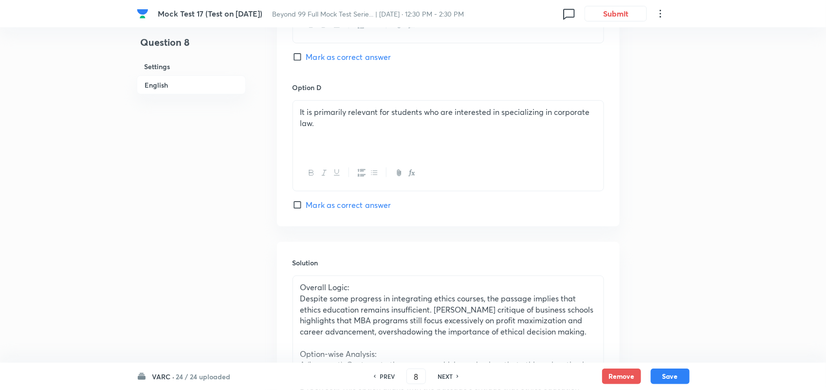
scroll to position [2132, 0]
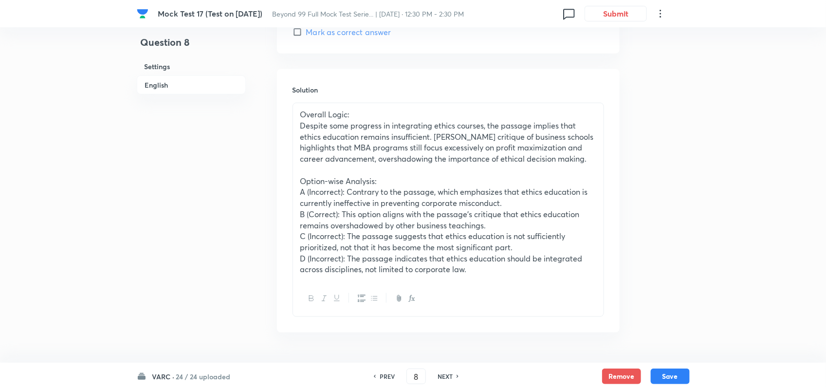
click at [449, 373] on h6 "NEXT" at bounding box center [444, 376] width 15 height 9
type input "9"
checkbox input "false"
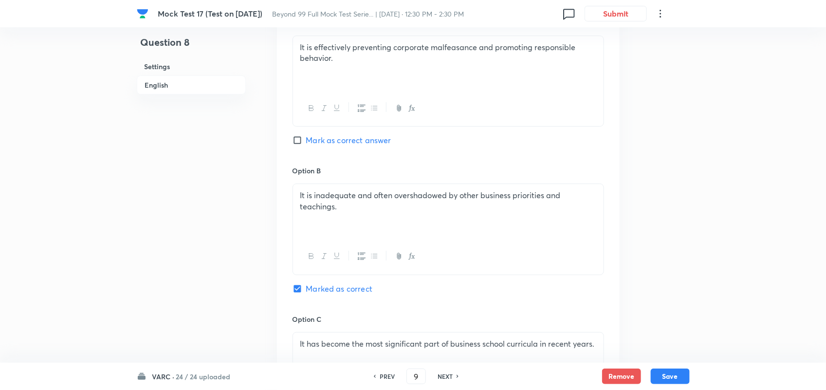
checkbox input "true"
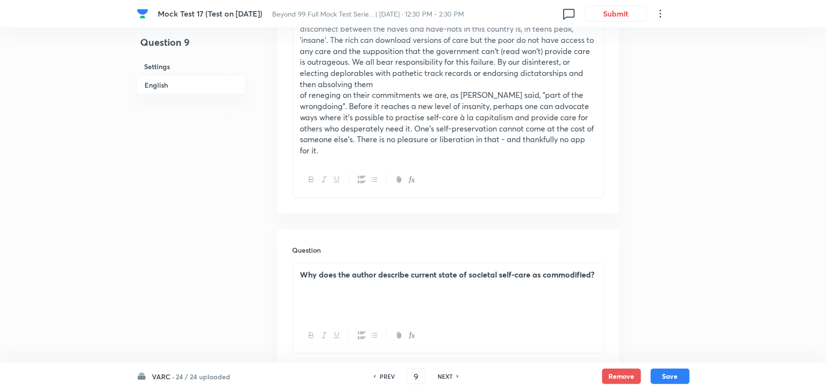
scroll to position [0, 0]
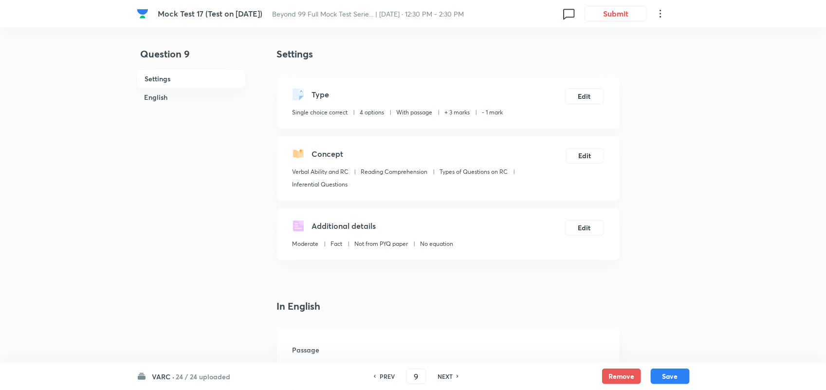
click at [452, 373] on div "NEXT" at bounding box center [446, 376] width 26 height 9
type input "10"
checkbox input "true"
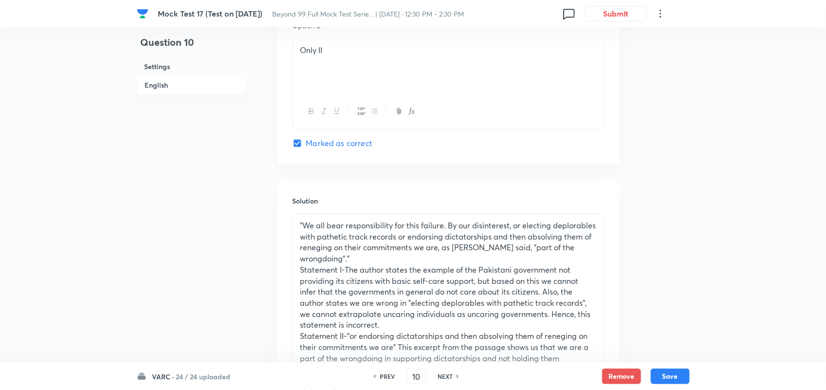
scroll to position [1462, 0]
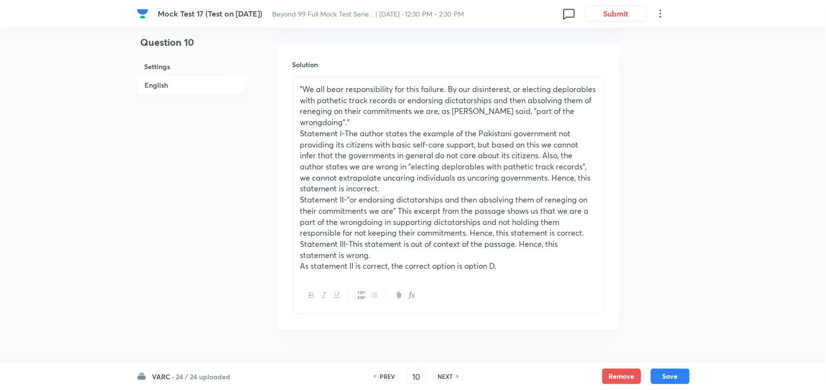
click at [449, 377] on h6 "NEXT" at bounding box center [444, 376] width 15 height 9
type input "11"
checkbox input "false"
checkbox input "true"
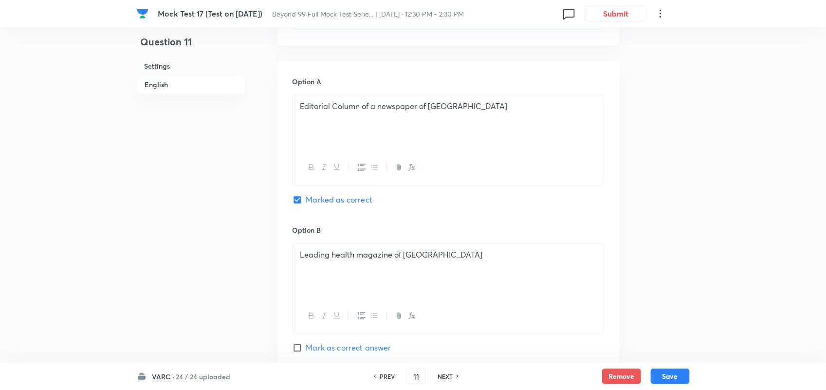
scroll to position [832, 0]
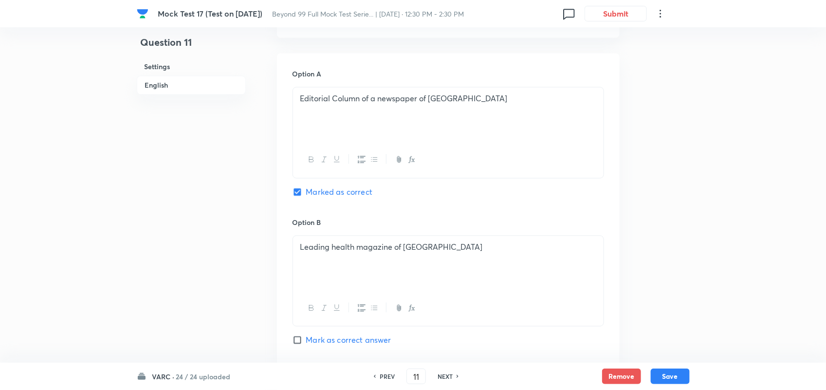
click at [379, 377] on h6 "PREV" at bounding box center [386, 376] width 15 height 9
type input "10"
checkbox input "false"
checkbox input "true"
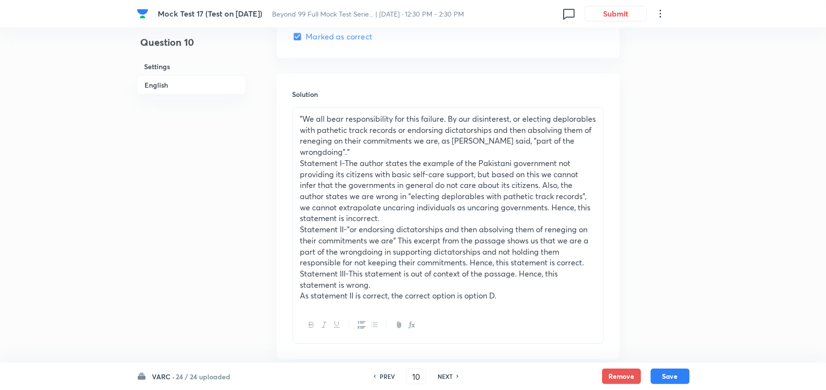
scroll to position [1462, 0]
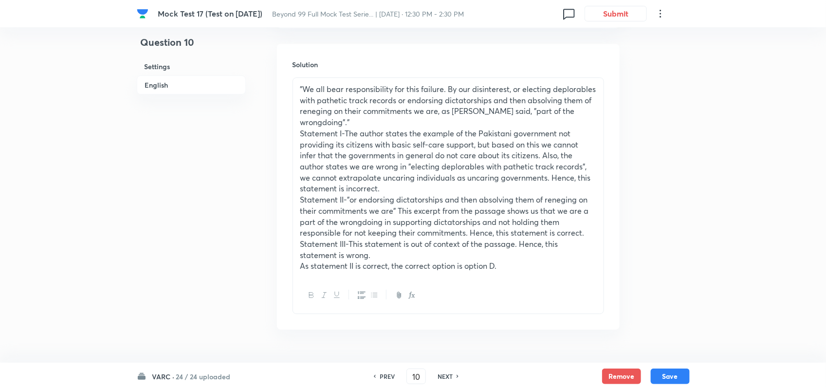
click at [449, 376] on h6 "NEXT" at bounding box center [444, 376] width 15 height 9
type input "11"
checkbox input "false"
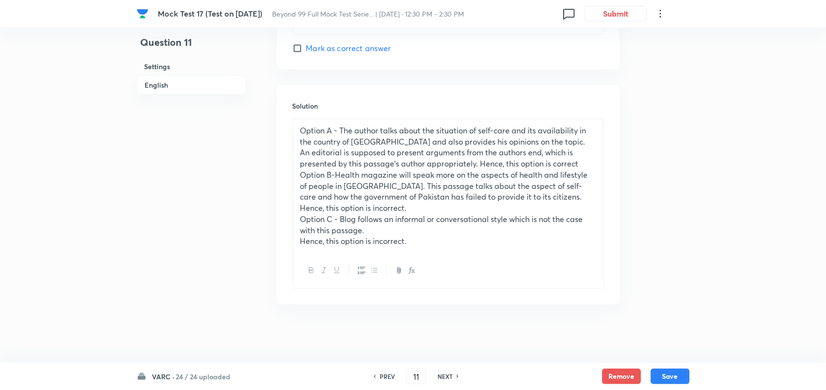
checkbox input "true"
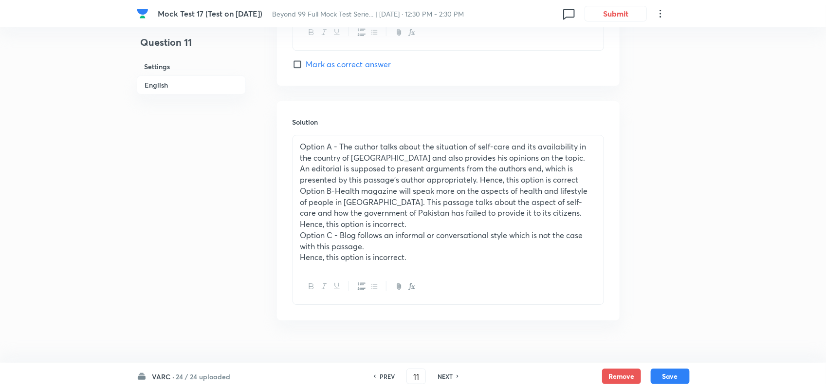
click at [450, 380] on h6 "NEXT" at bounding box center [444, 376] width 15 height 9
type input "12"
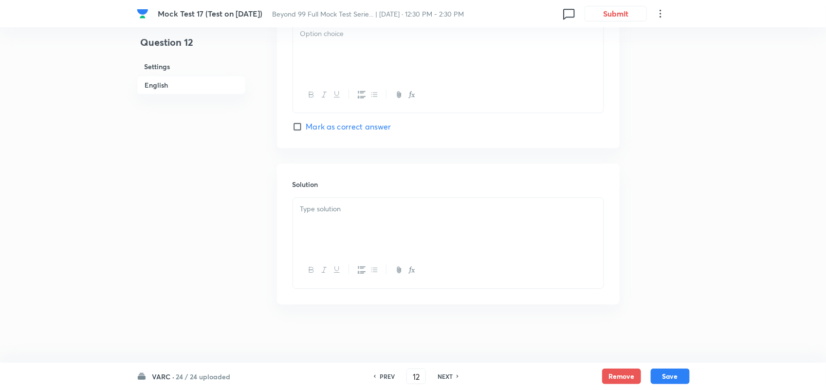
checkbox input "false"
checkbox input "true"
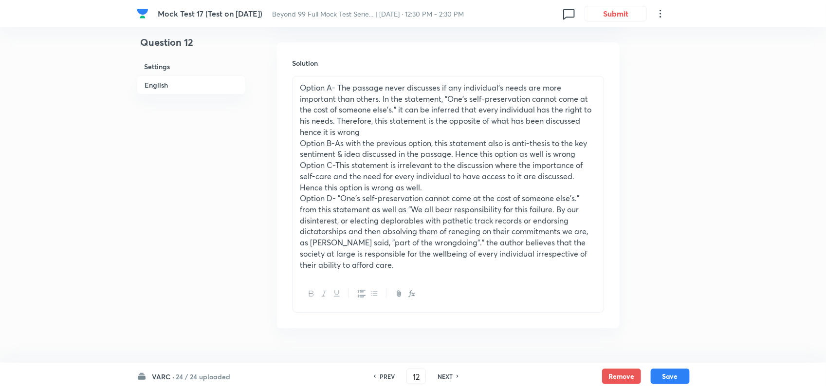
click at [450, 380] on h6 "NEXT" at bounding box center [444, 376] width 15 height 9
type input "13"
checkbox input "false"
checkbox input "true"
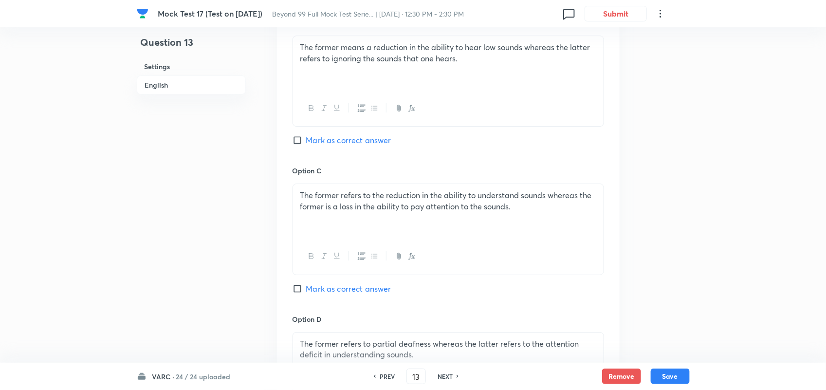
click at [450, 380] on h6 "NEXT" at bounding box center [444, 376] width 15 height 9
type input "14"
checkbox input "false"
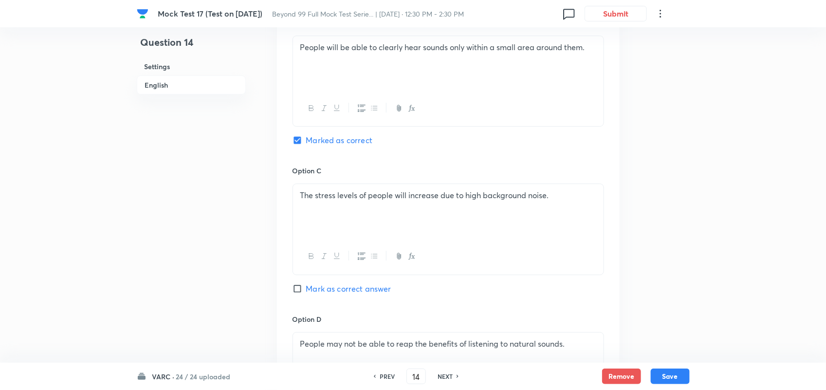
checkbox input "true"
click at [450, 380] on h6 "NEXT" at bounding box center [444, 376] width 15 height 9
type input "15"
checkbox input "false"
checkbox input "true"
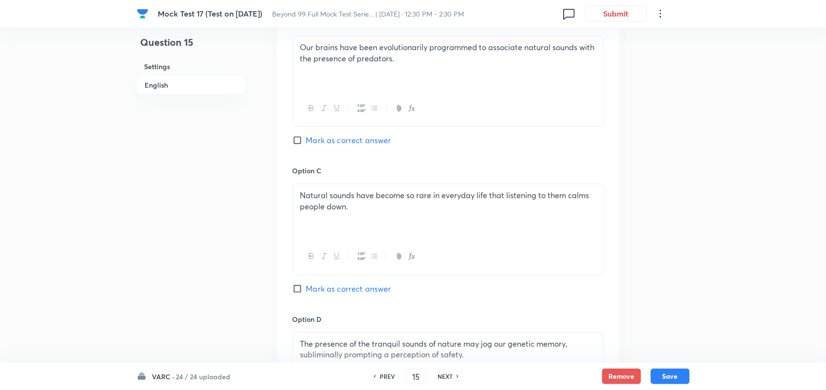
click at [450, 380] on h6 "NEXT" at bounding box center [444, 376] width 15 height 9
type input "16"
checkbox input "false"
checkbox input "true"
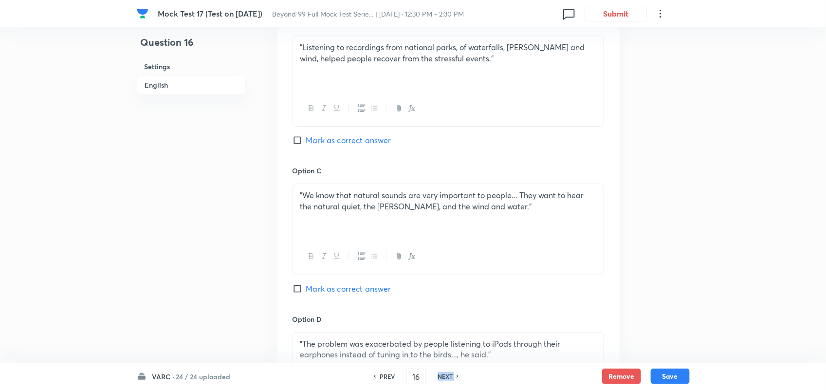
click at [450, 380] on h6 "NEXT" at bounding box center [444, 376] width 15 height 9
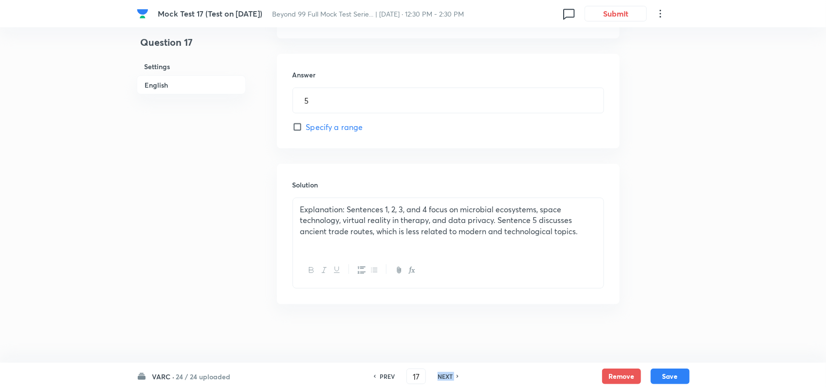
click at [450, 380] on h6 "NEXT" at bounding box center [444, 376] width 15 height 9
type input "18"
type input "3"
click at [450, 380] on h6 "NEXT" at bounding box center [444, 376] width 15 height 9
type input "19"
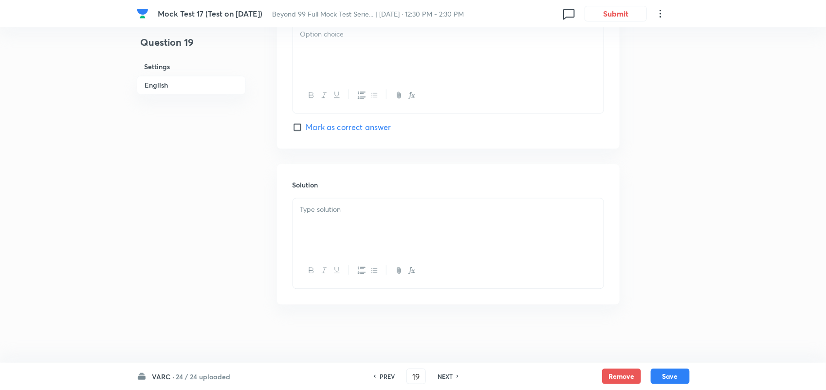
checkbox input "true"
click at [450, 380] on h6 "NEXT" at bounding box center [444, 376] width 15 height 9
type input "20"
checkbox input "false"
checkbox input "true"
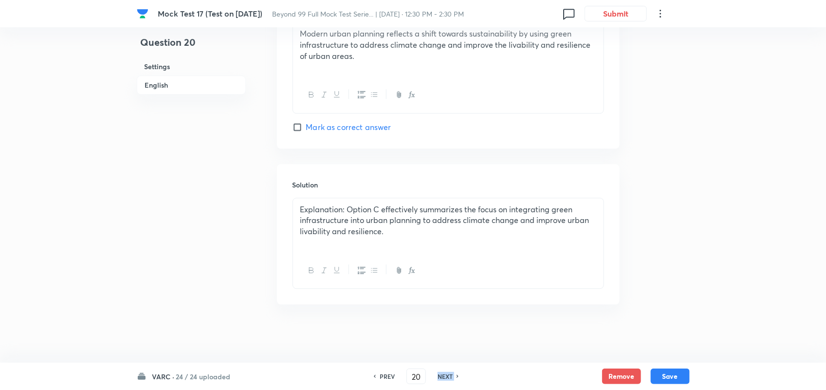
click at [450, 380] on h6 "NEXT" at bounding box center [444, 376] width 15 height 9
type input "21"
checkbox input "false"
checkbox input "true"
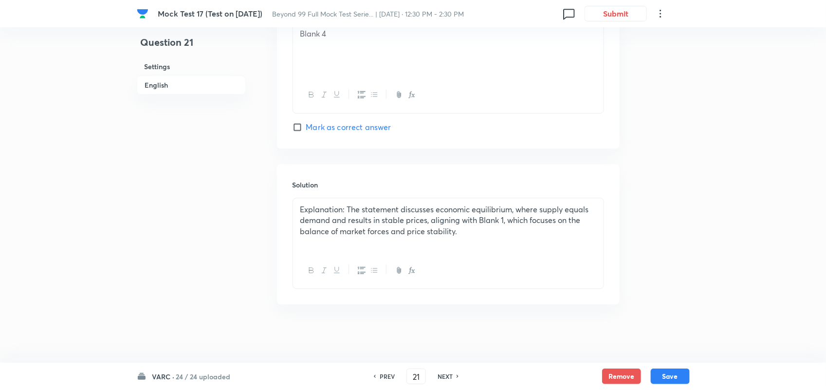
click at [450, 380] on h6 "NEXT" at bounding box center [444, 376] width 15 height 9
type input "22"
checkbox input "false"
checkbox input "true"
click at [450, 380] on h6 "NEXT" at bounding box center [444, 376] width 15 height 9
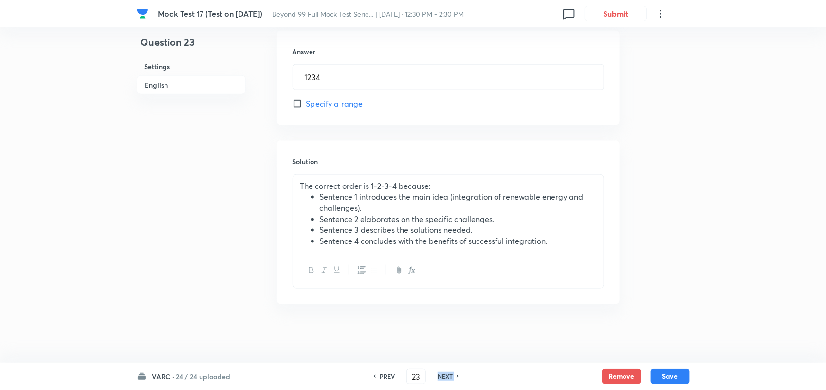
click at [450, 380] on h6 "NEXT" at bounding box center [444, 376] width 15 height 9
type input "24"
type input "1234"
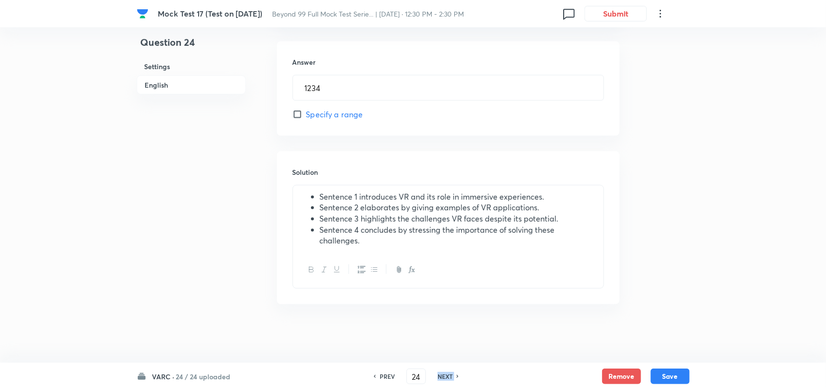
click at [450, 380] on h6 "NEXT" at bounding box center [444, 376] width 15 height 9
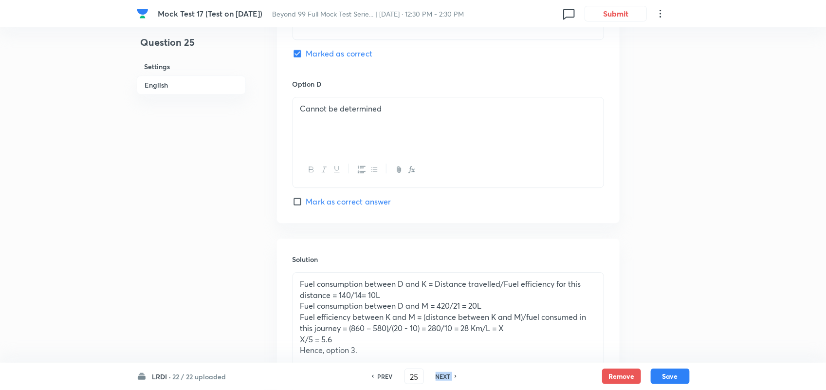
click at [450, 380] on div "NEXT" at bounding box center [444, 376] width 26 height 9
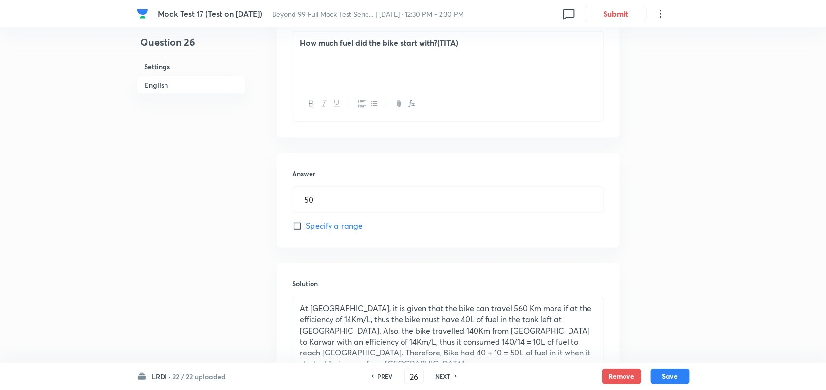
scroll to position [772, 0]
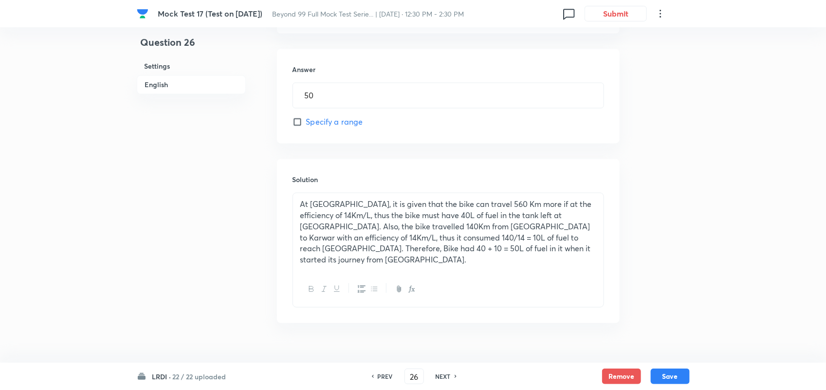
click at [443, 377] on h6 "NEXT" at bounding box center [442, 376] width 15 height 9
type input "27"
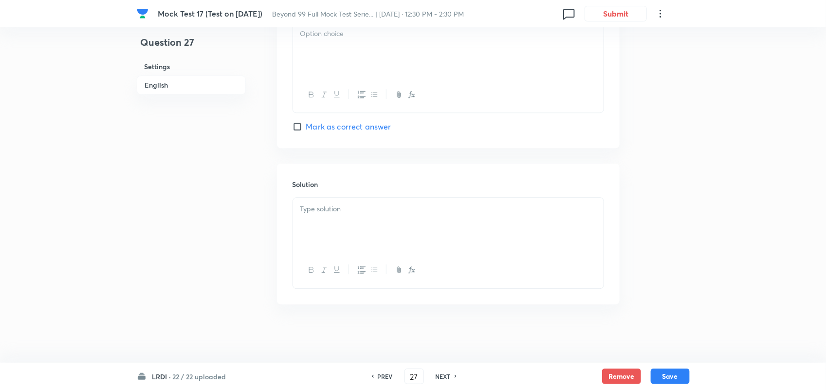
checkbox input "true"
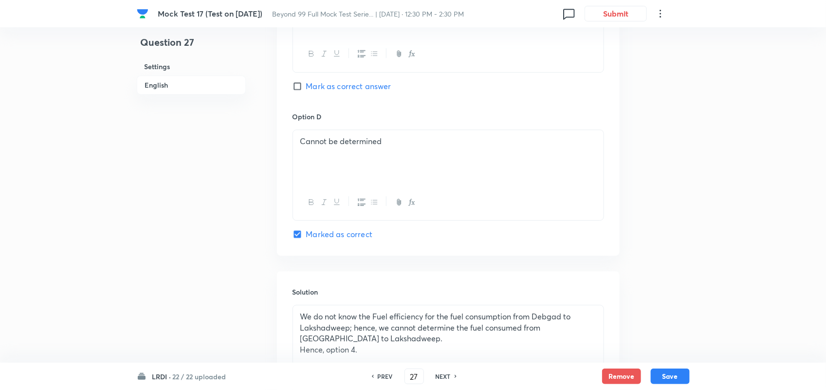
click at [443, 377] on h6 "NEXT" at bounding box center [442, 376] width 15 height 9
type input "28"
checkbox input "true"
checkbox input "false"
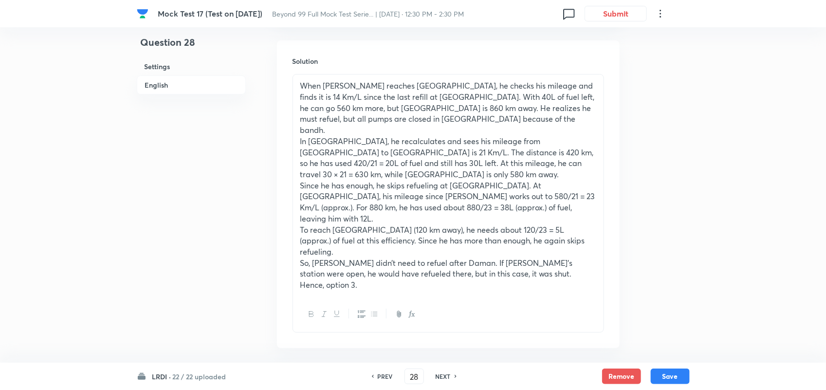
click at [446, 377] on h6 "NEXT" at bounding box center [442, 376] width 15 height 9
type input "29"
checkbox input "true"
checkbox input "false"
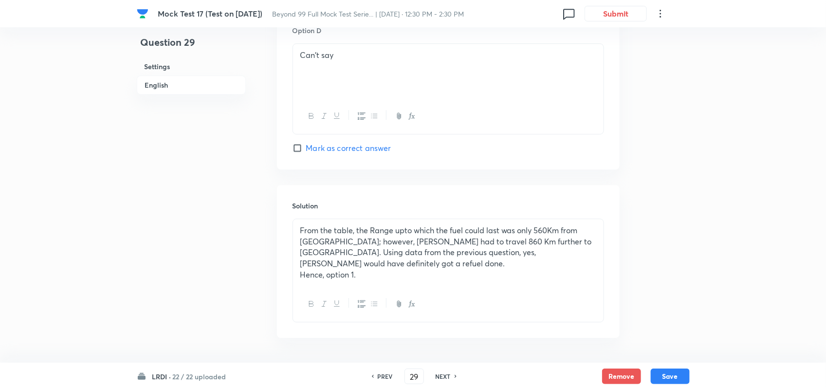
scroll to position [1285, 0]
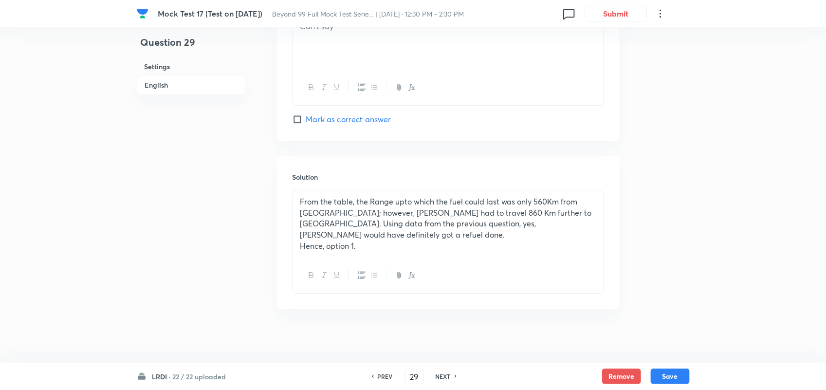
click at [451, 378] on div "NEXT" at bounding box center [444, 376] width 26 height 9
type input "30"
checkbox input "false"
checkbox input "true"
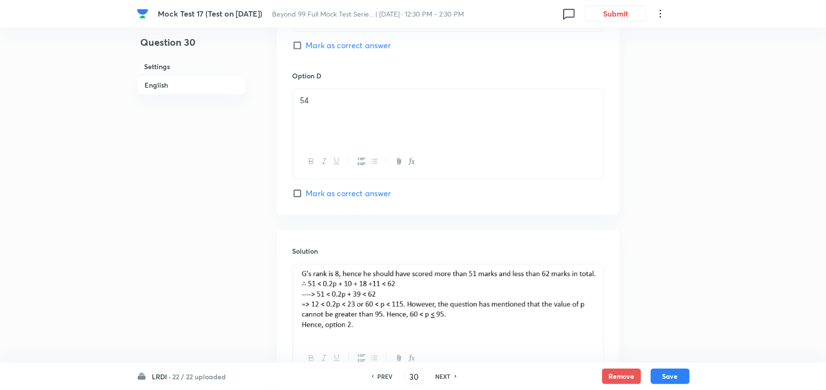
scroll to position [1381, 0]
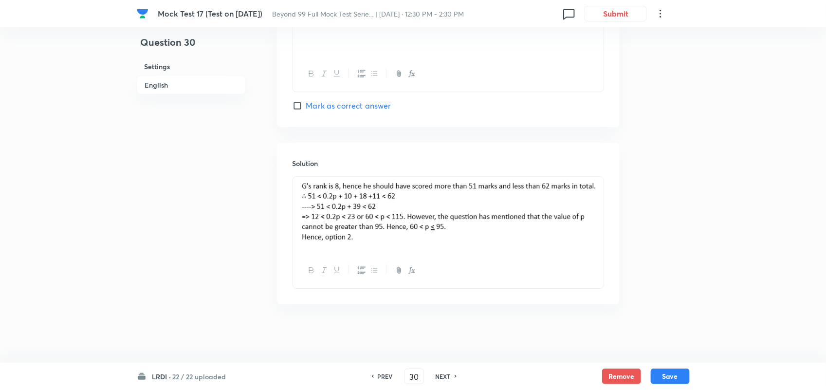
click at [456, 375] on icon at bounding box center [455, 376] width 3 height 5
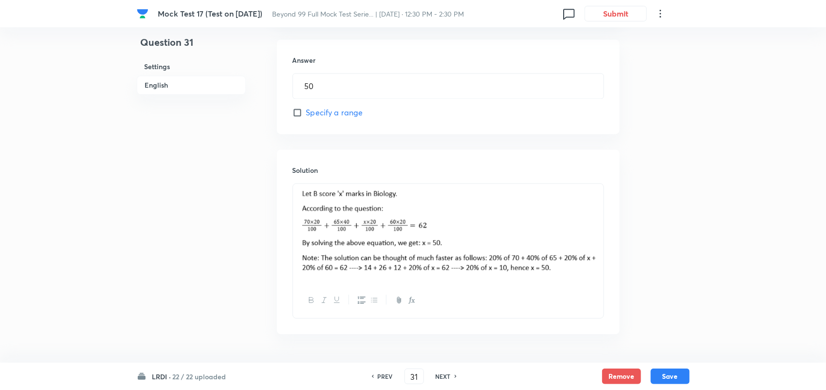
scroll to position [891, 0]
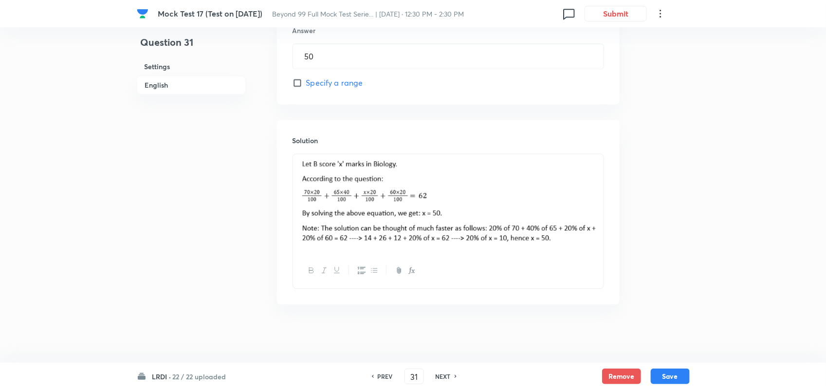
click at [456, 375] on icon at bounding box center [455, 376] width 3 height 5
type input "32"
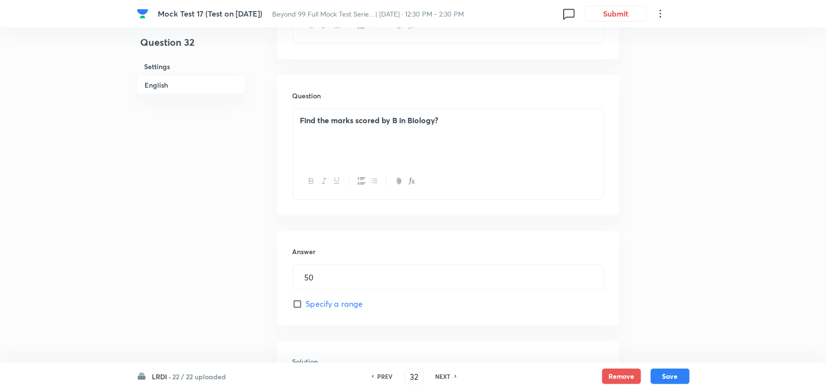
type input "9"
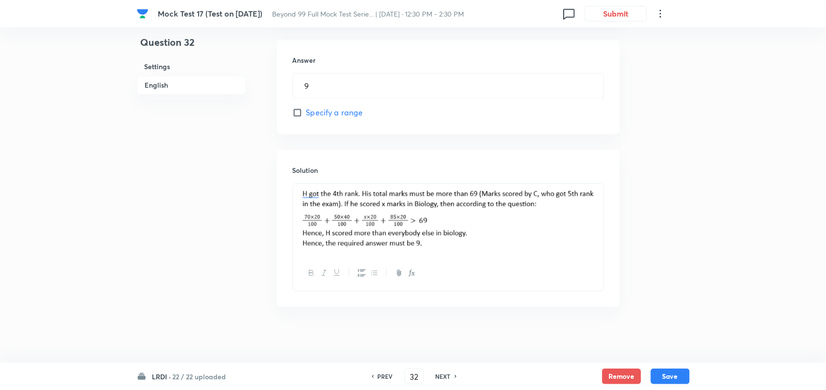
scroll to position [864, 0]
click at [456, 375] on icon at bounding box center [455, 376] width 3 height 5
type input "33"
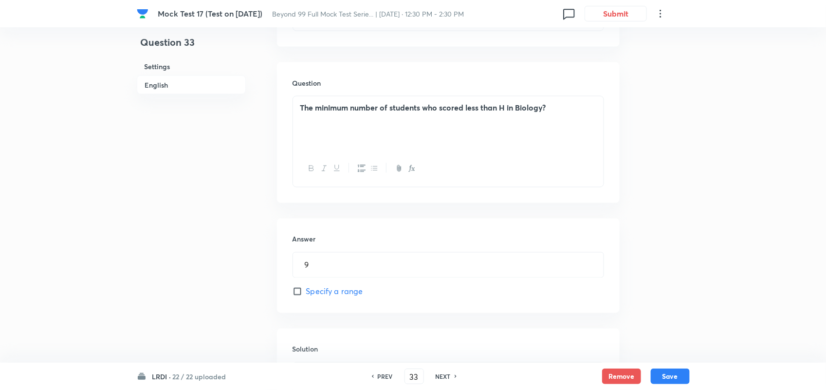
type input "80"
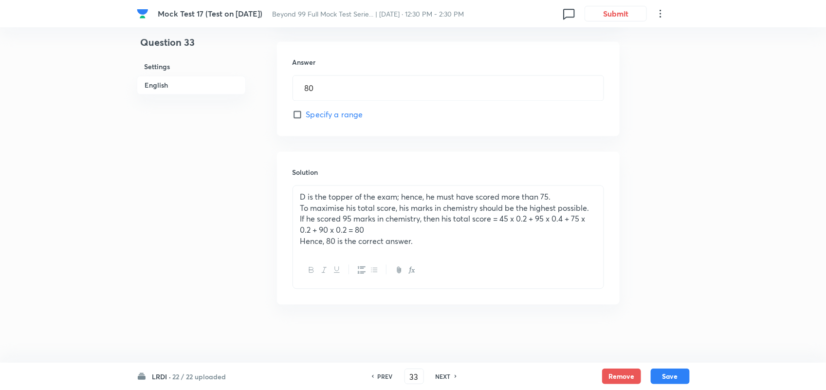
click at [456, 375] on icon at bounding box center [455, 376] width 3 height 5
type input "34"
type input "5"
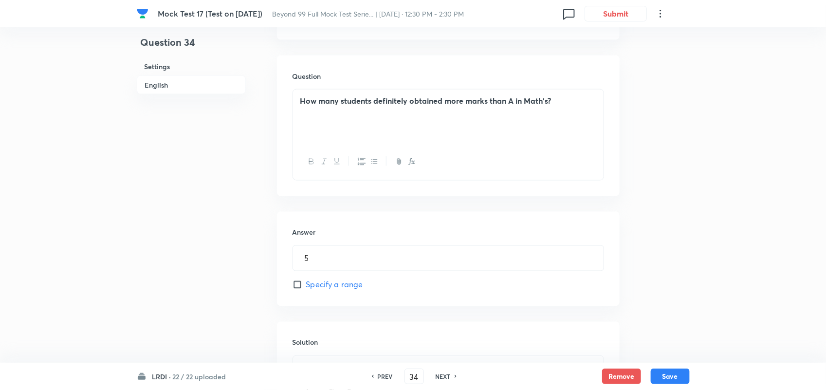
scroll to position [866, 0]
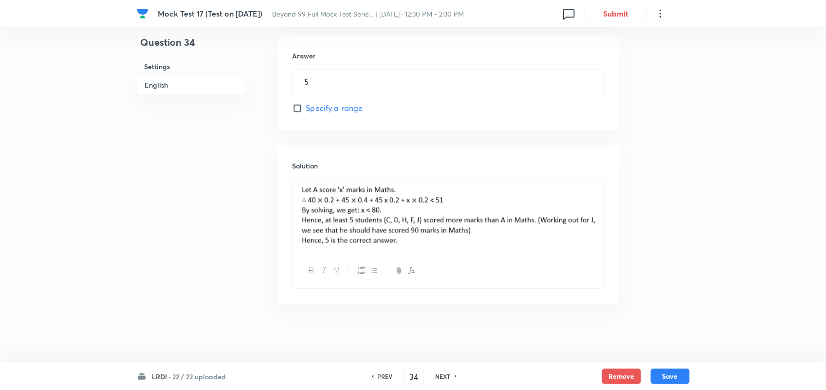
click at [456, 375] on icon at bounding box center [455, 376] width 3 height 5
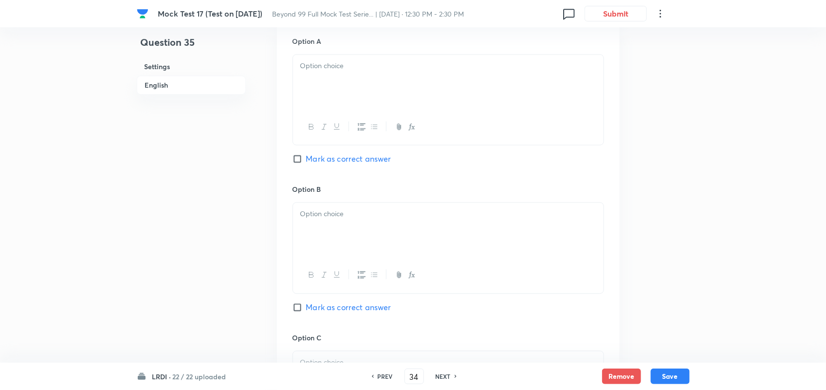
type input "35"
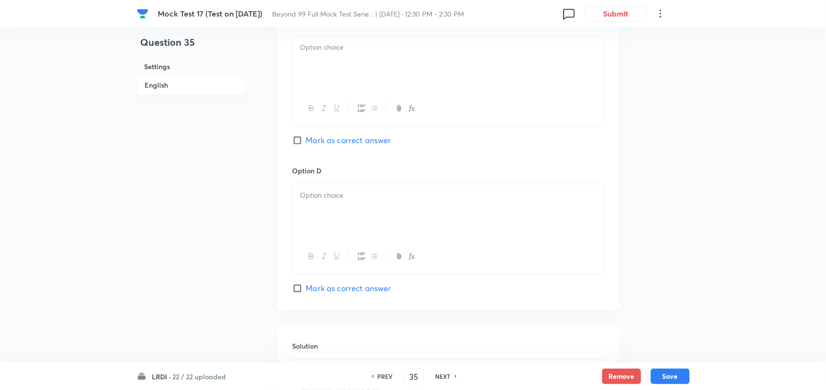
checkbox input "true"
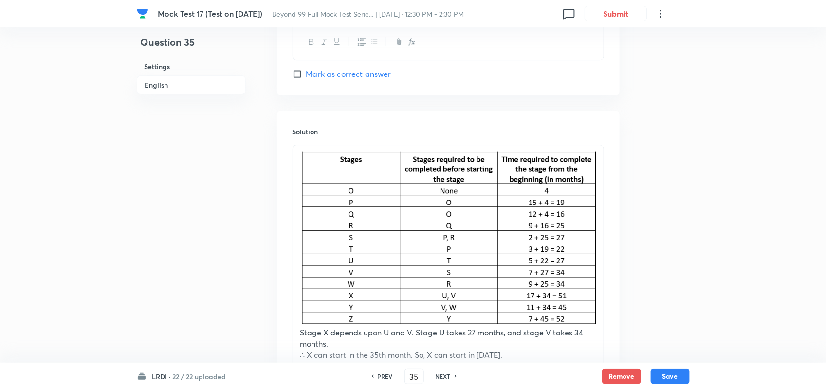
scroll to position [1511, 0]
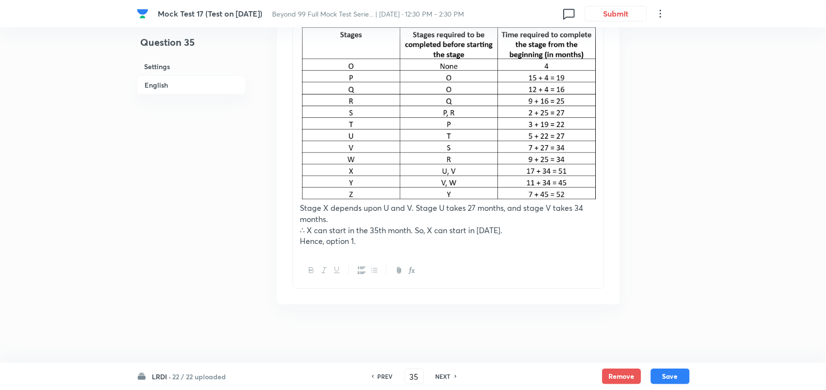
click at [443, 375] on h6 "NEXT" at bounding box center [442, 376] width 15 height 9
type input "36"
checkbox input "true"
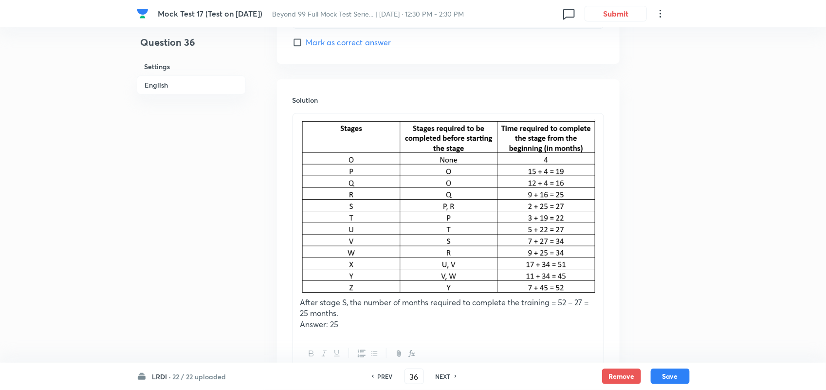
scroll to position [1502, 0]
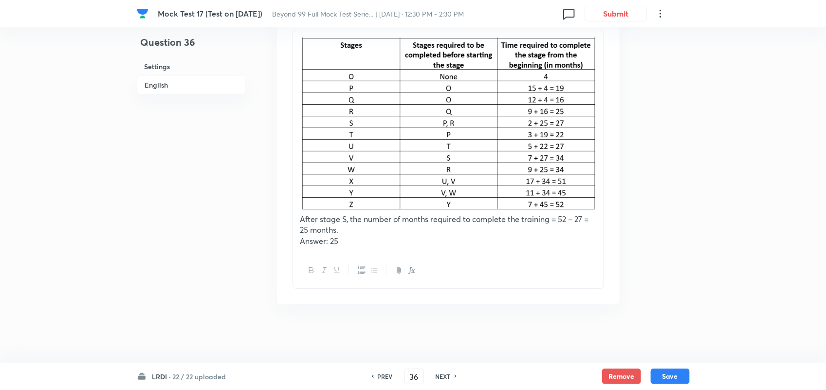
click at [451, 375] on div "NEXT" at bounding box center [444, 376] width 26 height 9
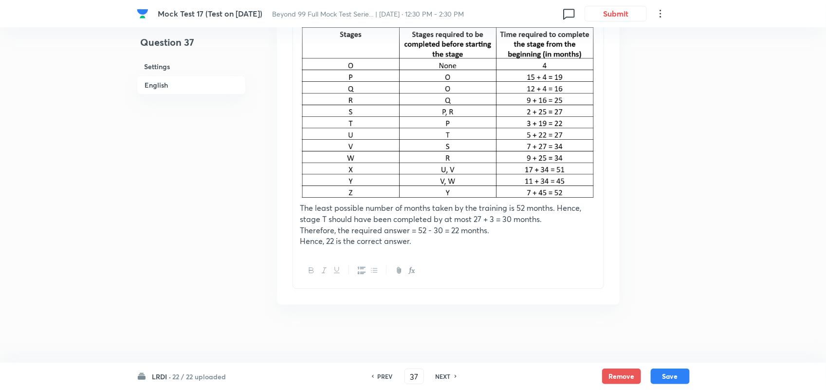
click at [441, 376] on h6 "NEXT" at bounding box center [442, 376] width 15 height 9
type input "38"
type input "42"
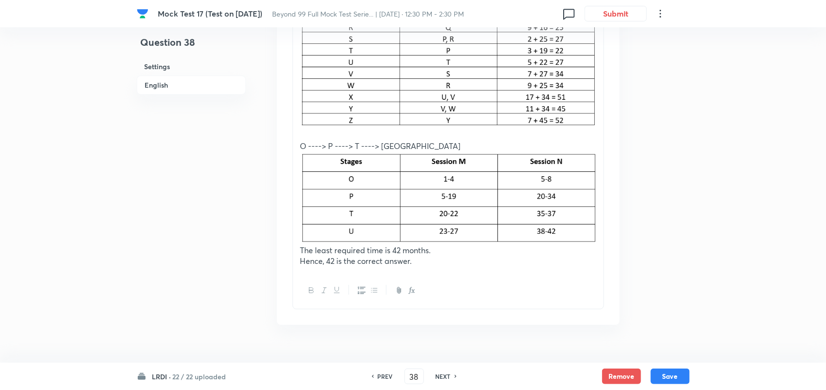
scroll to position [1156, 0]
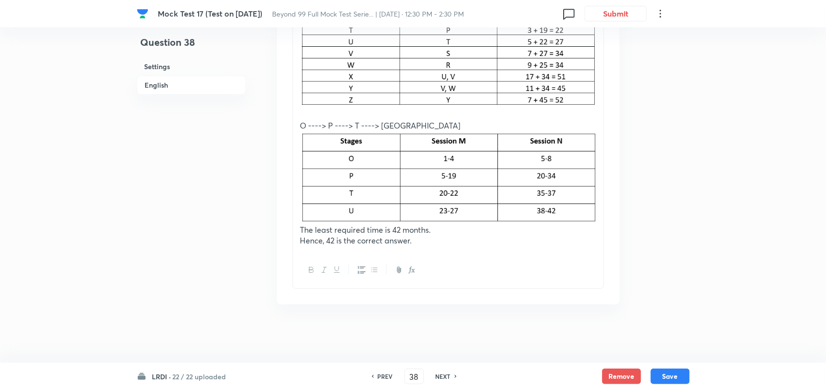
click at [452, 373] on div "NEXT" at bounding box center [444, 376] width 26 height 9
type input "39"
type input "285"
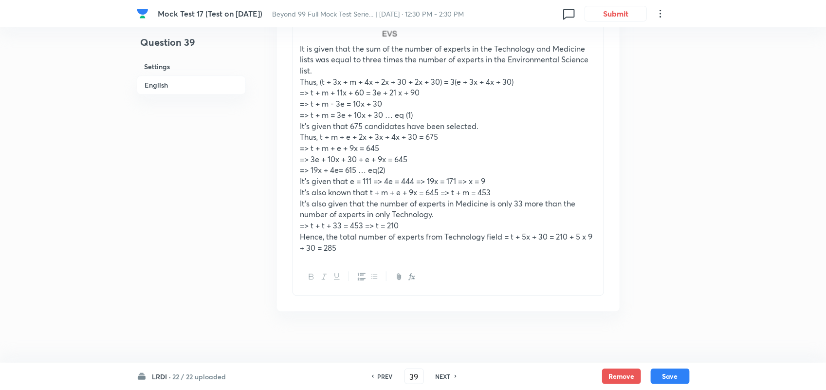
scroll to position [983, 0]
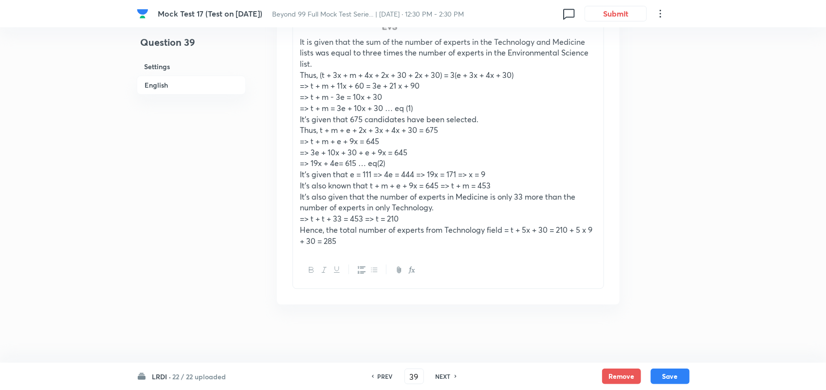
click at [451, 374] on div "NEXT" at bounding box center [444, 376] width 26 height 9
type input "40"
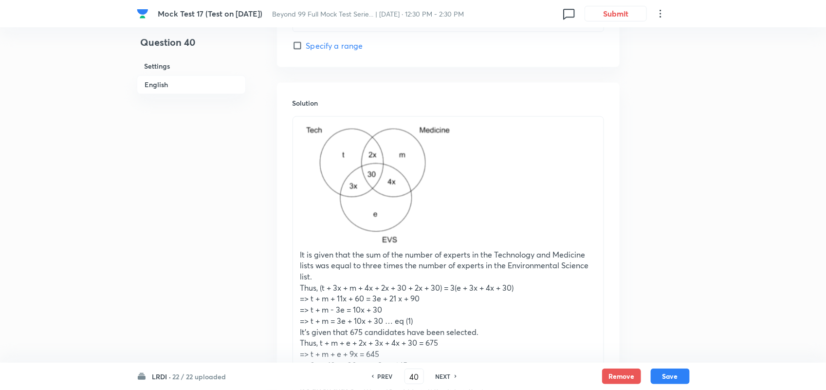
type input "572"
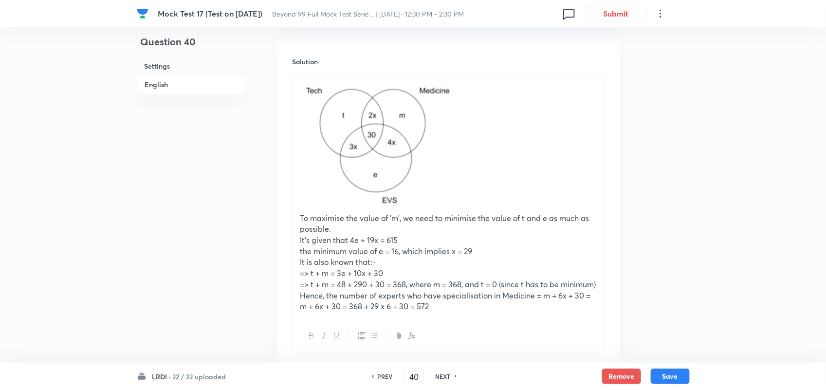
scroll to position [855, 0]
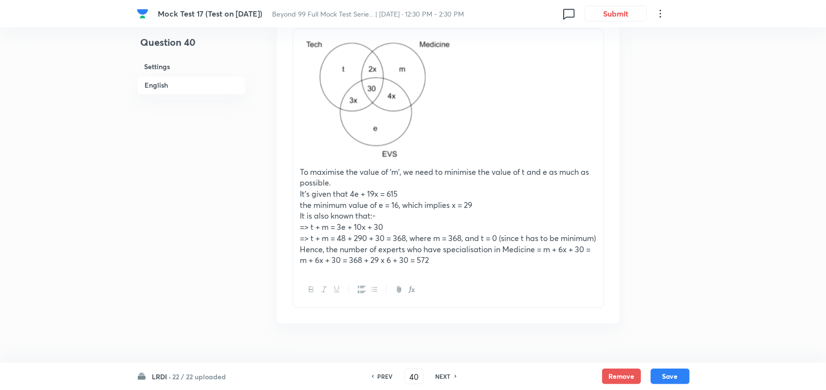
click at [452, 376] on div "NEXT" at bounding box center [444, 376] width 26 height 9
type input "41"
type input "249"
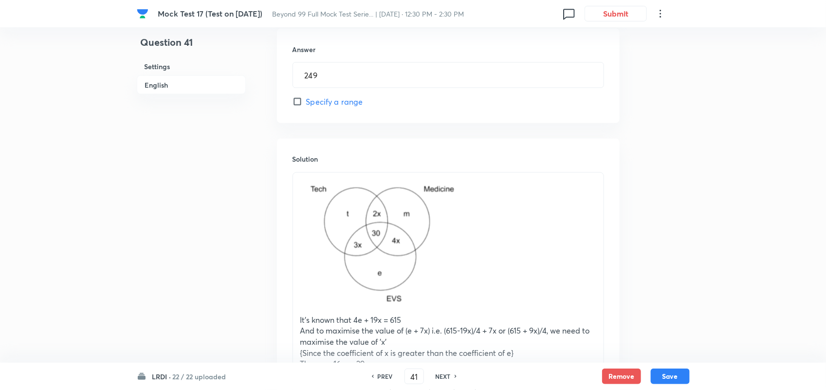
scroll to position [742, 0]
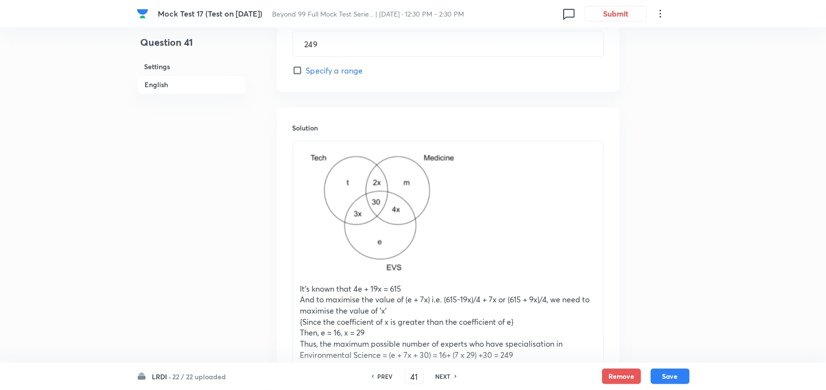
click at [444, 378] on h6 "NEXT" at bounding box center [442, 376] width 15 height 9
type input "42"
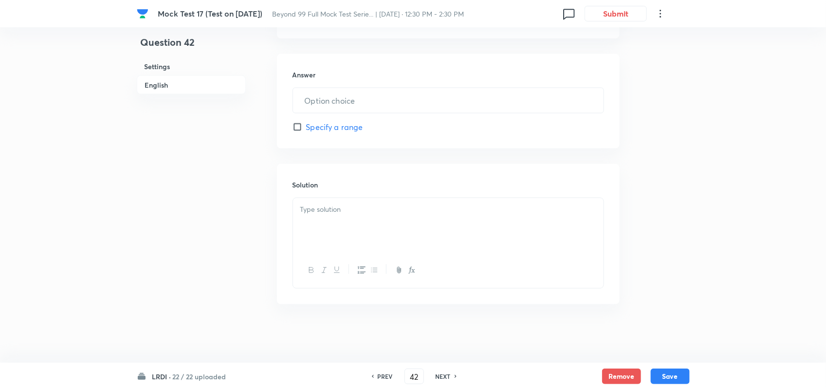
type input "64"
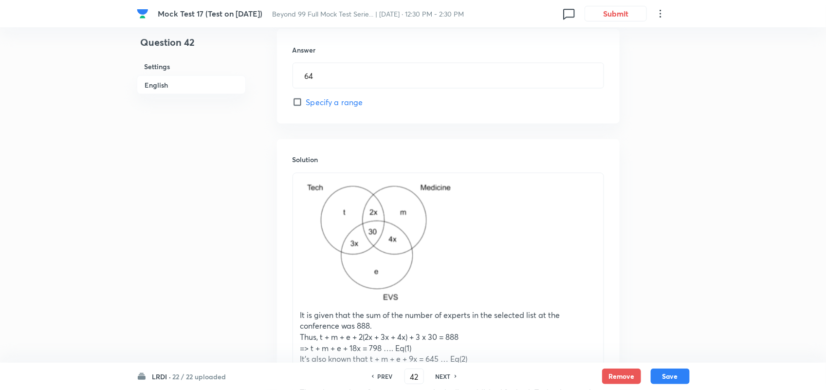
scroll to position [876, 0]
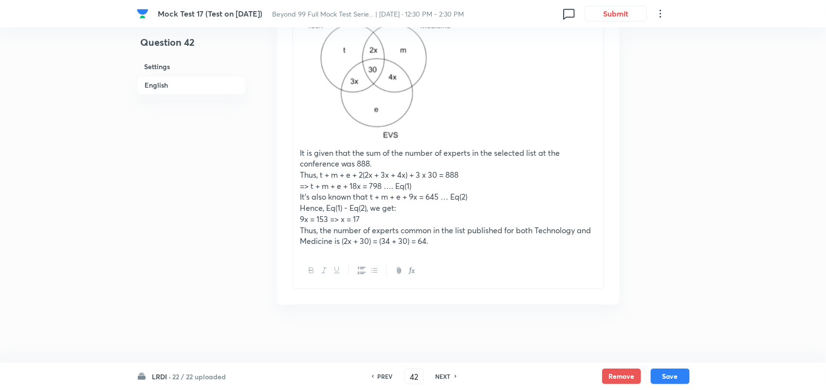
click at [449, 371] on div "PREV 42 ​ NEXT" at bounding box center [414, 376] width 126 height 16
click at [442, 375] on h6 "NEXT" at bounding box center [442, 376] width 15 height 9
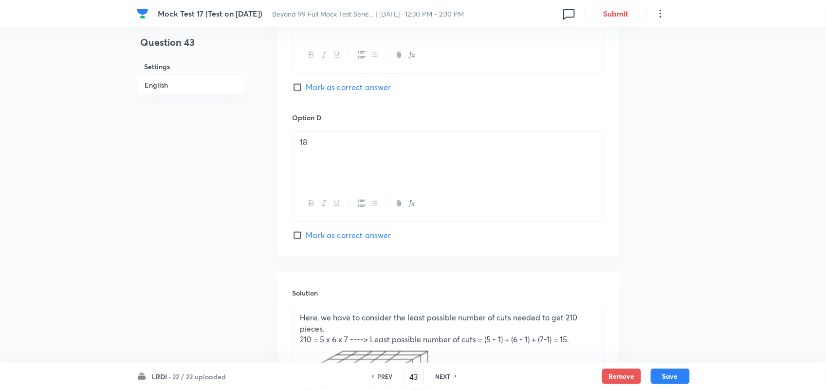
scroll to position [1308, 0]
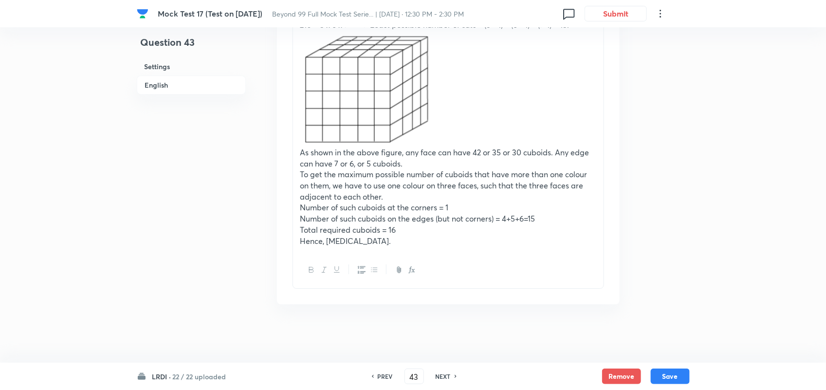
click at [446, 375] on h6 "NEXT" at bounding box center [442, 376] width 15 height 9
type input "44"
checkbox input "false"
checkbox input "true"
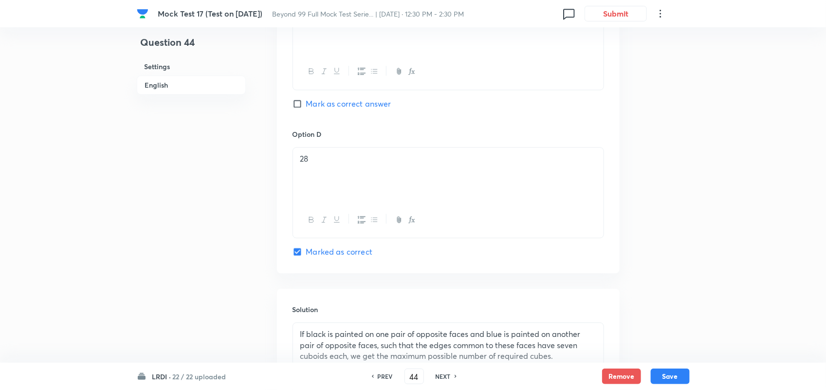
scroll to position [1114, 0]
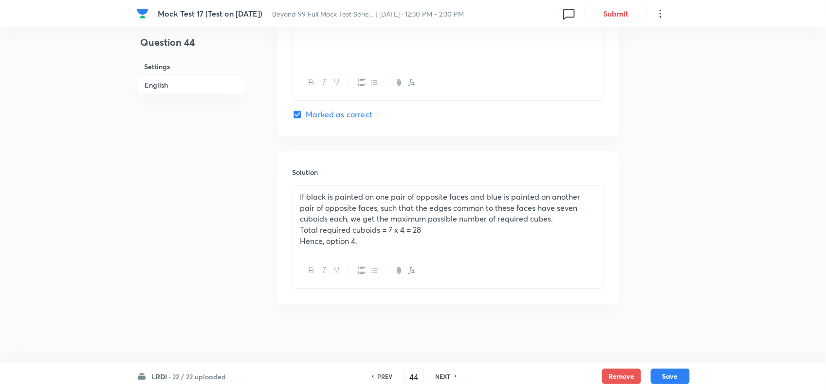
click at [451, 375] on div "NEXT" at bounding box center [444, 376] width 26 height 9
type input "45"
checkbox input "false"
checkbox input "true"
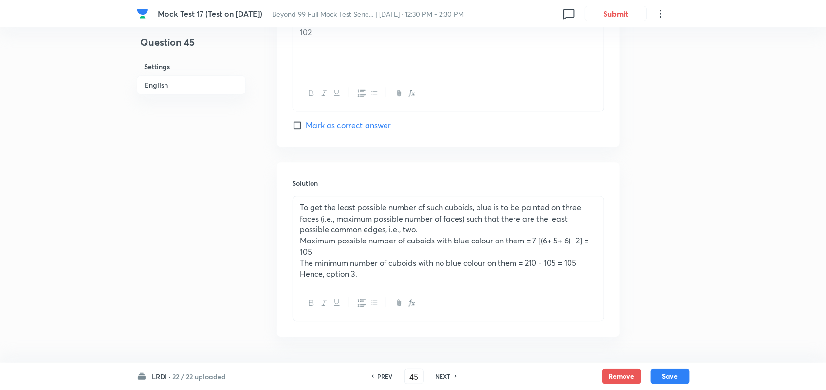
scroll to position [1136, 0]
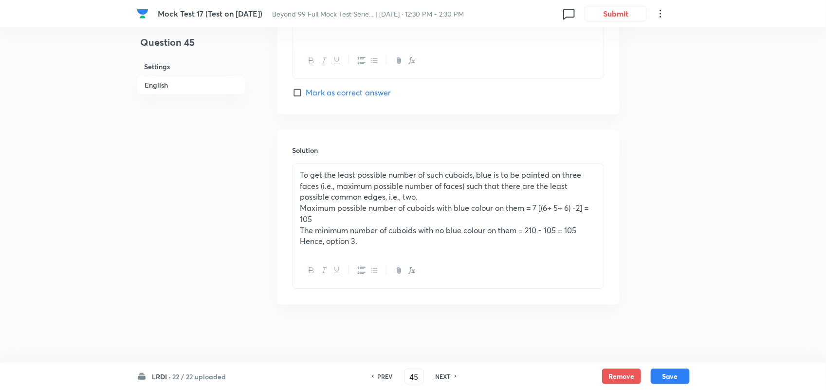
click at [444, 377] on h6 "NEXT" at bounding box center [442, 376] width 15 height 9
type input "46"
checkbox input "false"
checkbox input "true"
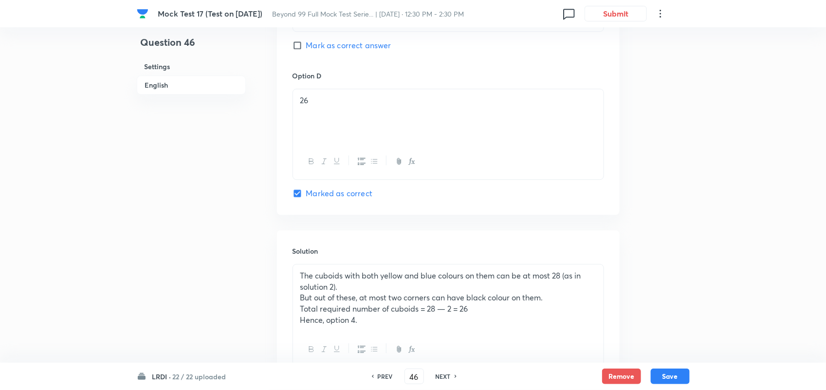
scroll to position [1114, 0]
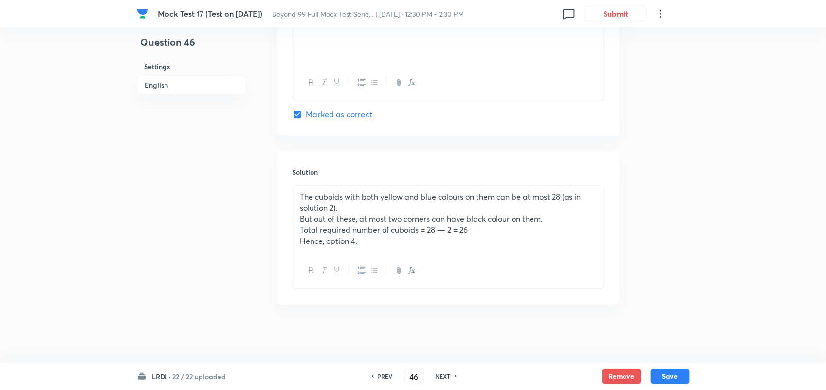
click at [454, 374] on icon at bounding box center [455, 376] width 3 height 5
type input "47"
checkbox input "false"
checkbox input "true"
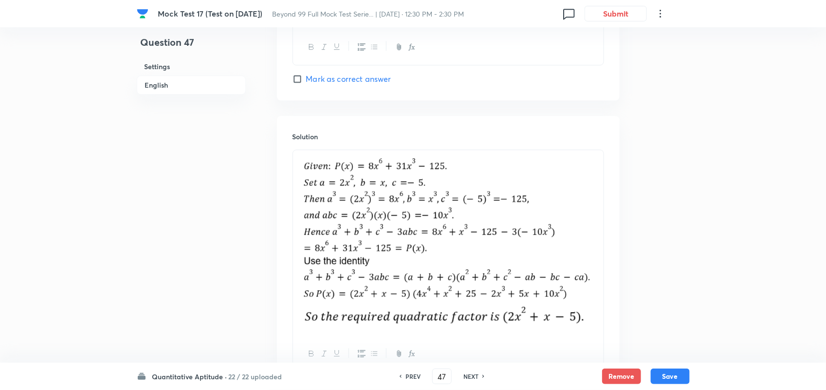
scroll to position [1064, 0]
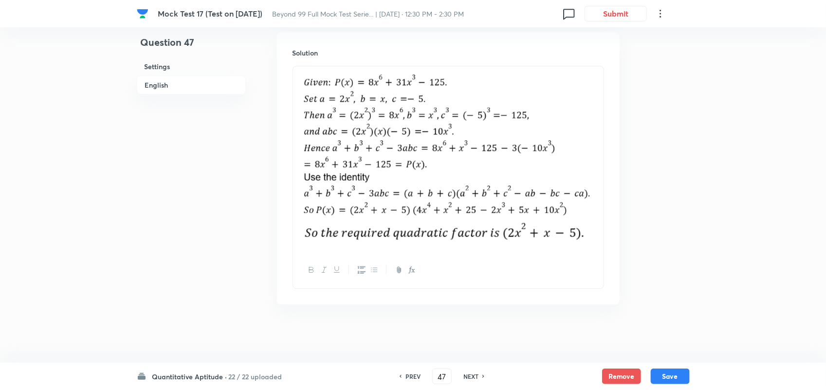
click at [478, 374] on div "NEXT" at bounding box center [472, 376] width 26 height 9
type input "48"
checkbox input "false"
checkbox input "true"
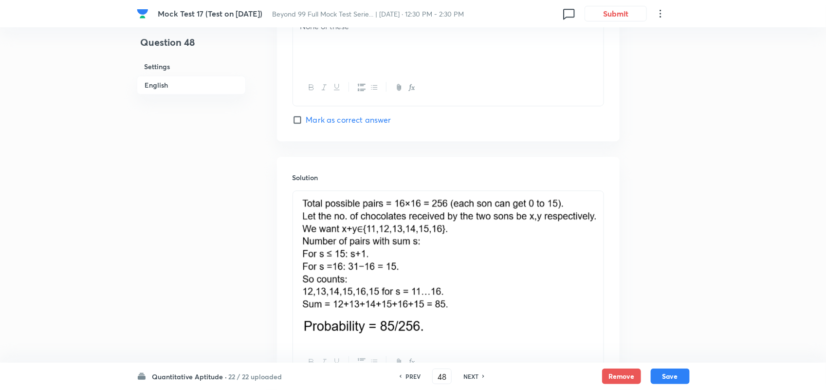
scroll to position [1035, 0]
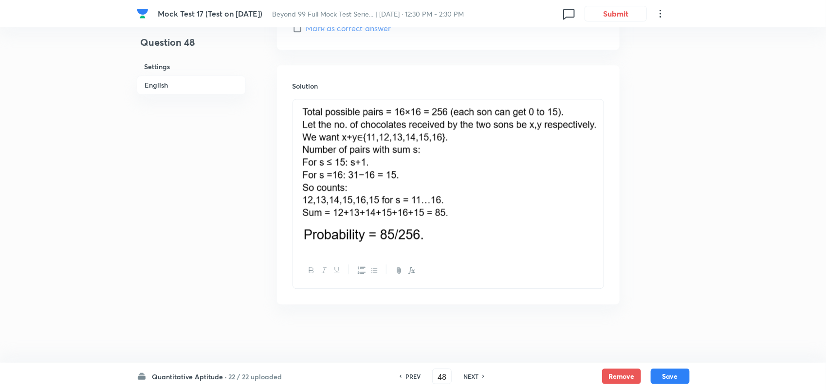
click at [478, 374] on div "NEXT" at bounding box center [472, 376] width 26 height 9
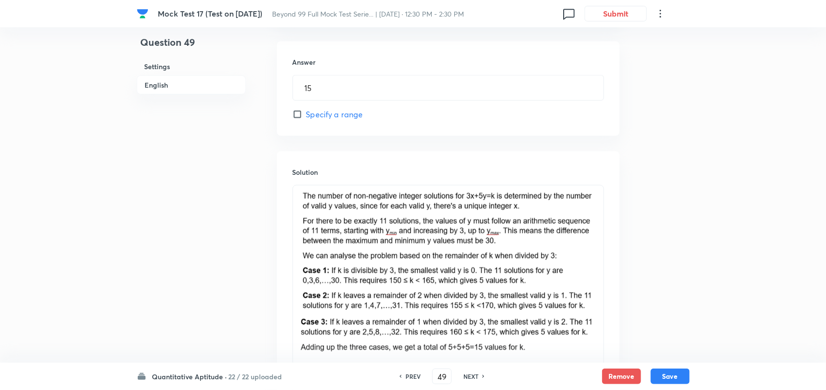
scroll to position [543, 0]
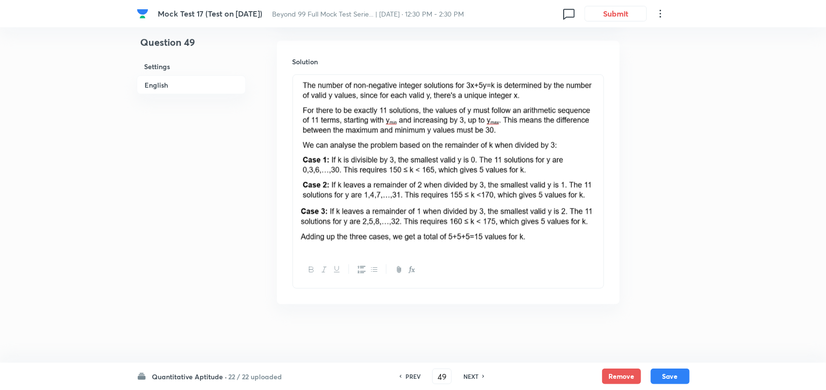
click at [478, 374] on div "NEXT" at bounding box center [472, 376] width 26 height 9
type input "50"
type input "35"
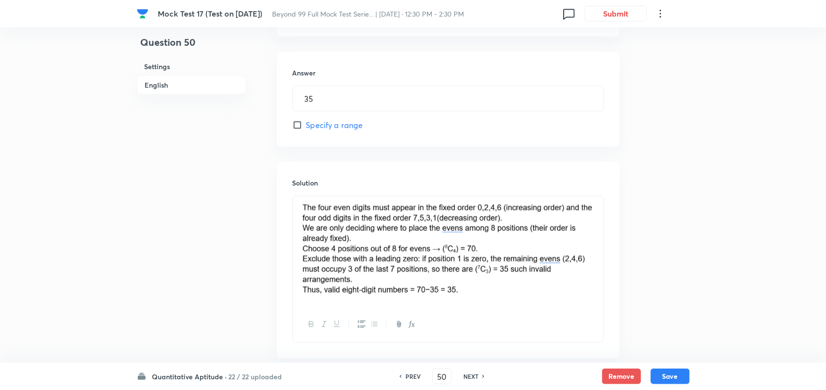
scroll to position [476, 0]
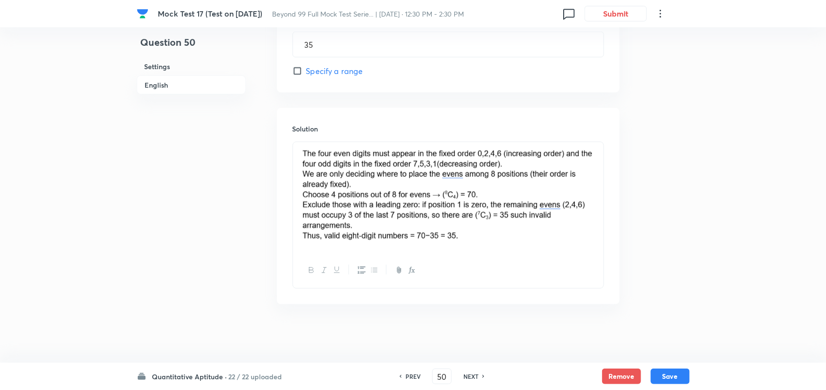
click at [465, 377] on h6 "NEXT" at bounding box center [470, 376] width 15 height 9
type input "51"
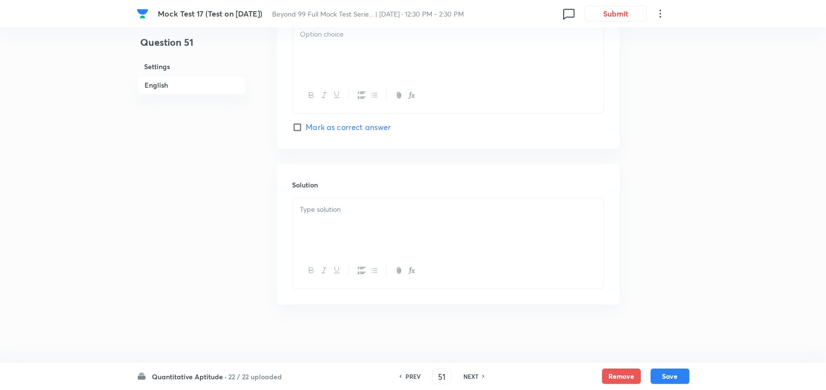
checkbox input "true"
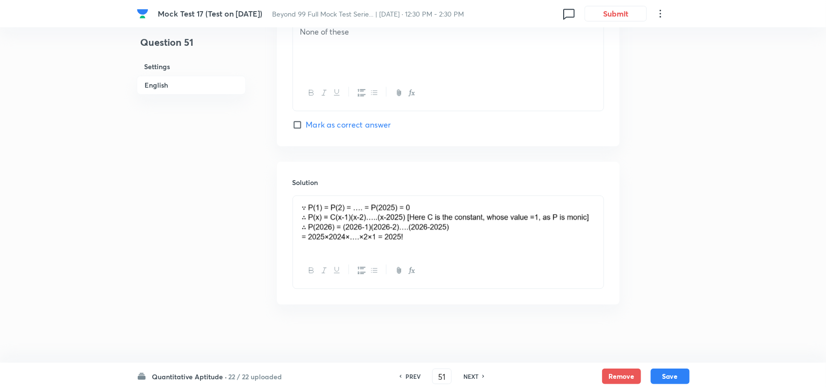
scroll to position [948, 0]
click at [465, 377] on h6 "NEXT" at bounding box center [470, 376] width 15 height 9
type input "52"
checkbox input "false"
checkbox input "true"
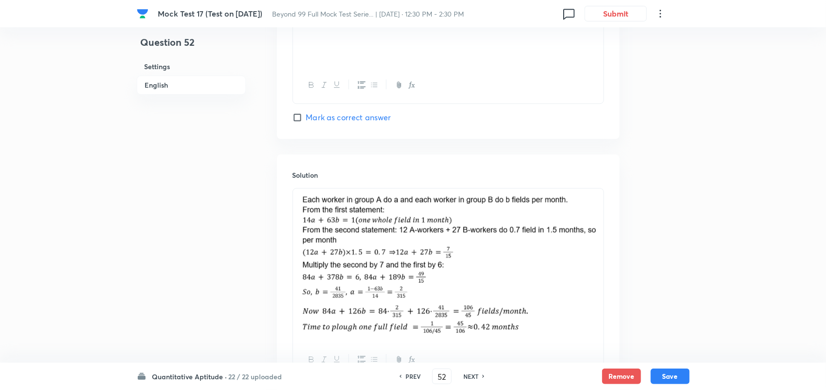
scroll to position [1064, 0]
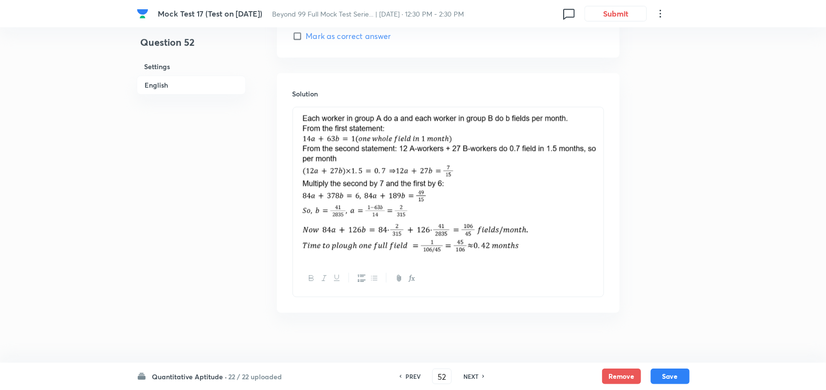
click at [467, 376] on h6 "NEXT" at bounding box center [470, 376] width 15 height 9
type input "53"
checkbox input "false"
checkbox input "true"
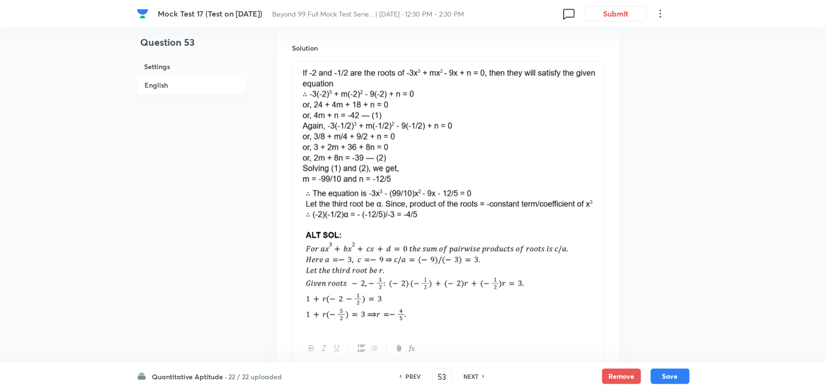
scroll to position [1148, 0]
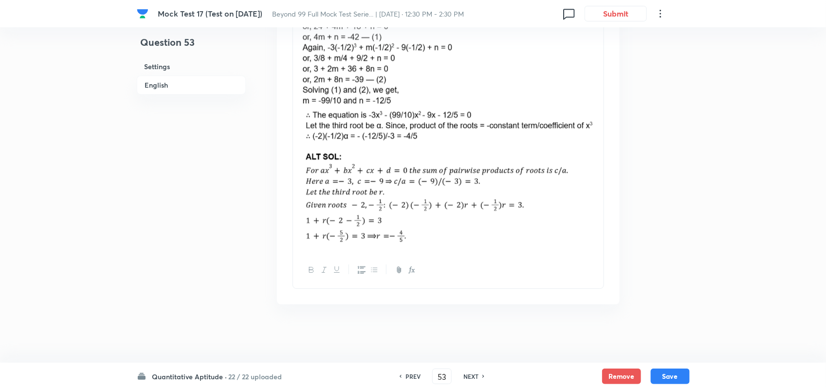
click at [470, 375] on h6 "NEXT" at bounding box center [470, 376] width 15 height 9
type input "54"
checkbox input "false"
checkbox input "true"
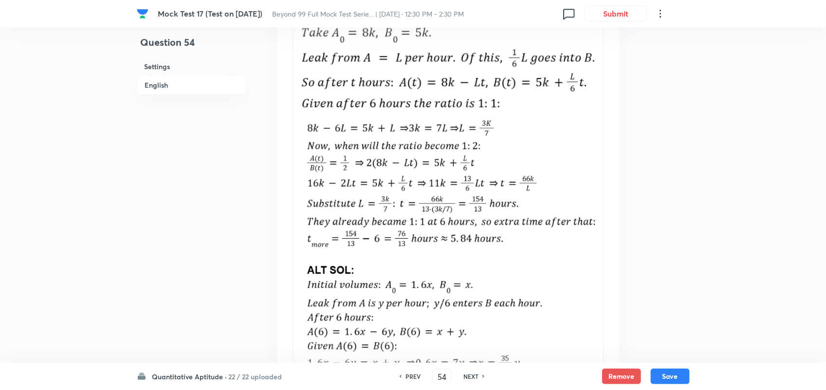
scroll to position [1431, 0]
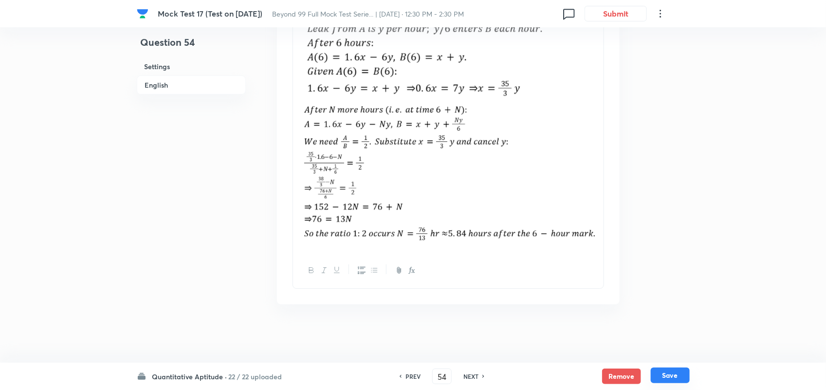
click at [678, 373] on button "Save" at bounding box center [669, 375] width 39 height 16
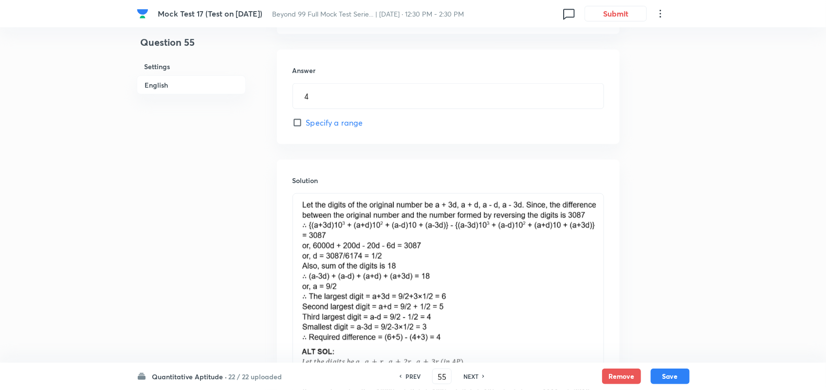
scroll to position [641, 0]
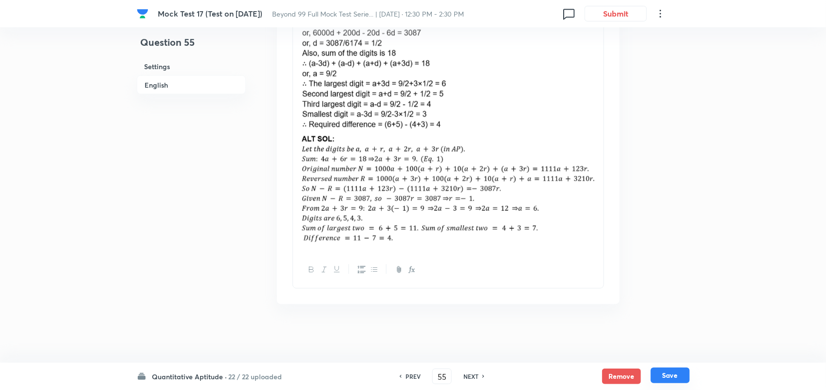
click at [670, 374] on button "Save" at bounding box center [669, 375] width 39 height 16
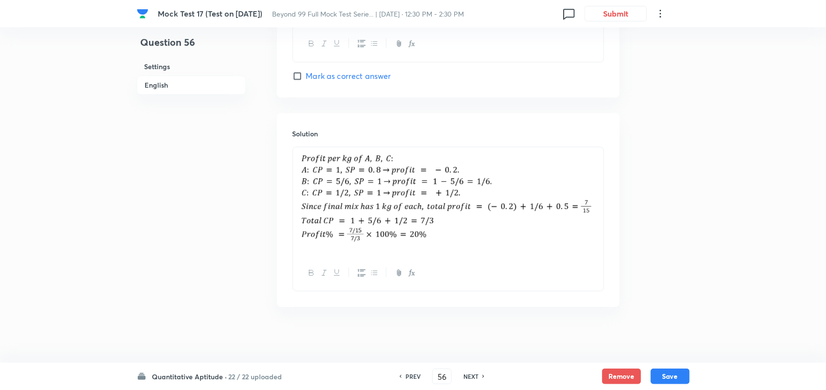
scroll to position [1007, 0]
click at [678, 382] on button "Save" at bounding box center [669, 375] width 39 height 16
type input "57"
checkbox input "false"
checkbox input "true"
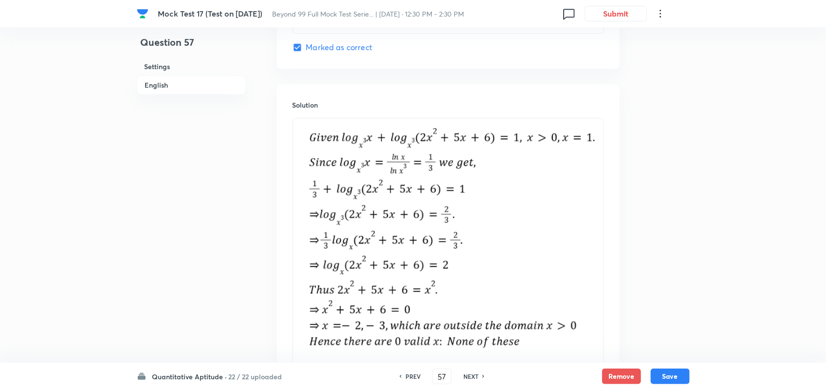
scroll to position [1122, 0]
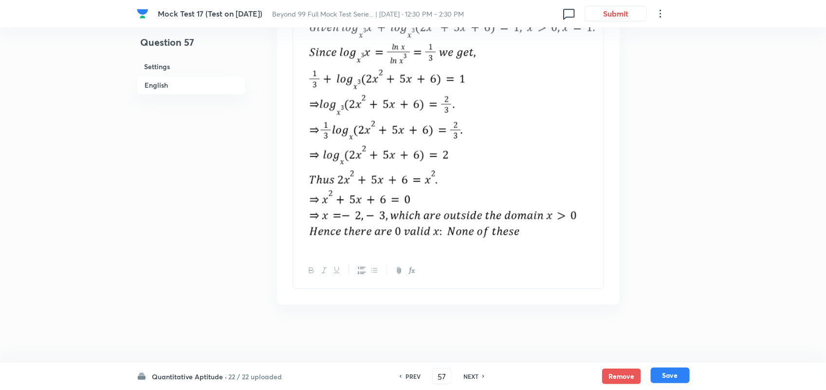
click at [659, 377] on button "Save" at bounding box center [669, 375] width 39 height 16
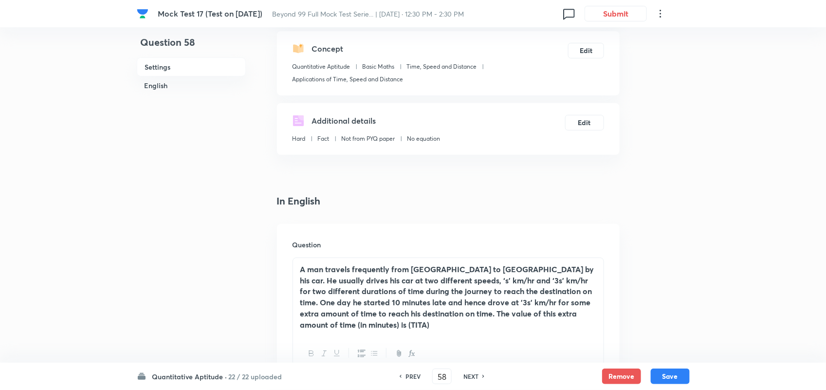
scroll to position [0, 0]
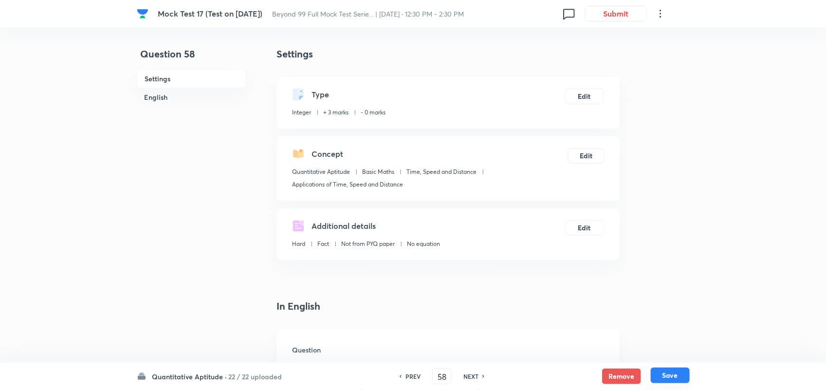
click at [673, 377] on button "Save" at bounding box center [669, 375] width 39 height 16
type input "59"
type input "11"
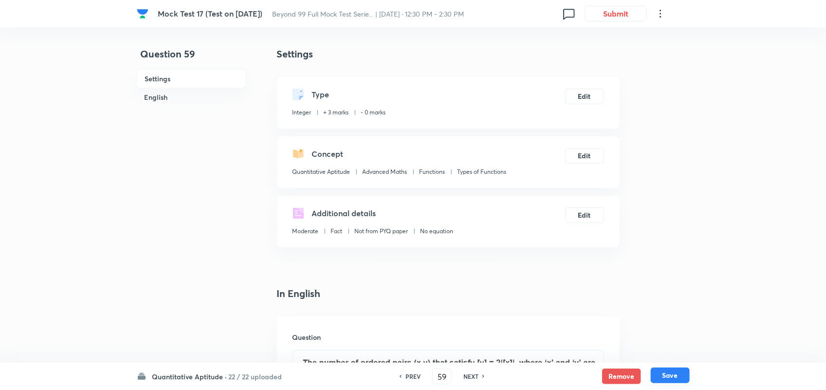
click at [673, 377] on button "Save" at bounding box center [669, 375] width 39 height 16
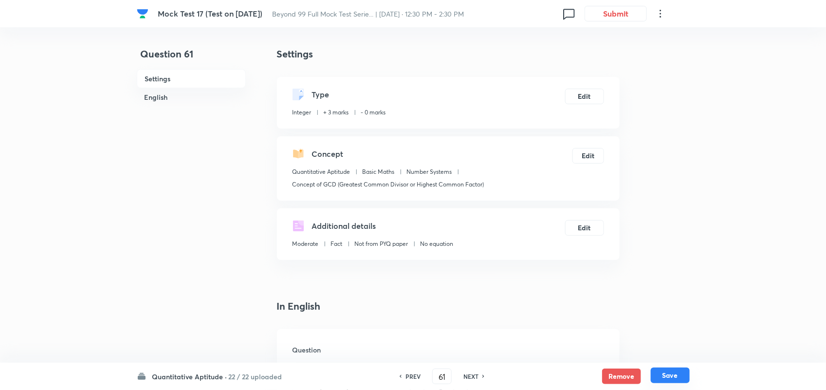
click at [673, 377] on button "Save" at bounding box center [669, 375] width 39 height 16
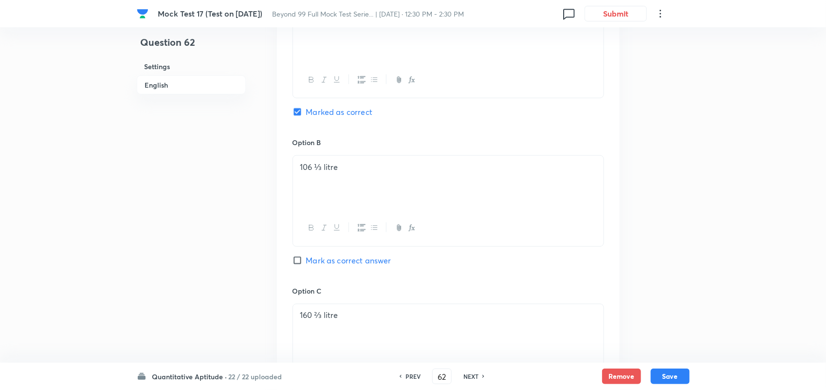
scroll to position [491, 0]
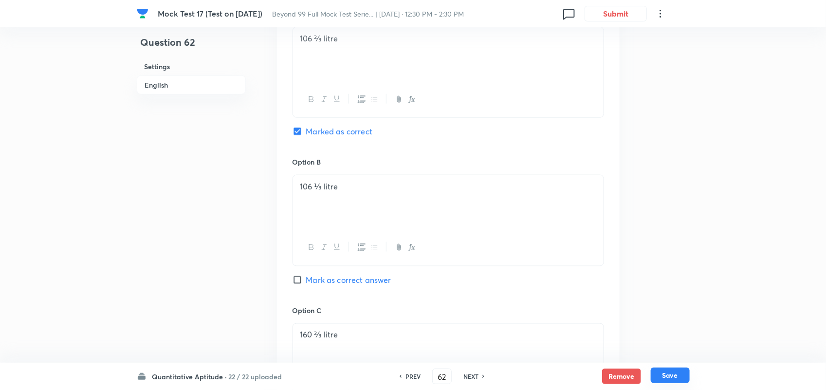
click at [671, 378] on button "Save" at bounding box center [669, 375] width 39 height 16
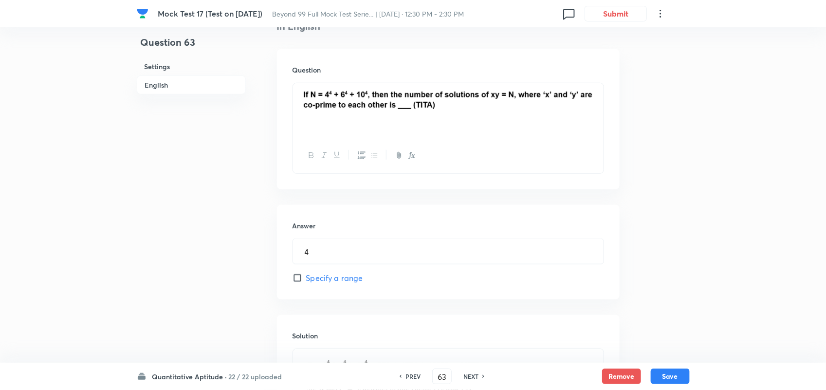
scroll to position [278, 0]
click at [677, 372] on button "Save" at bounding box center [669, 375] width 39 height 16
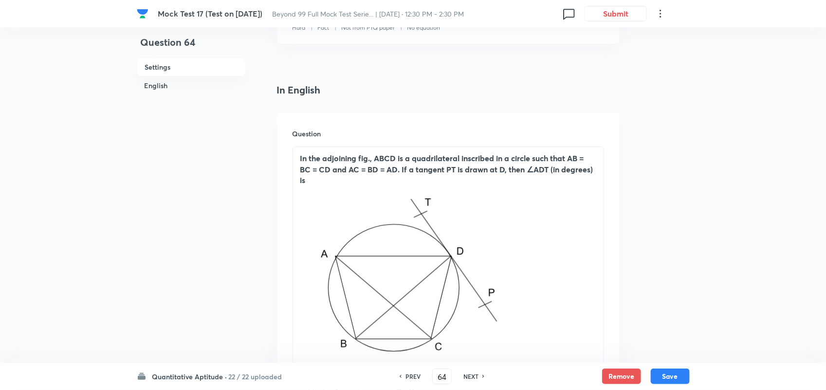
scroll to position [203, 0]
click at [682, 376] on button "Save" at bounding box center [669, 375] width 39 height 16
type input "65"
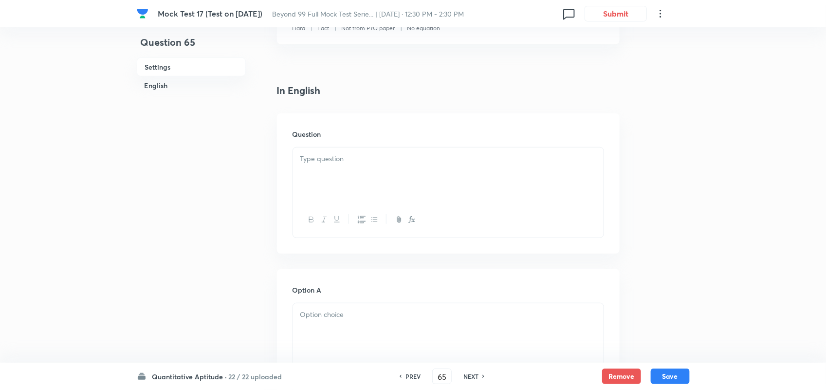
checkbox input "false"
checkbox input "true"
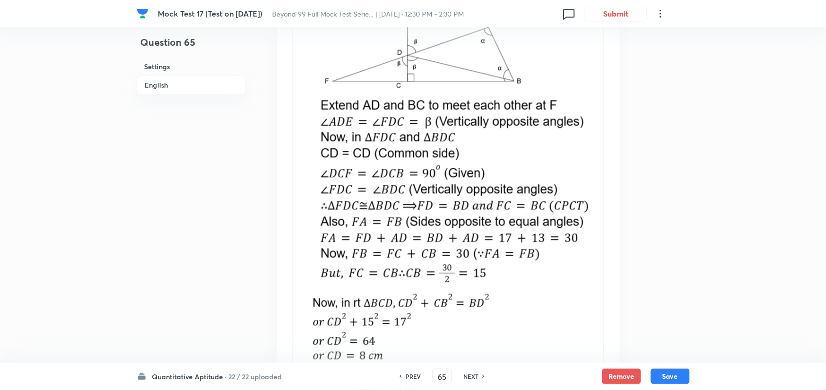
scroll to position [1366, 0]
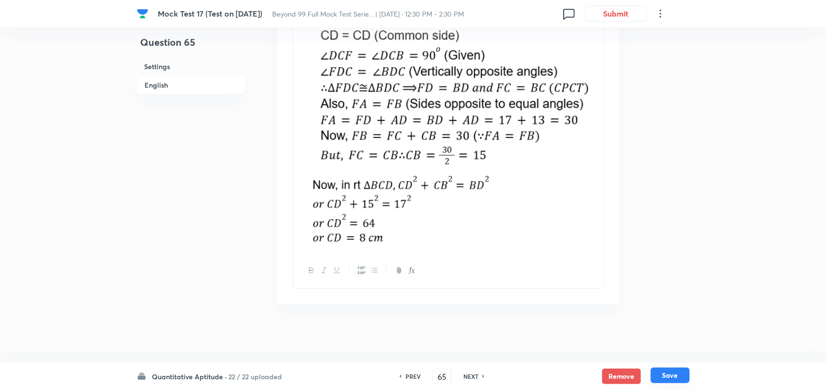
click at [681, 370] on button "Save" at bounding box center [669, 375] width 39 height 16
type input "66"
checkbox input "false"
checkbox input "true"
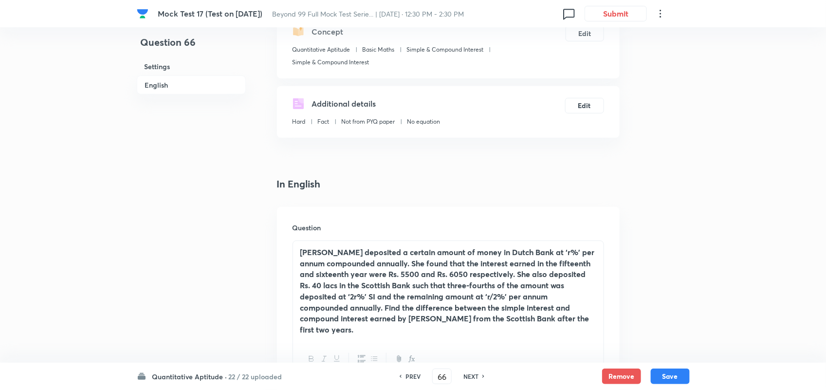
scroll to position [0, 0]
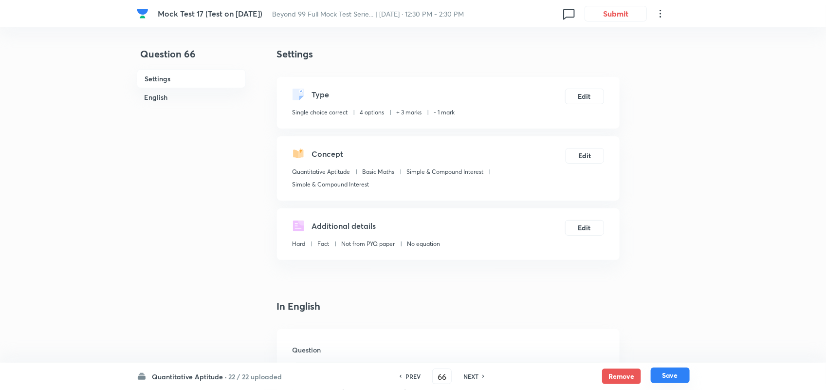
click at [674, 376] on button "Save" at bounding box center [669, 375] width 39 height 16
type input "67"
checkbox input "false"
checkbox input "true"
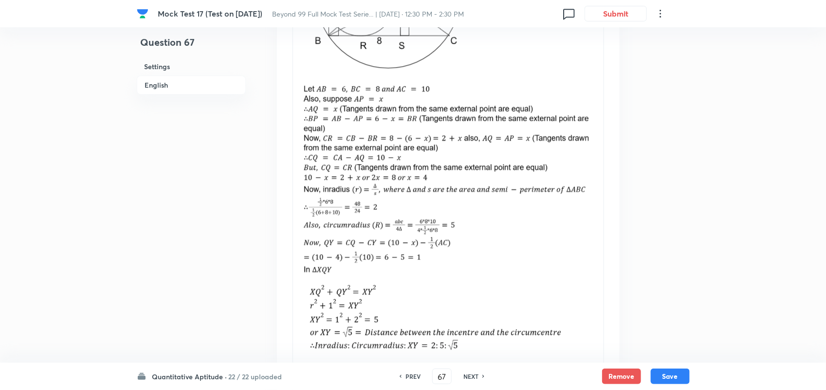
scroll to position [1334, 0]
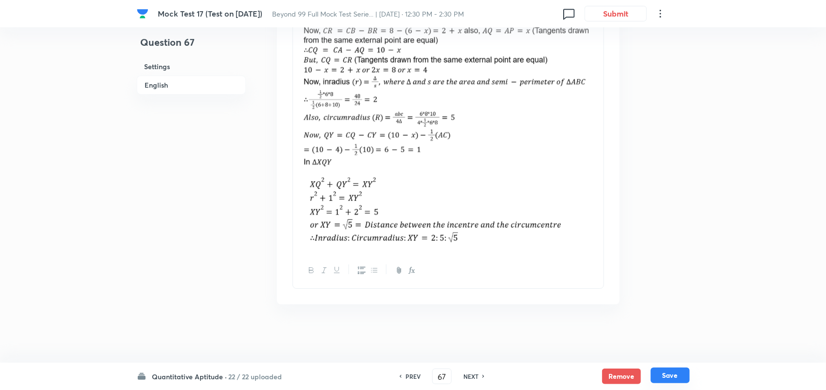
click at [680, 378] on button "Save" at bounding box center [669, 375] width 39 height 16
type input "68"
checkbox input "true"
checkbox input "false"
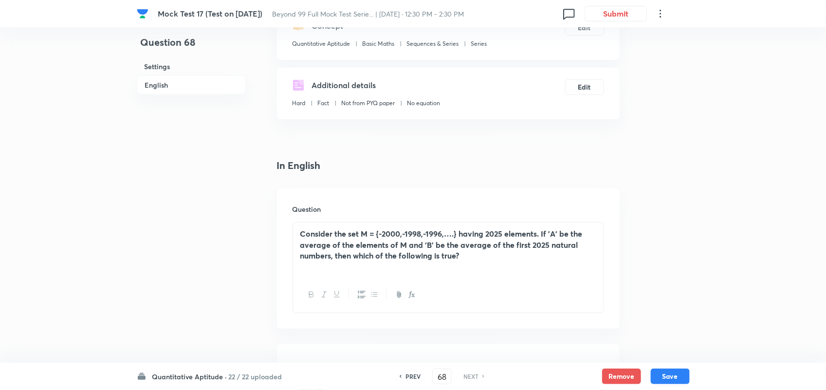
scroll to position [0, 0]
